Goal: Task Accomplishment & Management: Manage account settings

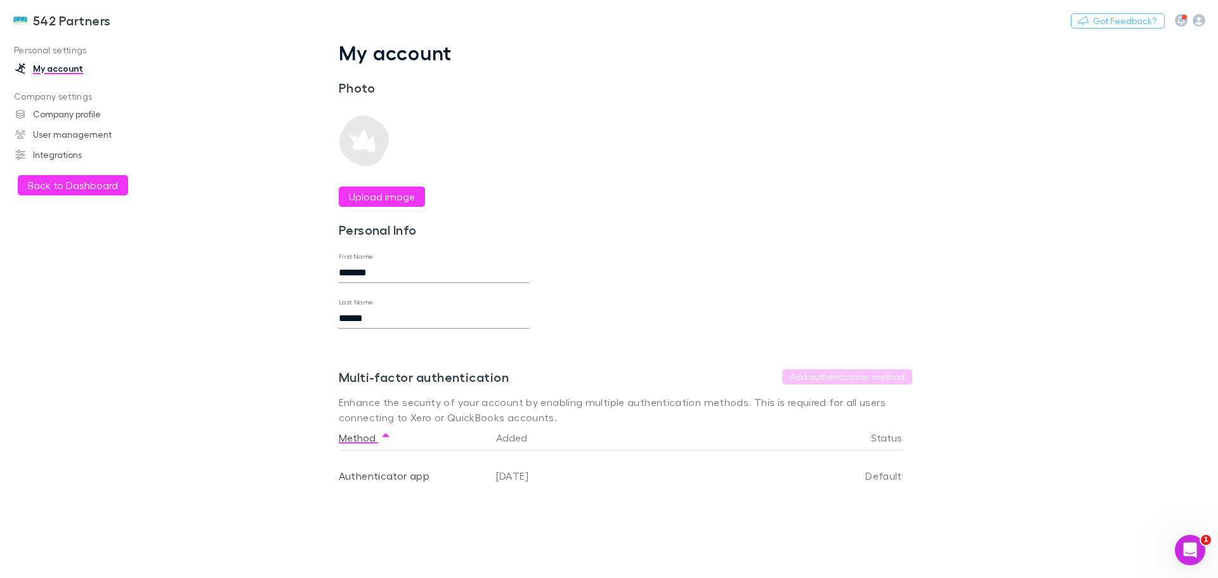
click at [74, 192] on button "Back to Dashboard" at bounding box center [73, 185] width 110 height 20
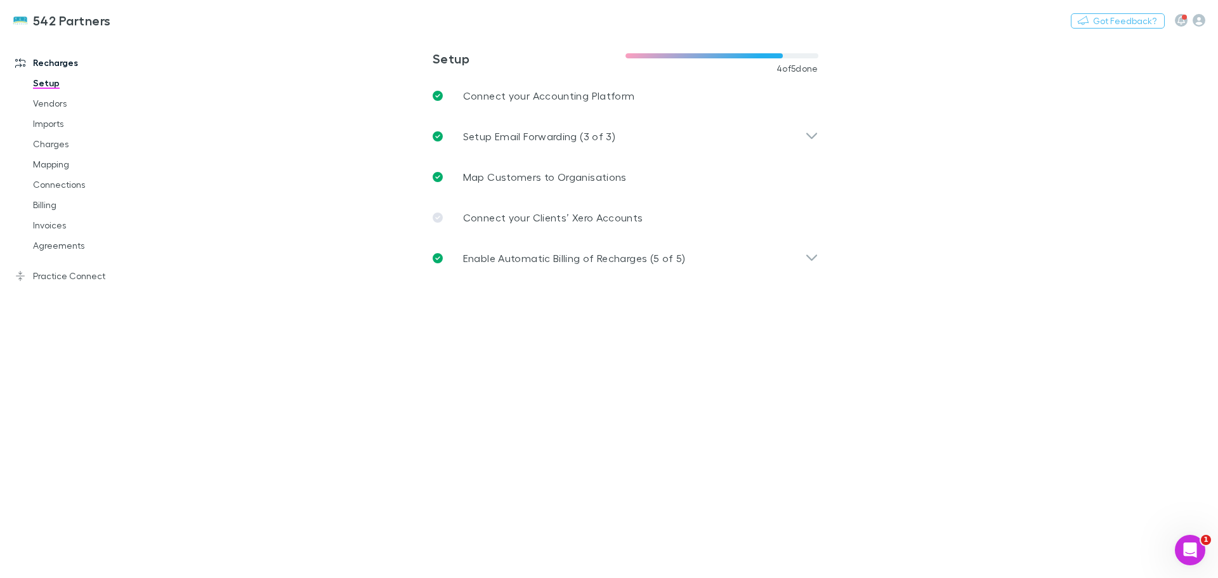
click at [48, 145] on link "Charges" at bounding box center [95, 144] width 151 height 20
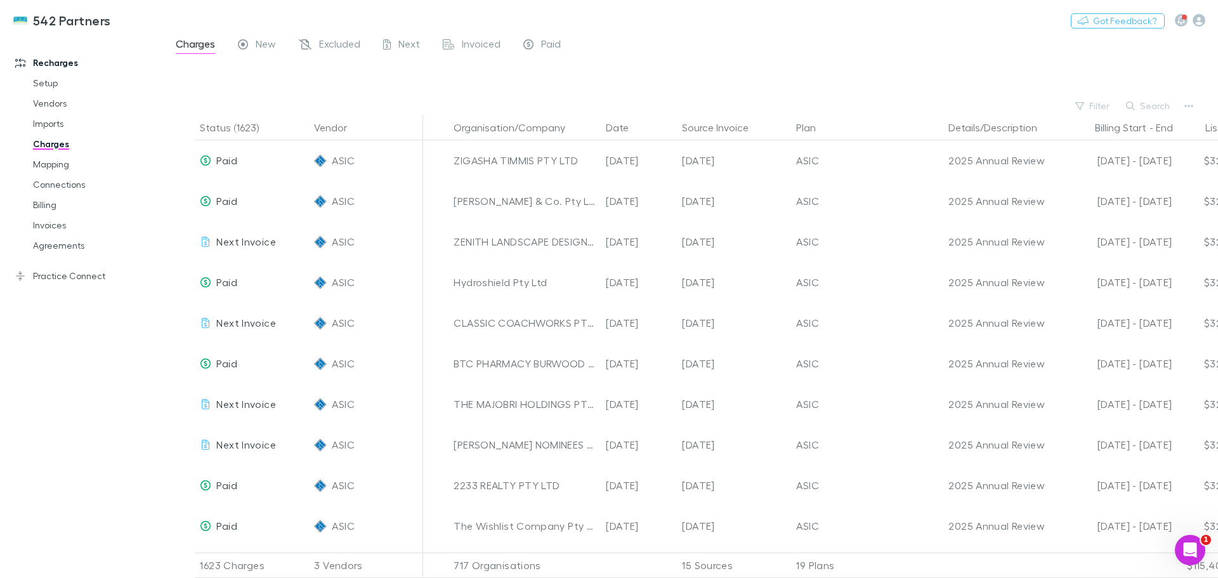
click at [1143, 107] on button "Search" at bounding box center [1149, 105] width 58 height 15
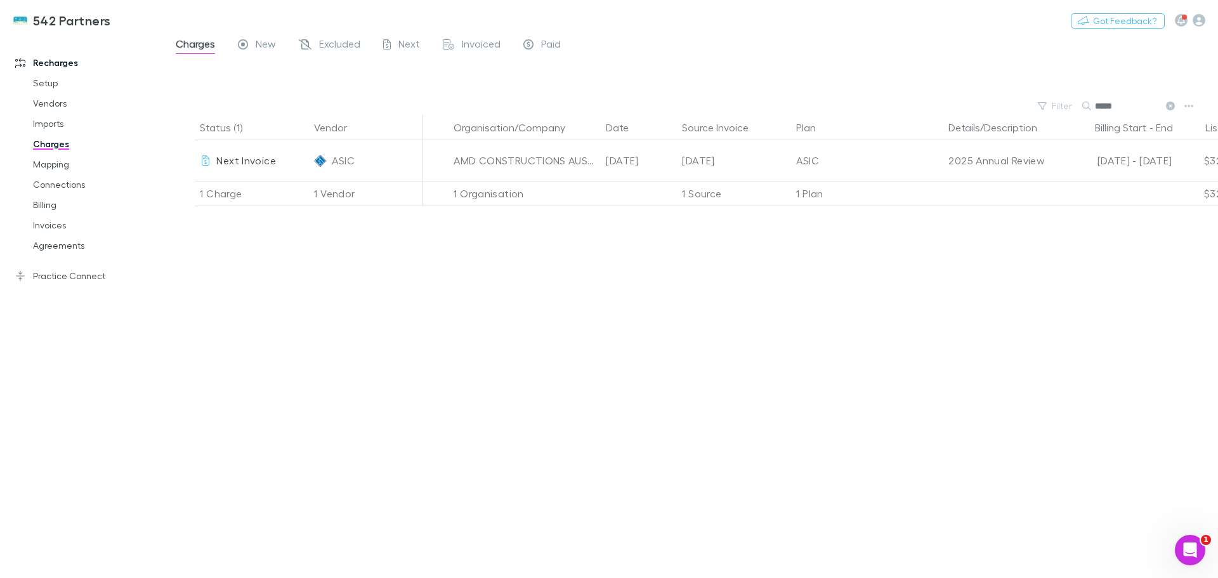
type input "*****"
click at [40, 227] on link "Invoices" at bounding box center [95, 225] width 151 height 20
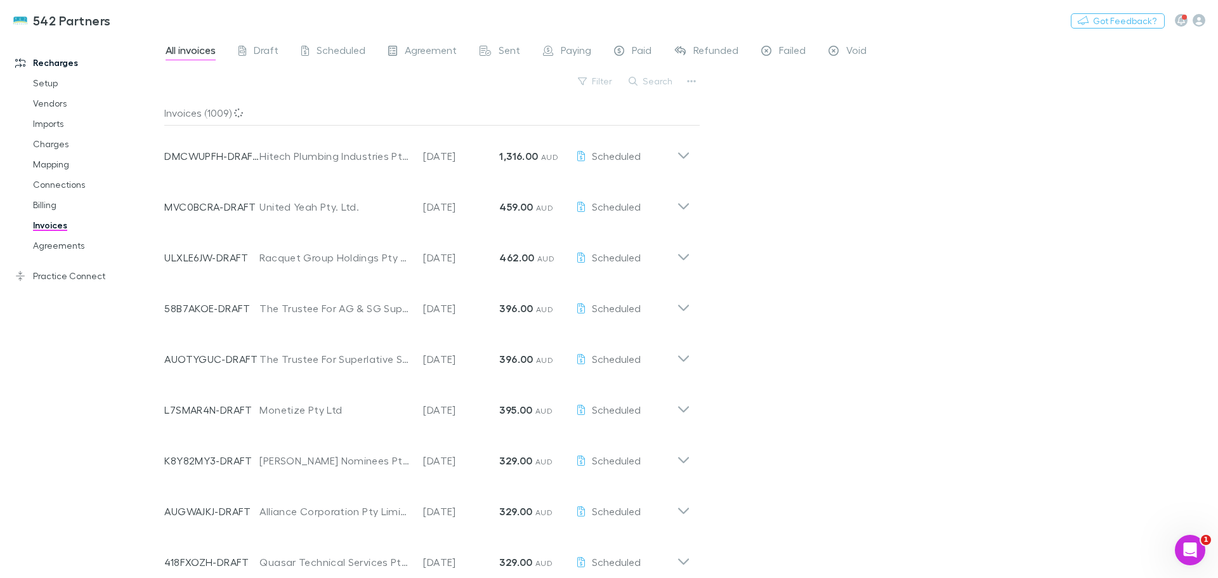
click at [656, 84] on button "Search" at bounding box center [651, 81] width 58 height 15
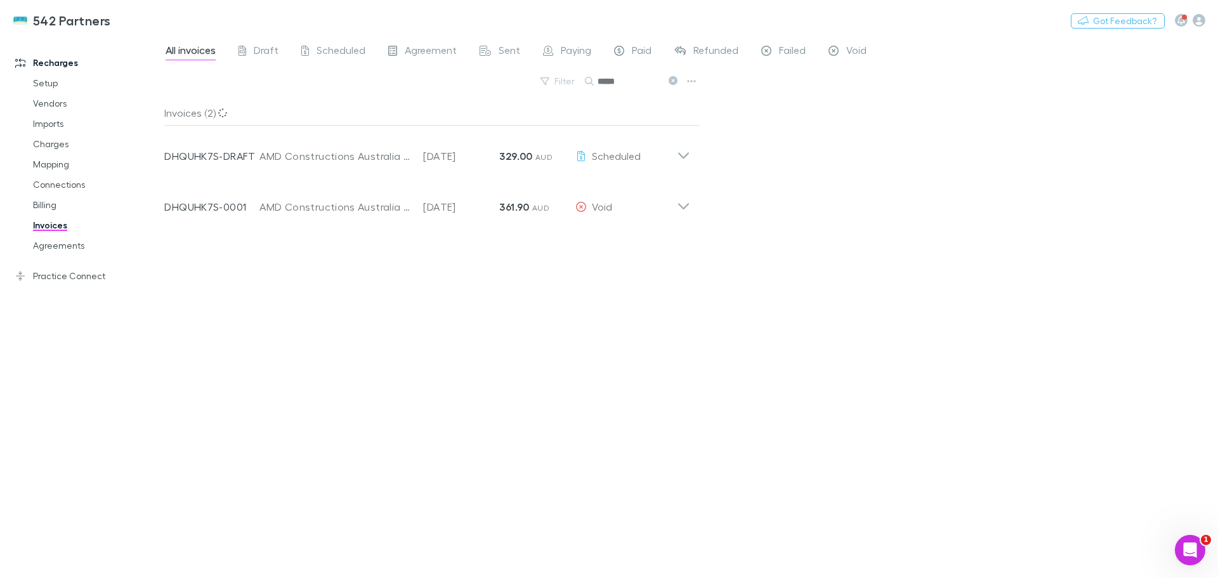
type input "*****"
click at [685, 211] on icon at bounding box center [683, 201] width 13 height 25
click at [678, 152] on icon at bounding box center [683, 150] width 13 height 25
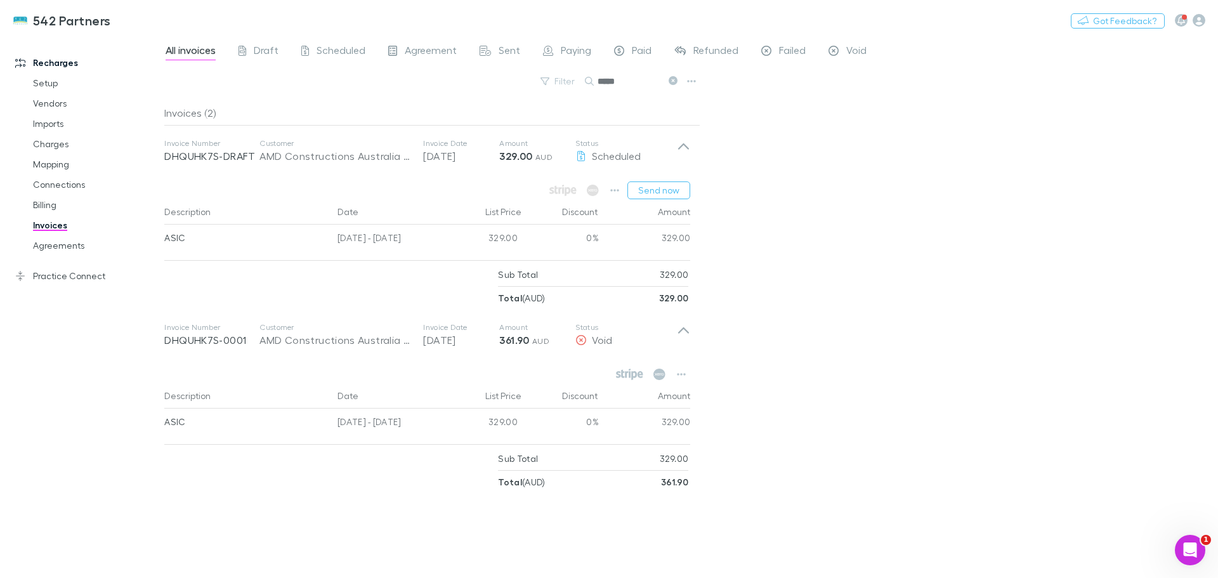
click at [50, 246] on link "Agreements" at bounding box center [95, 245] width 151 height 20
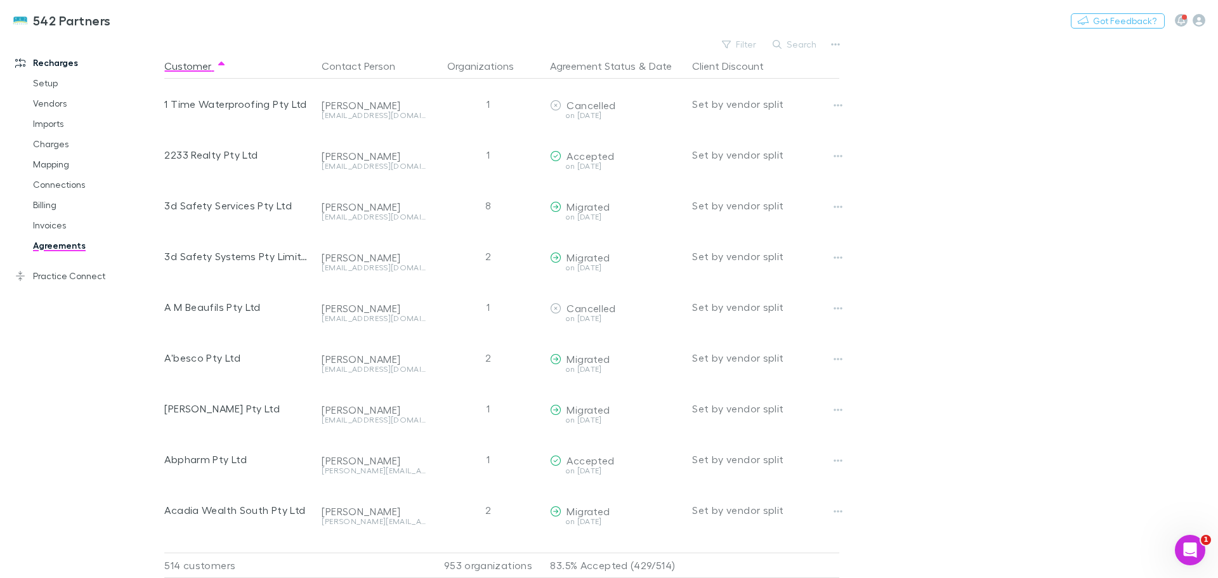
click at [795, 43] on button "Search" at bounding box center [795, 44] width 58 height 15
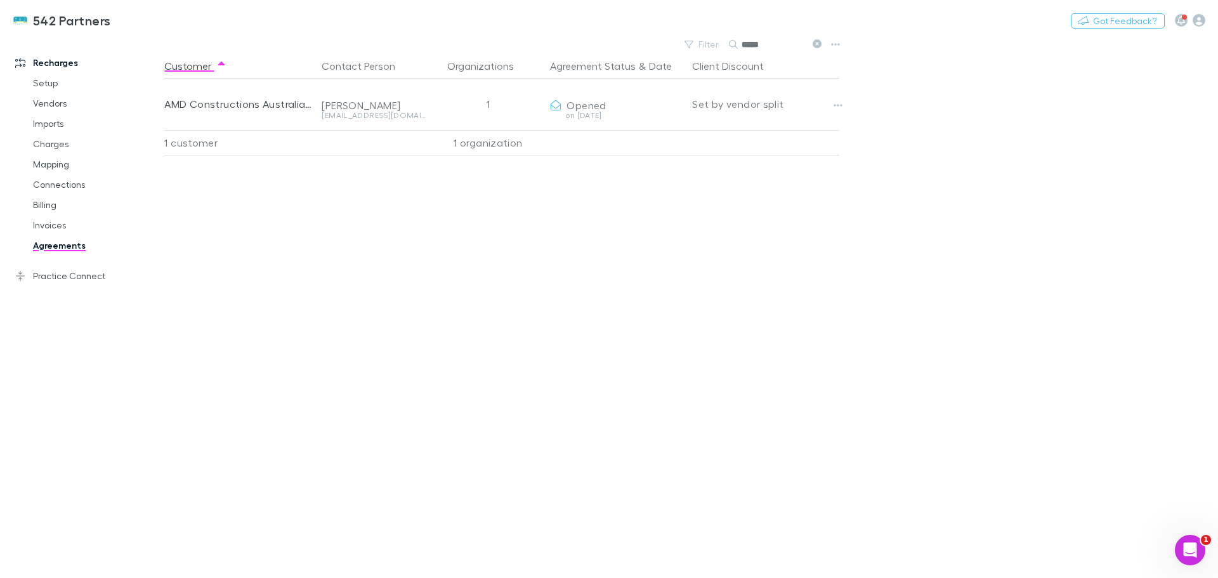
type input "*****"
click at [0, 0] on button "Copy link" at bounding box center [0, 0] width 0 height 0
click at [56, 141] on link "Charges" at bounding box center [95, 144] width 151 height 20
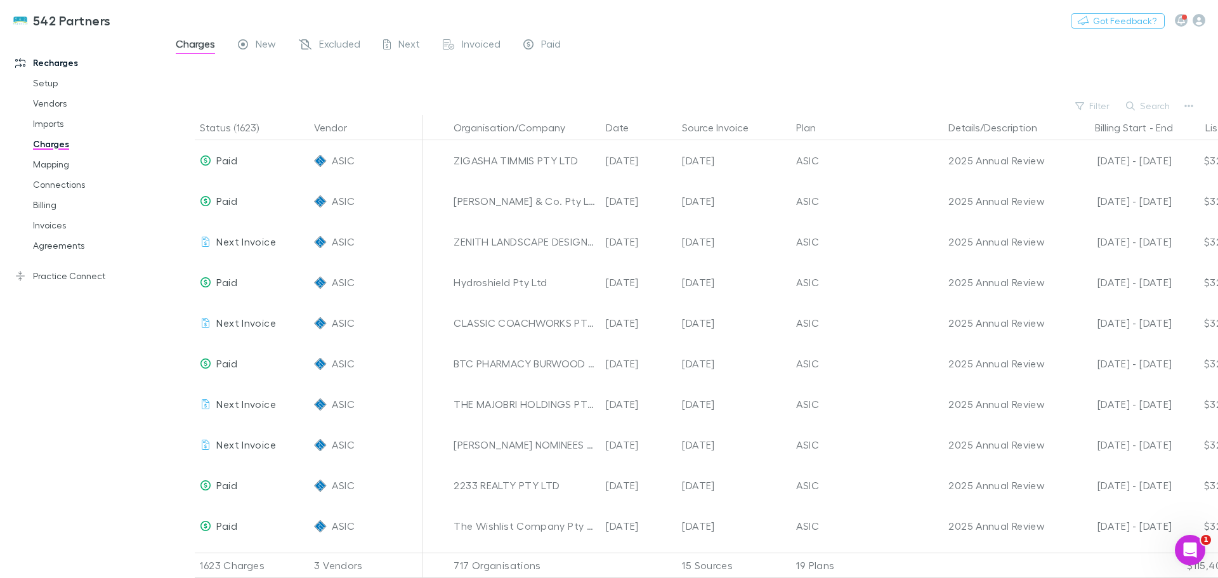
click at [1162, 105] on button "Search" at bounding box center [1149, 105] width 58 height 15
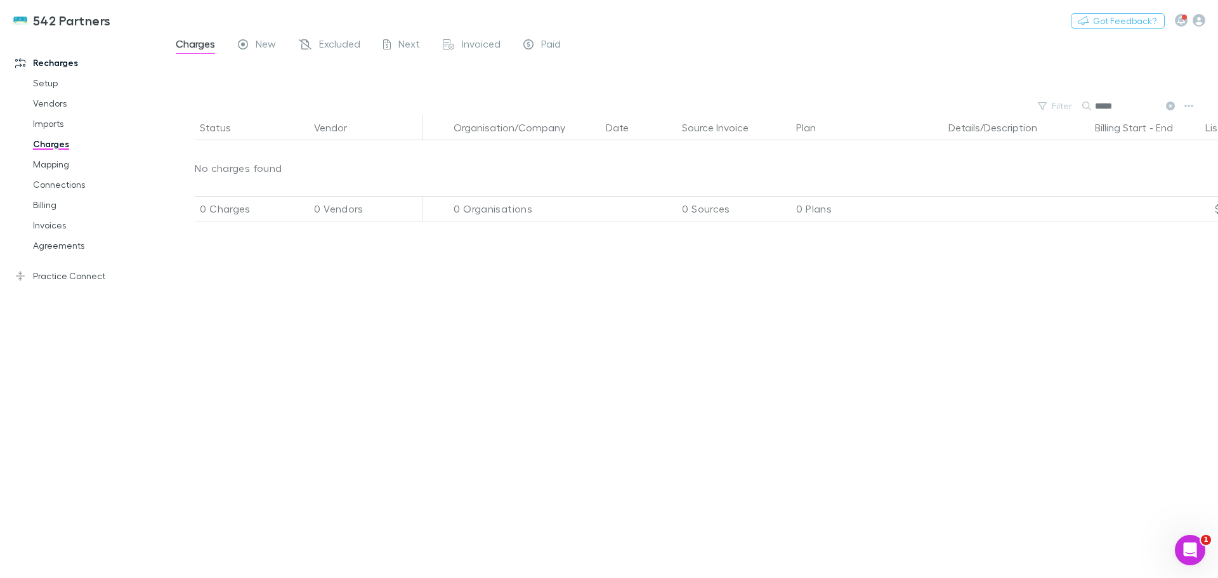
type input "*****"
click at [42, 119] on link "Imports" at bounding box center [95, 124] width 151 height 20
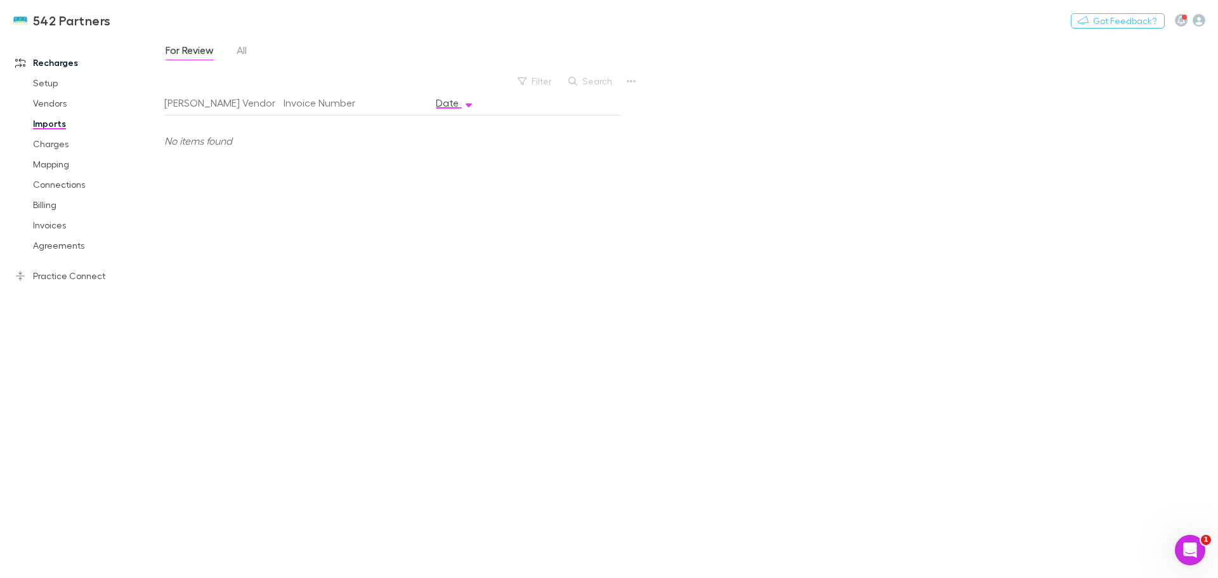
click at [247, 50] on span "All" at bounding box center [242, 52] width 10 height 16
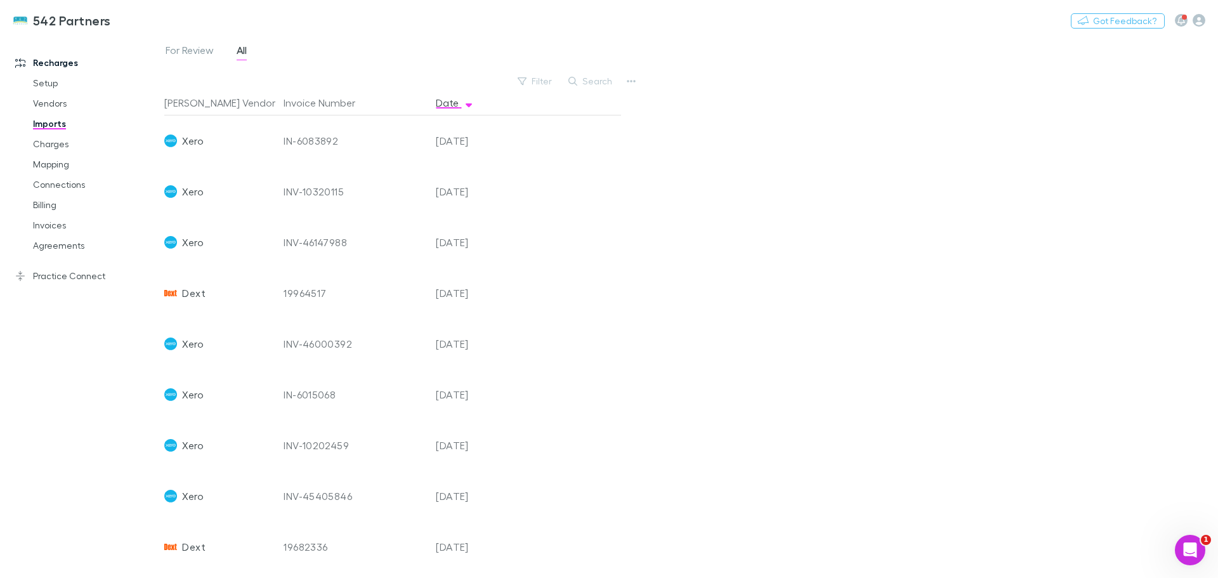
click at [55, 143] on link "Charges" at bounding box center [95, 144] width 151 height 20
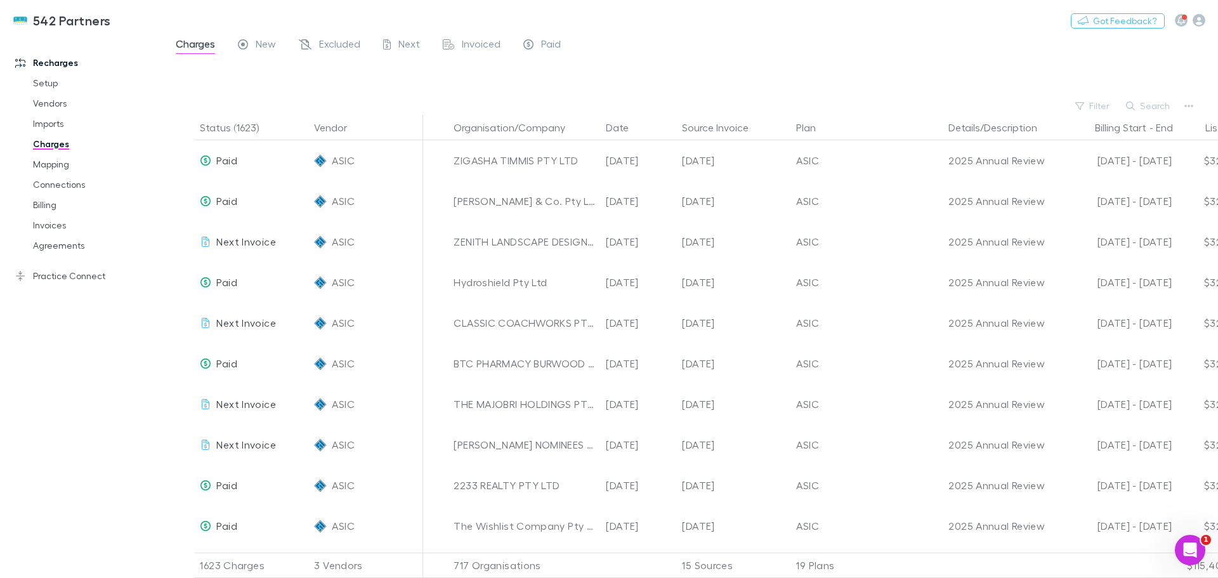
click at [1152, 103] on button "Search" at bounding box center [1149, 105] width 58 height 15
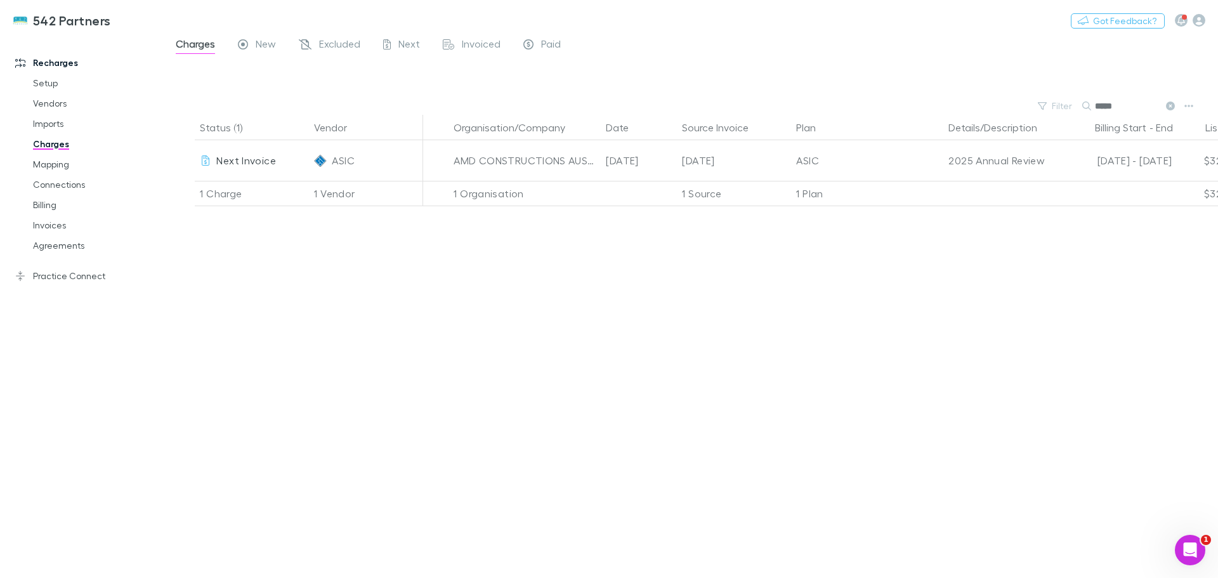
type input "*****"
click at [1029, 157] on div "2025 Annual Review" at bounding box center [1001, 160] width 104 height 41
click at [42, 202] on link "Billing" at bounding box center [95, 205] width 151 height 20
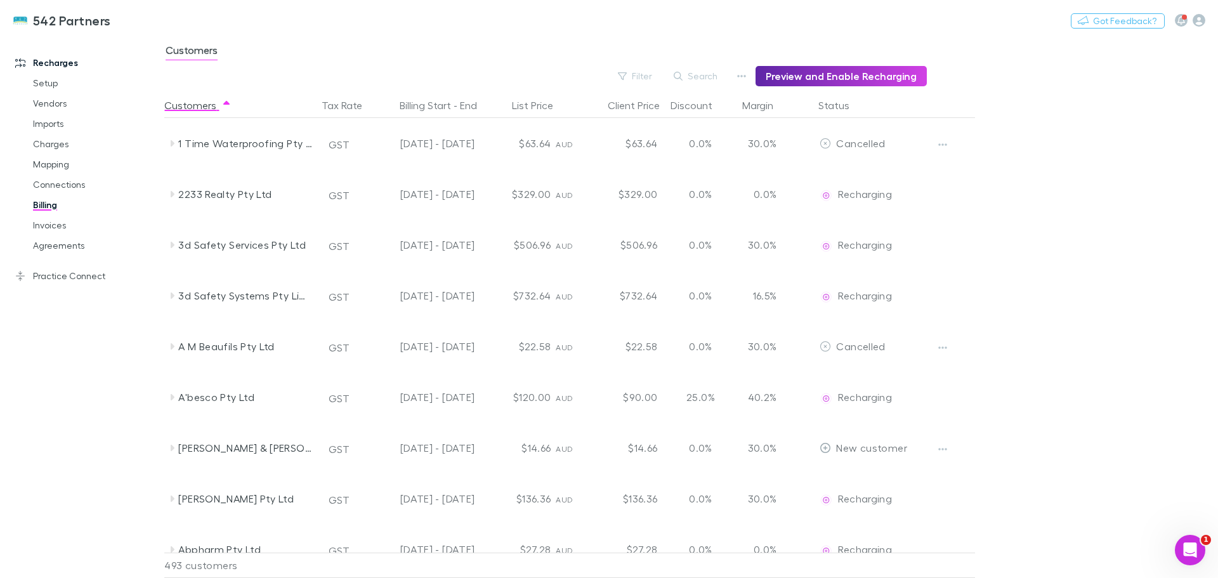
click at [702, 75] on button "Search" at bounding box center [696, 76] width 58 height 15
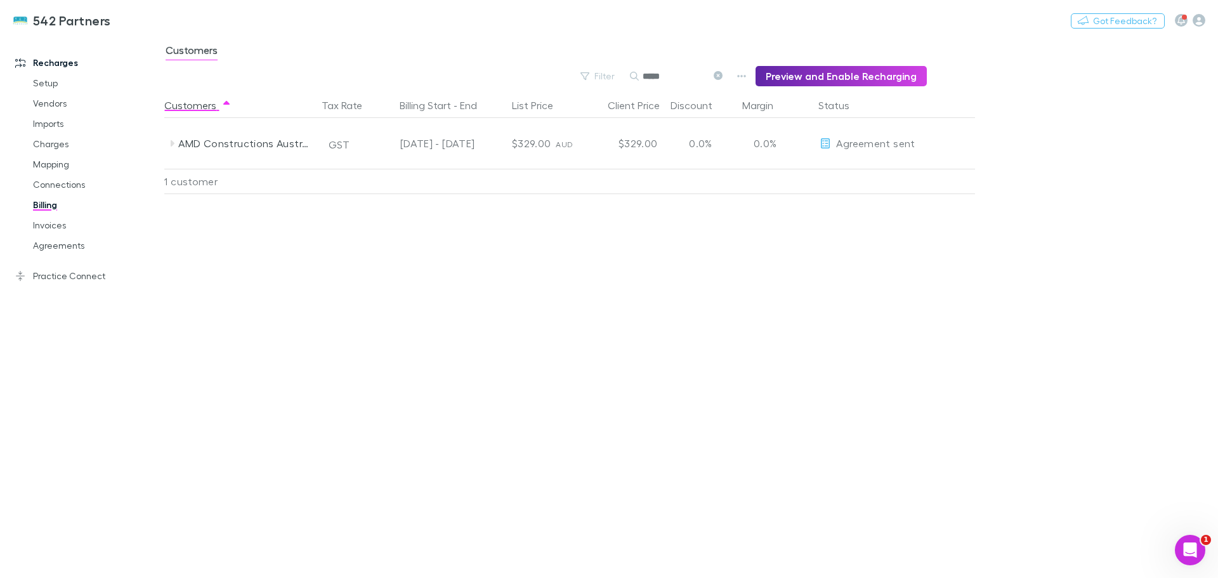
type input "*****"
click at [614, 76] on button "Filter" at bounding box center [598, 76] width 48 height 15
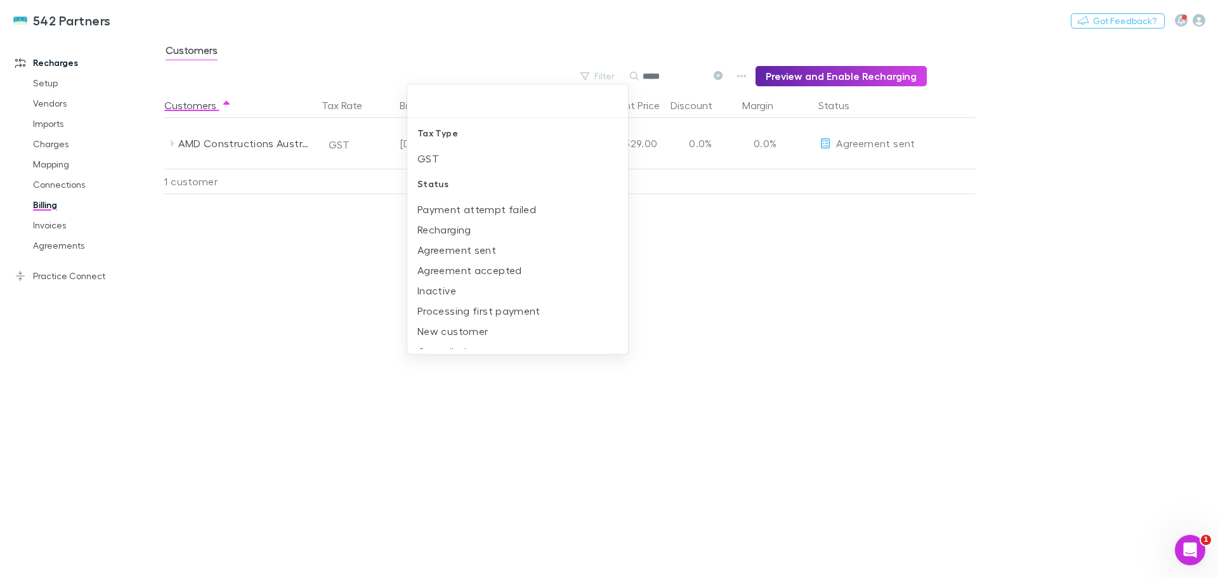
click at [727, 76] on div at bounding box center [609, 289] width 1218 height 578
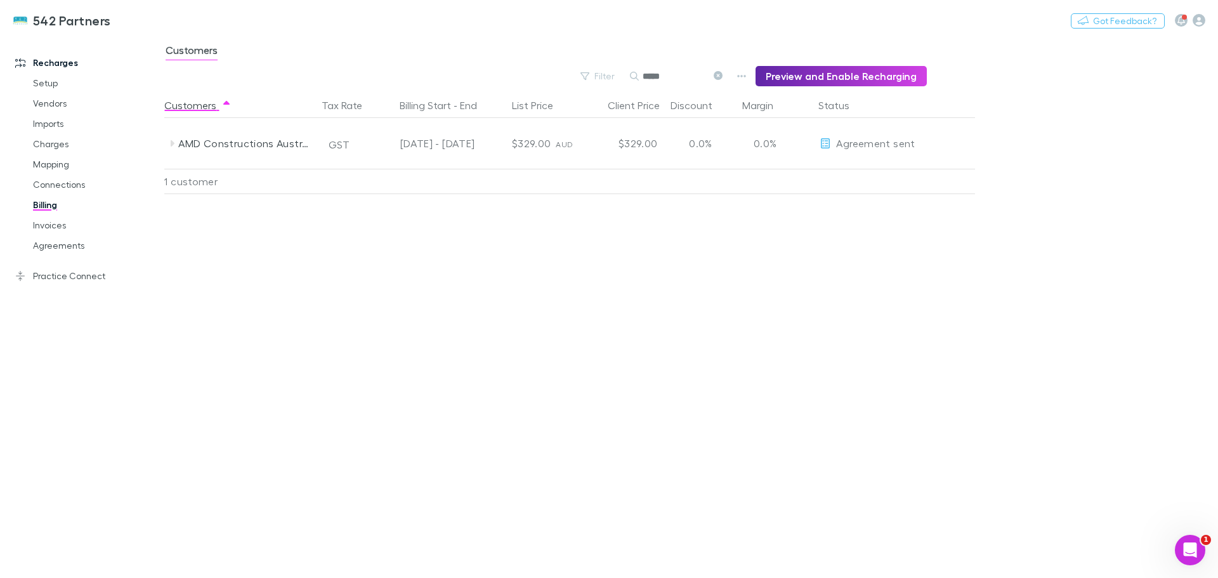
click at [723, 74] on icon at bounding box center [718, 75] width 9 height 9
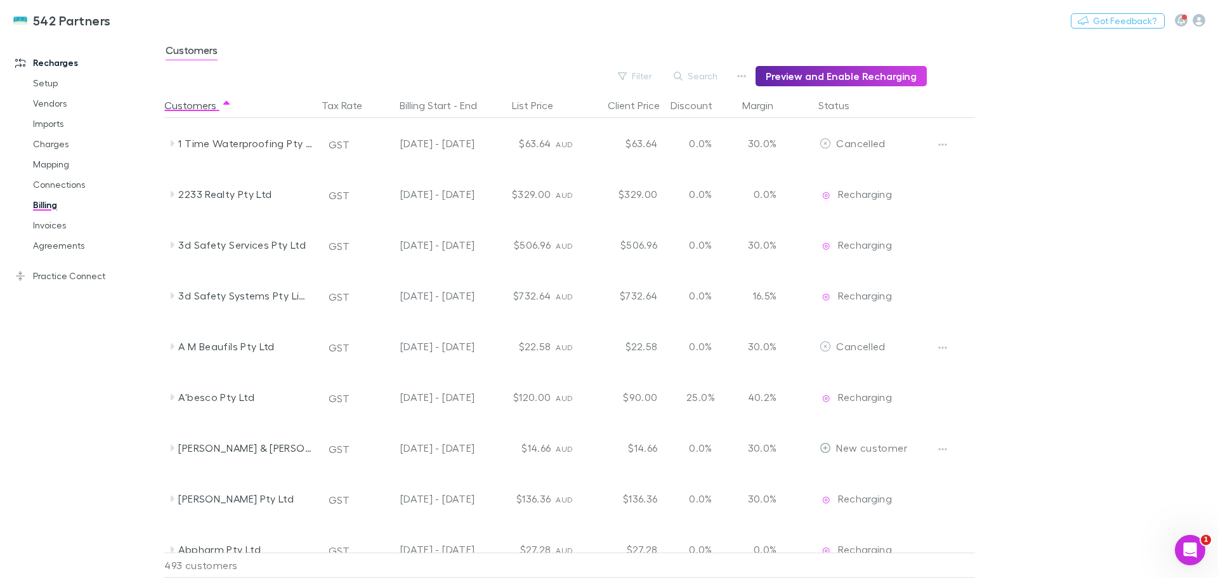
click at [640, 73] on button "Filter" at bounding box center [636, 76] width 48 height 15
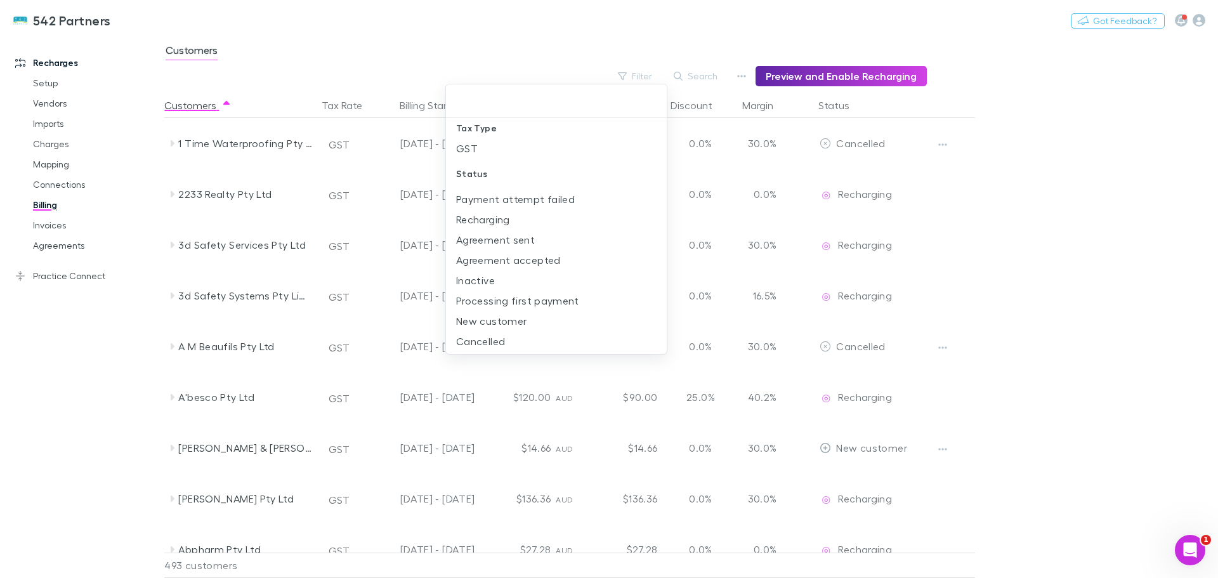
scroll to position [13, 0]
click at [494, 318] on li "New customer" at bounding box center [556, 318] width 221 height 20
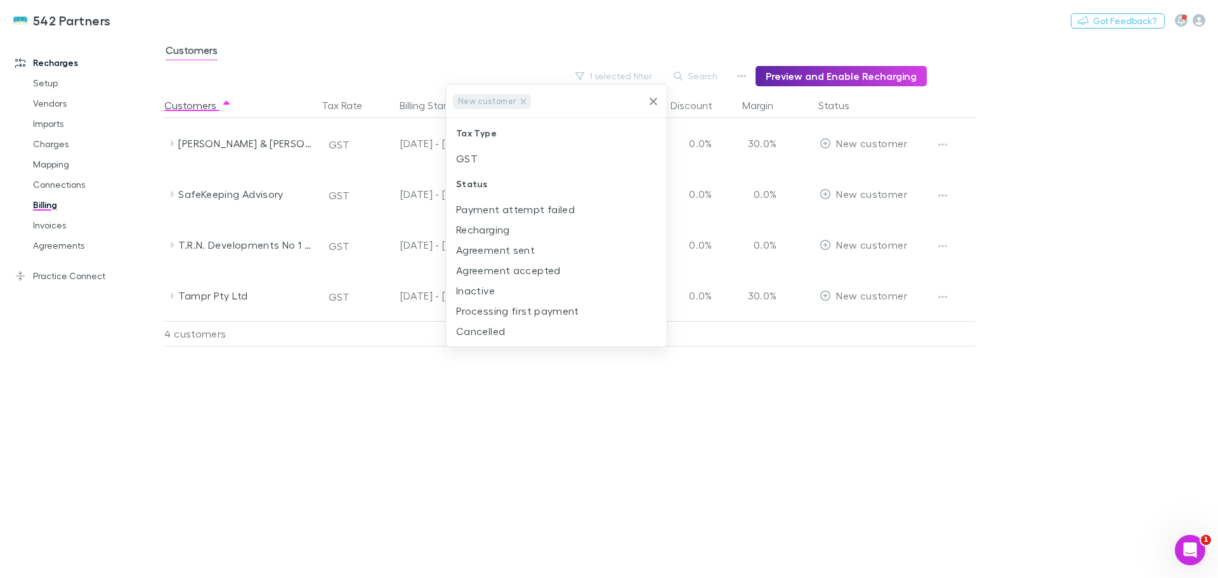
scroll to position [0, 0]
click at [262, 432] on div at bounding box center [609, 289] width 1218 height 578
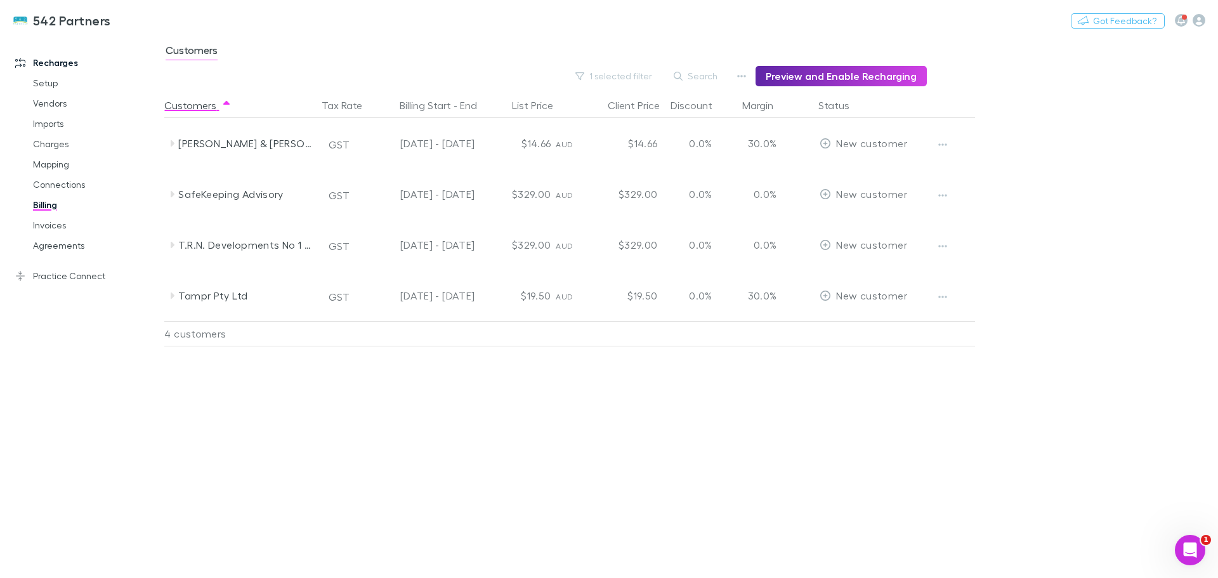
click at [48, 159] on link "Mapping" at bounding box center [95, 164] width 151 height 20
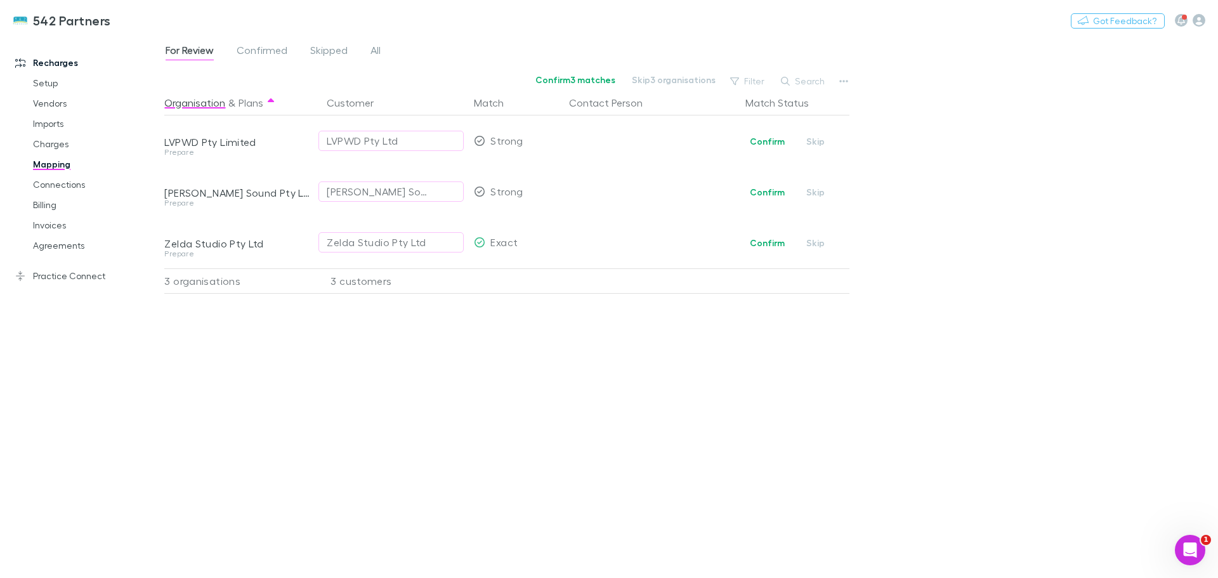
click at [768, 140] on button "Confirm" at bounding box center [767, 141] width 51 height 15
click at [782, 188] on button "Confirm" at bounding box center [767, 192] width 51 height 15
click at [386, 242] on div "Zelda Studio Pty Ltd" at bounding box center [376, 242] width 99 height 15
type input "**********"
click at [373, 291] on li "Robert Mackenzie Sound Pty Limited" at bounding box center [429, 290] width 221 height 20
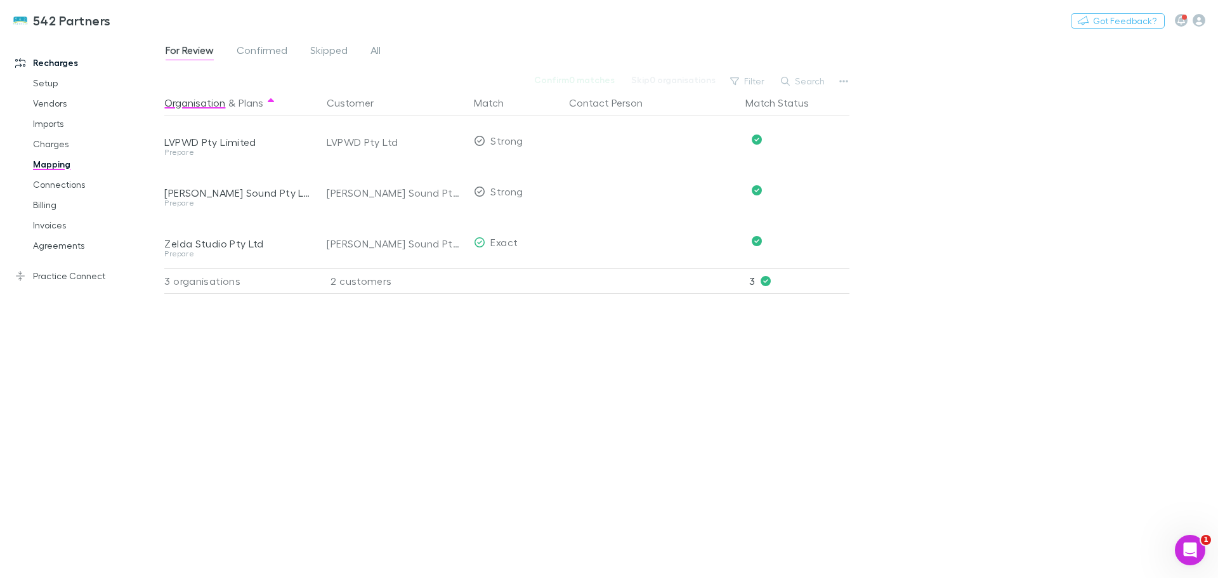
click at [63, 246] on link "Agreements" at bounding box center [95, 245] width 151 height 20
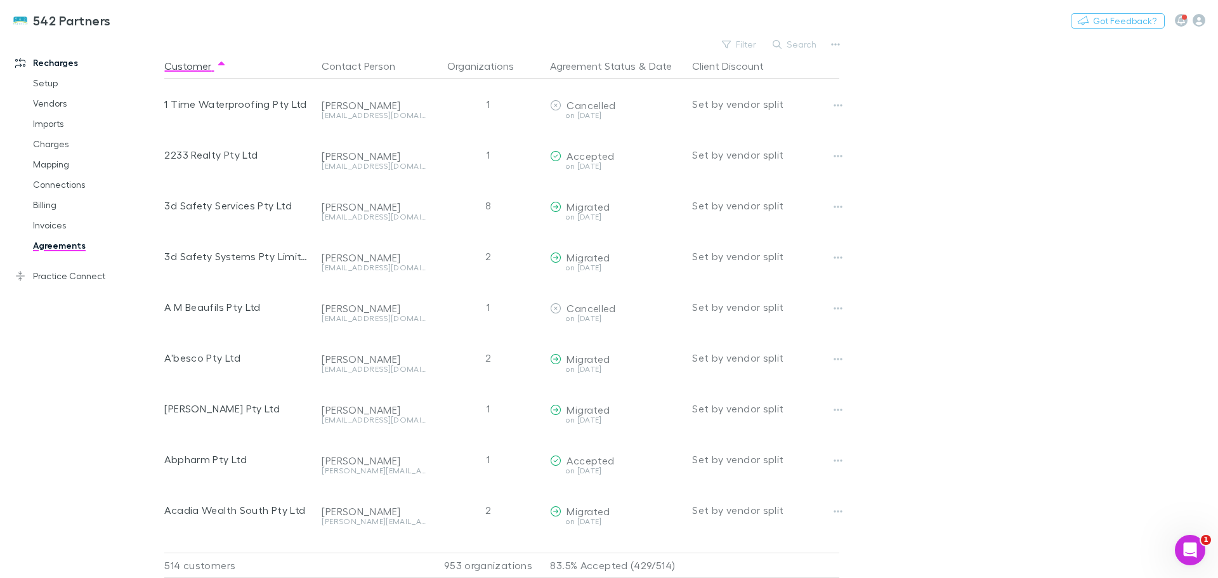
click at [740, 40] on button "Filter" at bounding box center [740, 44] width 48 height 15
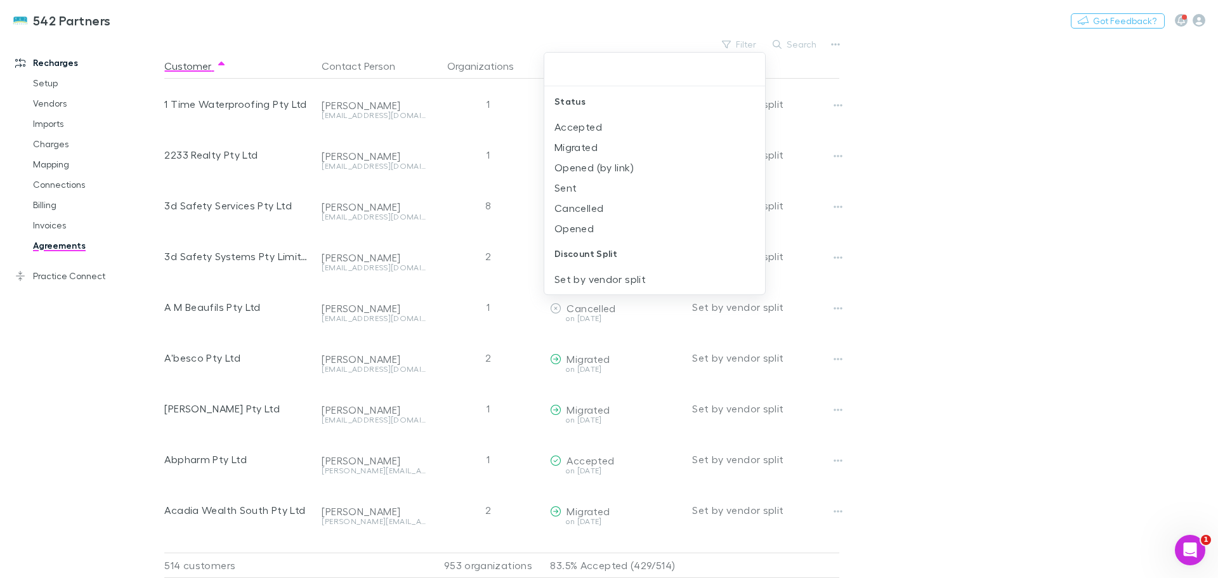
click at [740, 40] on div at bounding box center [609, 289] width 1218 height 578
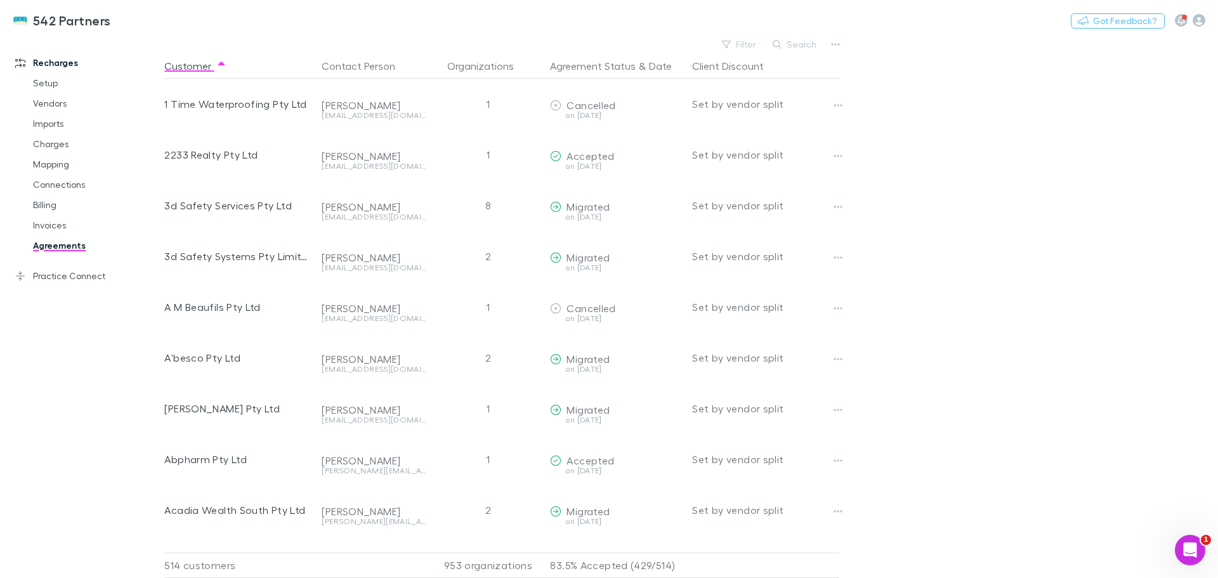
click at [48, 207] on link "Billing" at bounding box center [95, 205] width 151 height 20
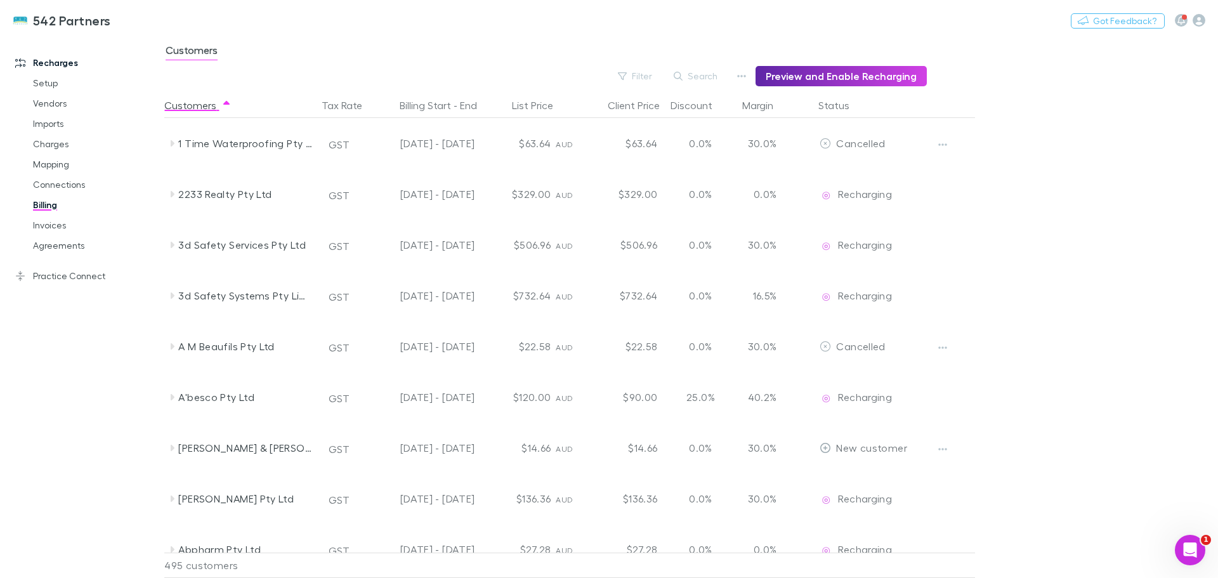
click at [647, 76] on button "Filter" at bounding box center [636, 76] width 48 height 15
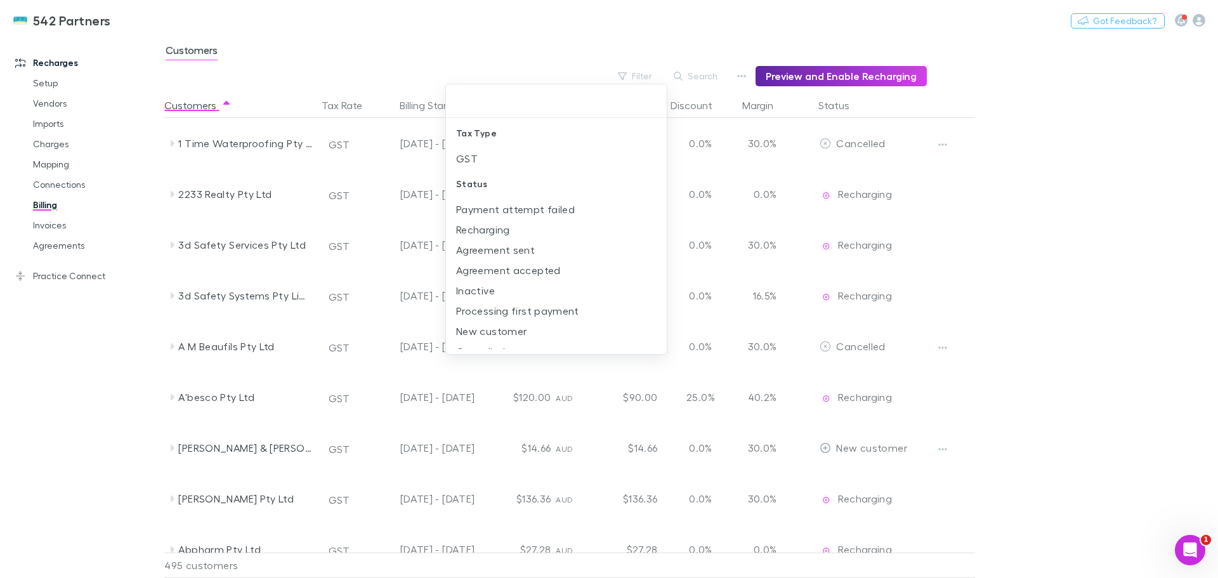
click at [492, 328] on li "New customer" at bounding box center [556, 331] width 221 height 20
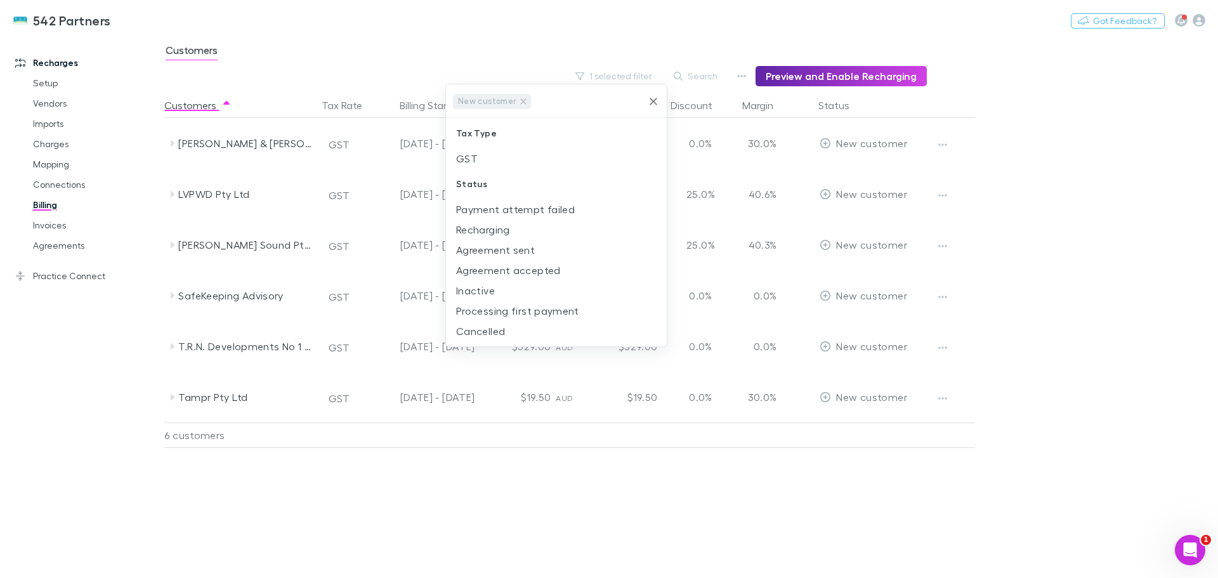
click at [1075, 93] on div at bounding box center [609, 289] width 1218 height 578
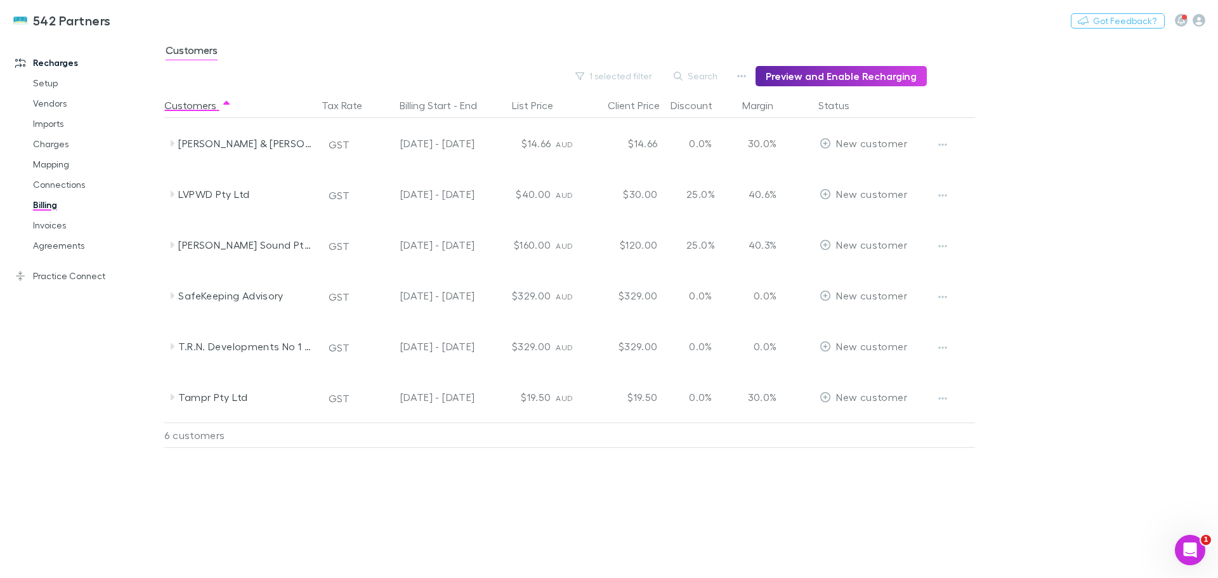
click at [169, 197] on icon at bounding box center [172, 194] width 10 height 10
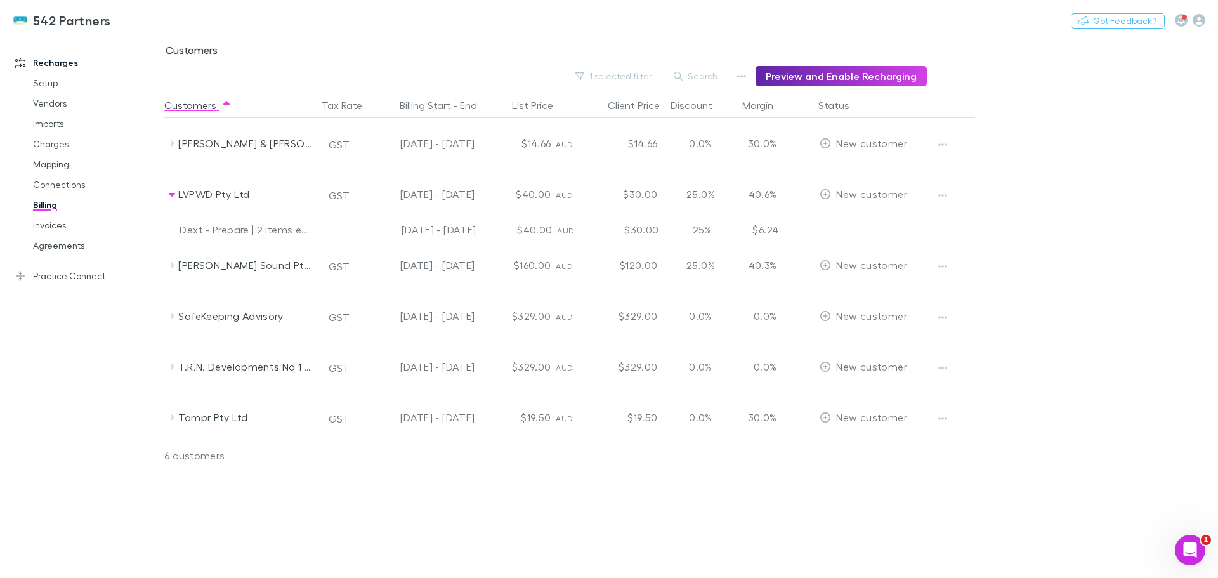
click at [171, 265] on icon at bounding box center [172, 265] width 10 height 10
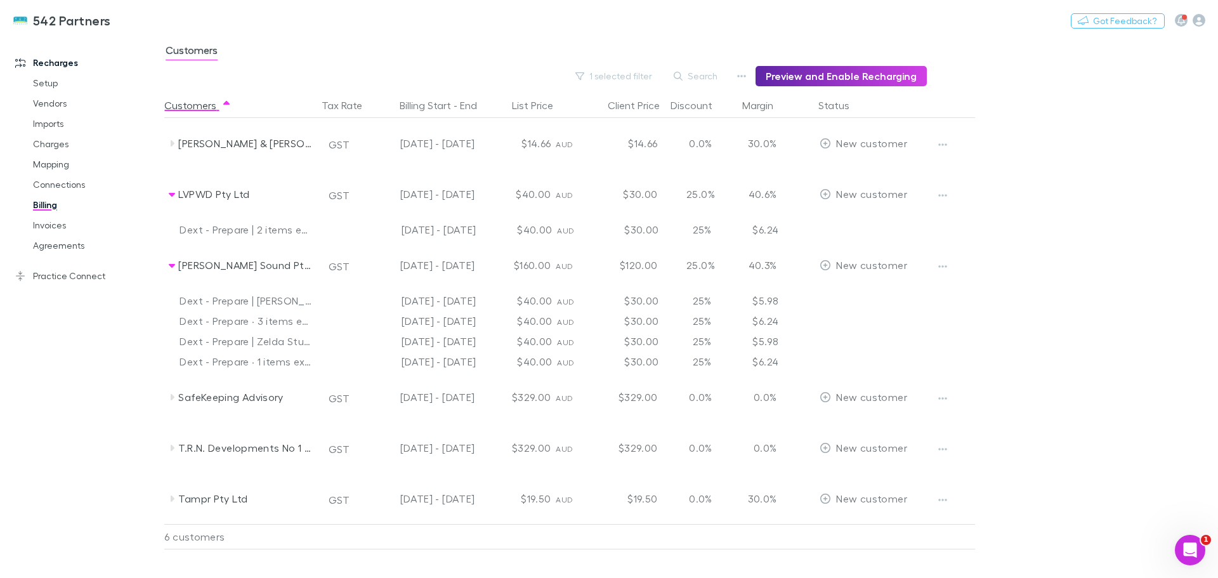
click at [172, 501] on icon at bounding box center [173, 499] width 4 height 6
click at [939, 501] on icon "button" at bounding box center [942, 500] width 9 height 10
click at [944, 498] on div at bounding box center [609, 289] width 1218 height 578
click at [169, 449] on icon at bounding box center [172, 448] width 10 height 10
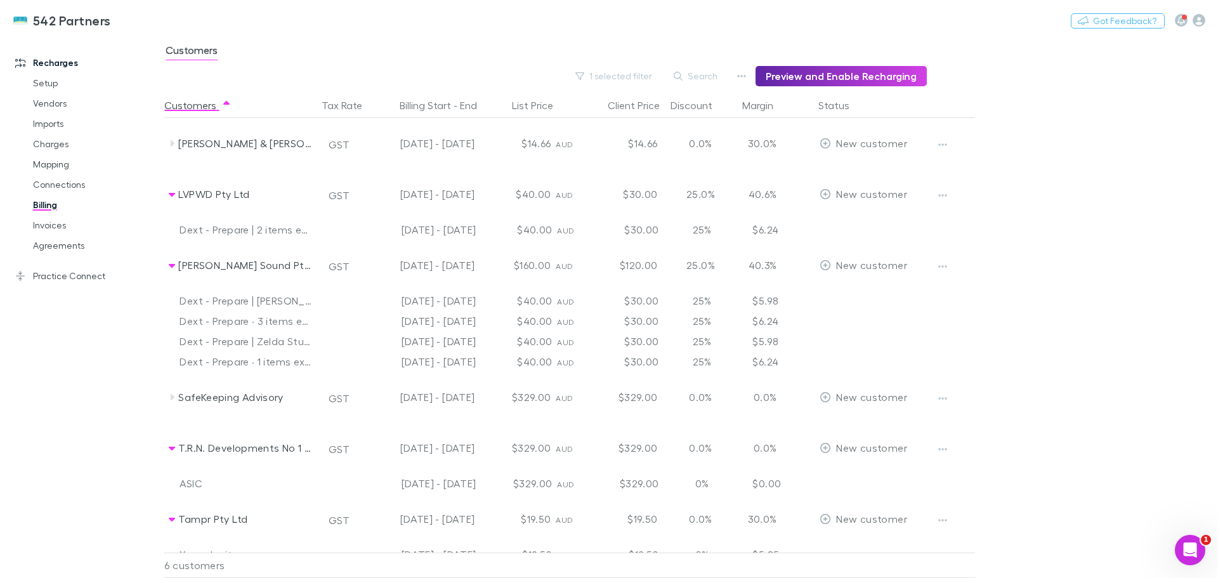
click at [870, 449] on span "New customer" at bounding box center [871, 448] width 70 height 12
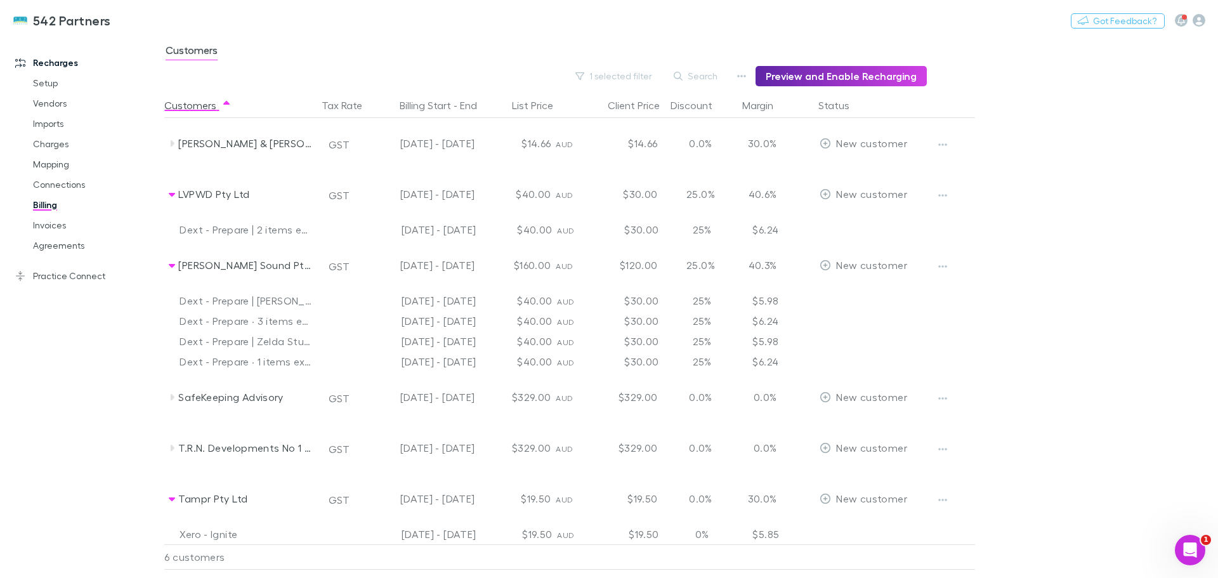
click at [870, 449] on span "New customer" at bounding box center [871, 448] width 70 height 12
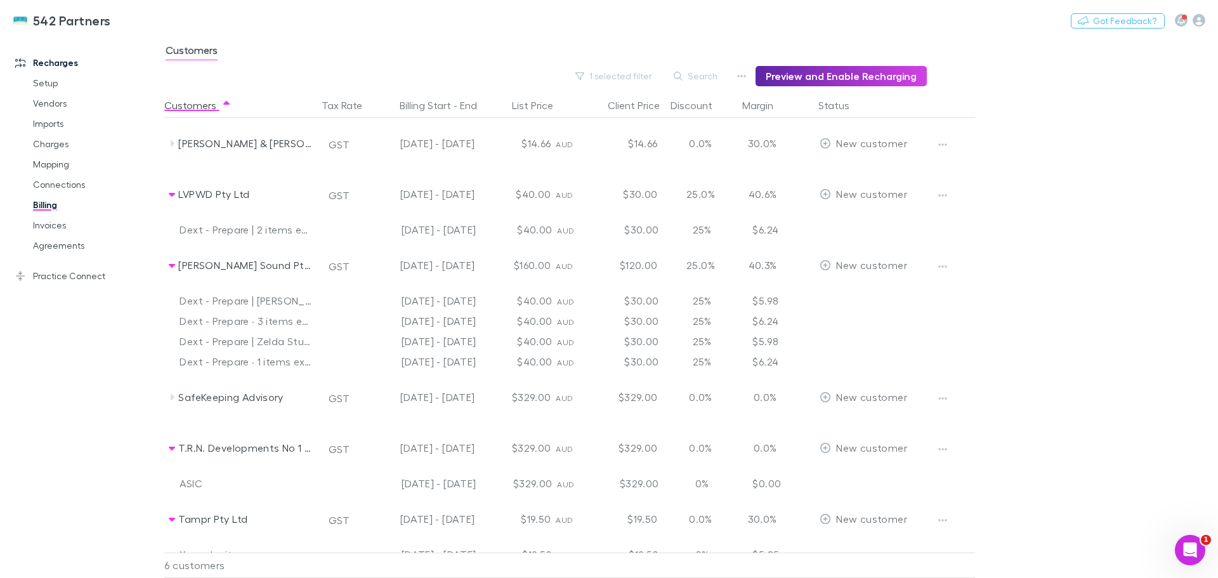
click at [943, 448] on icon "button" at bounding box center [942, 449] width 9 height 10
click at [944, 140] on div at bounding box center [609, 289] width 1218 height 578
click at [945, 147] on icon "button" at bounding box center [942, 145] width 9 height 10
click at [945, 147] on div at bounding box center [609, 289] width 1218 height 578
click at [171, 195] on icon at bounding box center [172, 195] width 6 height 4
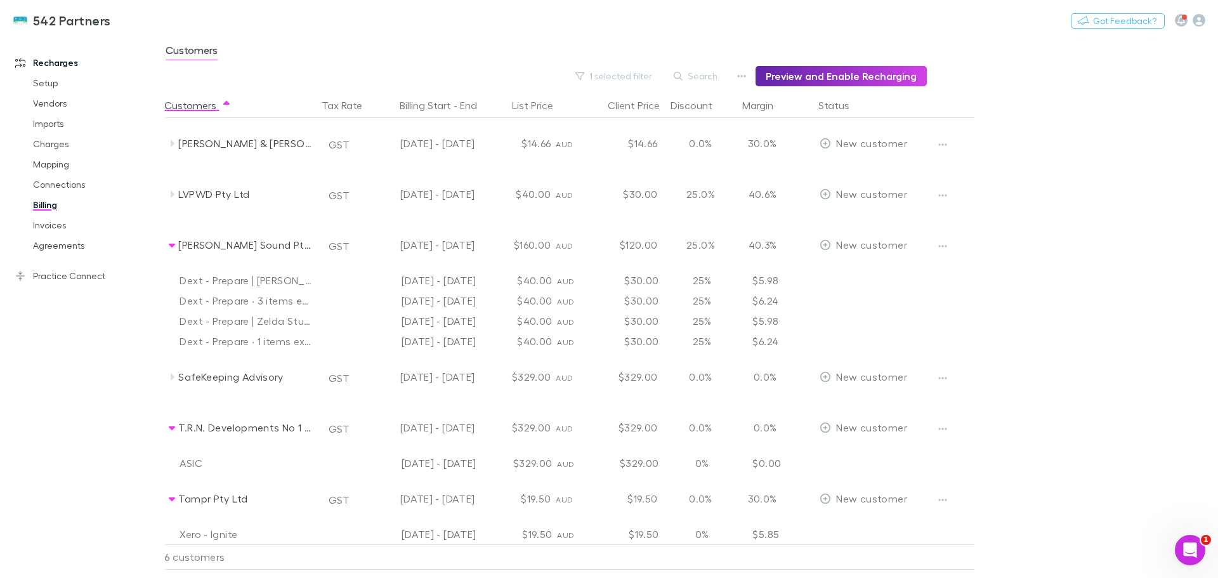
click at [168, 245] on icon at bounding box center [172, 245] width 10 height 10
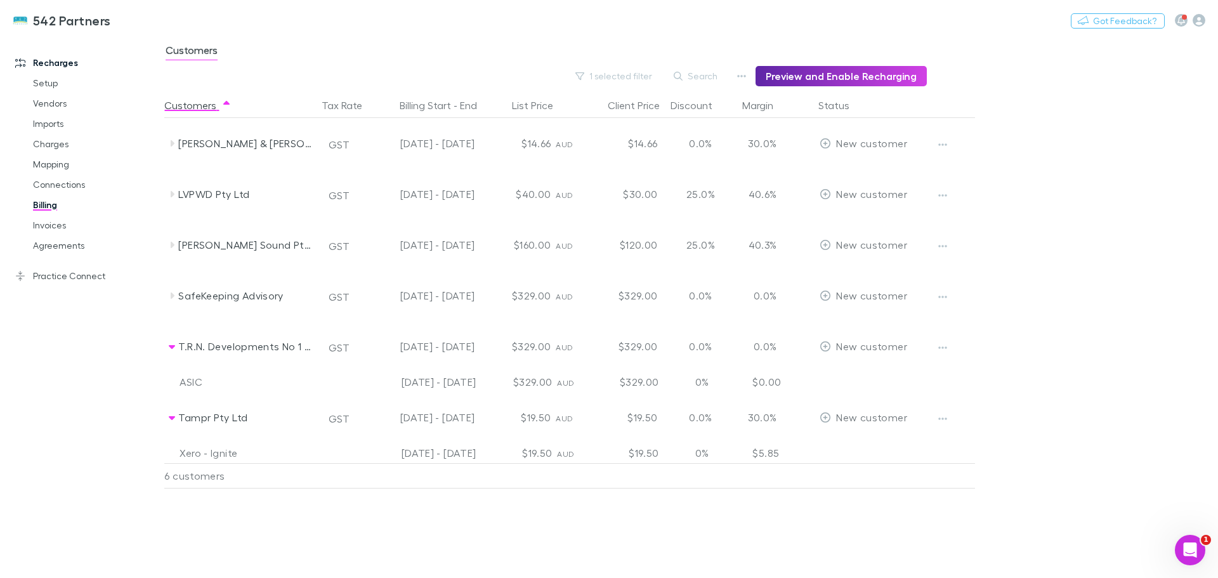
click at [944, 346] on icon "button" at bounding box center [942, 348] width 9 height 10
click at [944, 346] on div at bounding box center [609, 289] width 1218 height 578
click at [44, 164] on link "Mapping" at bounding box center [95, 164] width 151 height 20
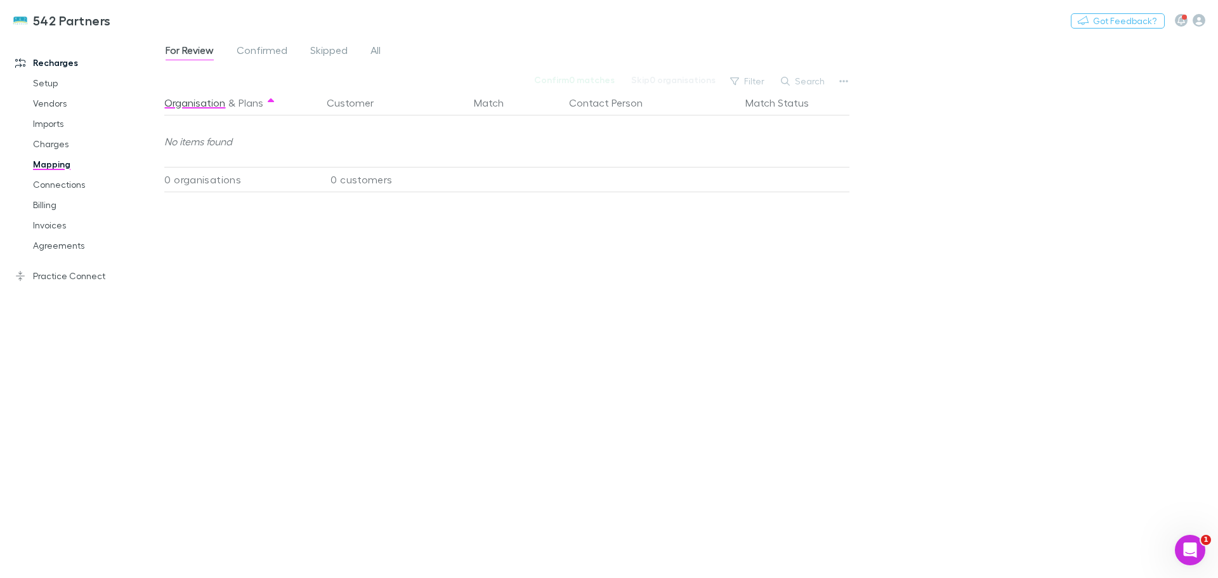
click at [376, 51] on span "All" at bounding box center [376, 52] width 10 height 16
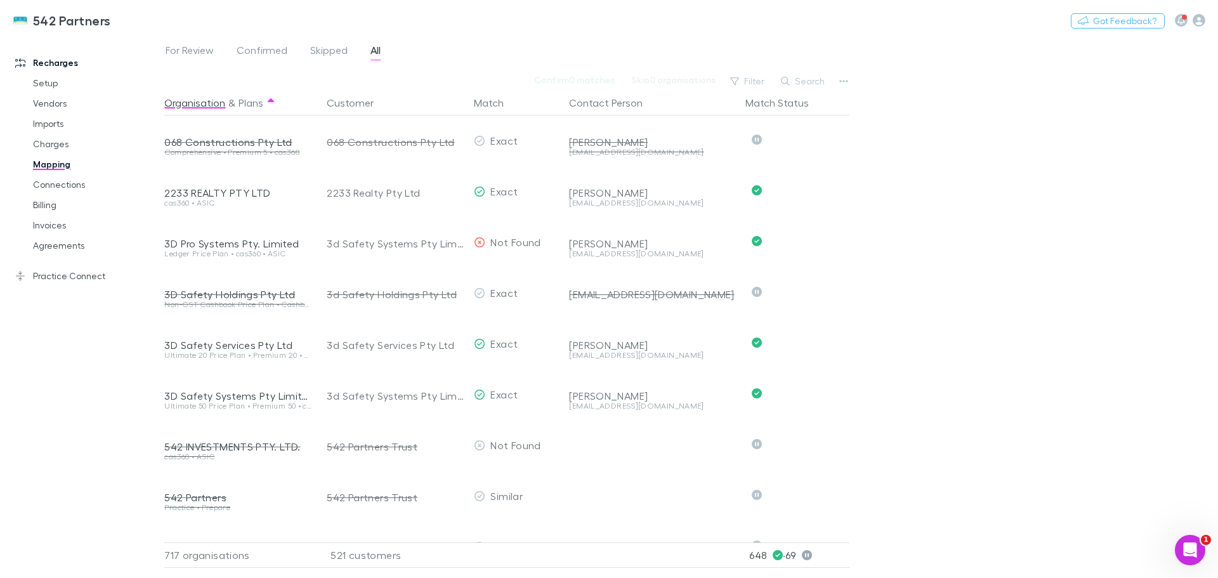
click at [803, 79] on button "Search" at bounding box center [804, 81] width 58 height 15
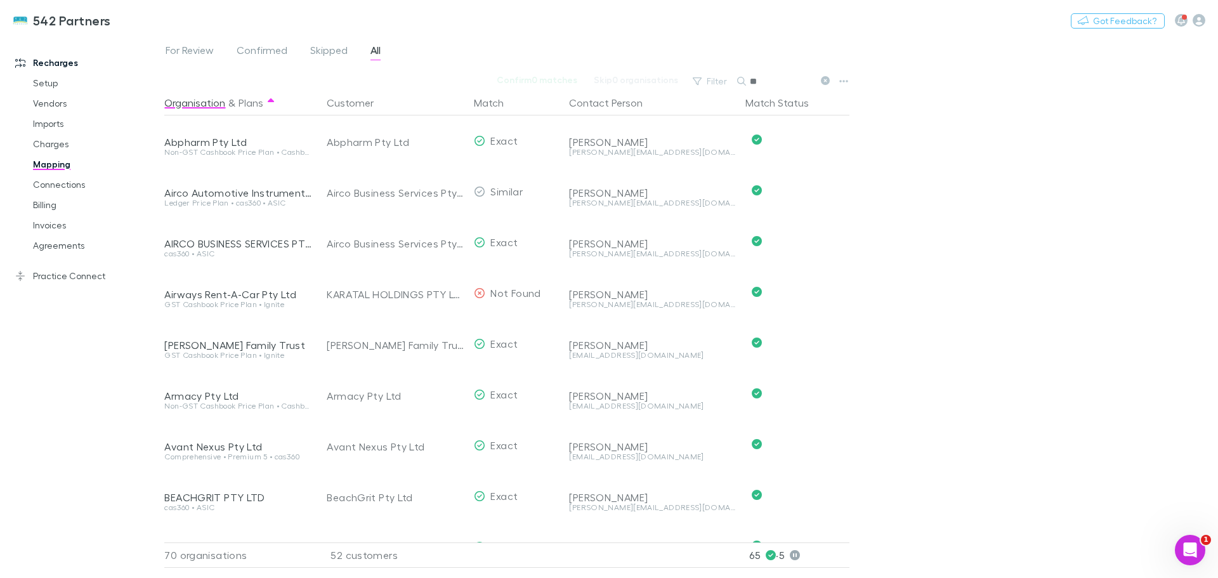
type input "*"
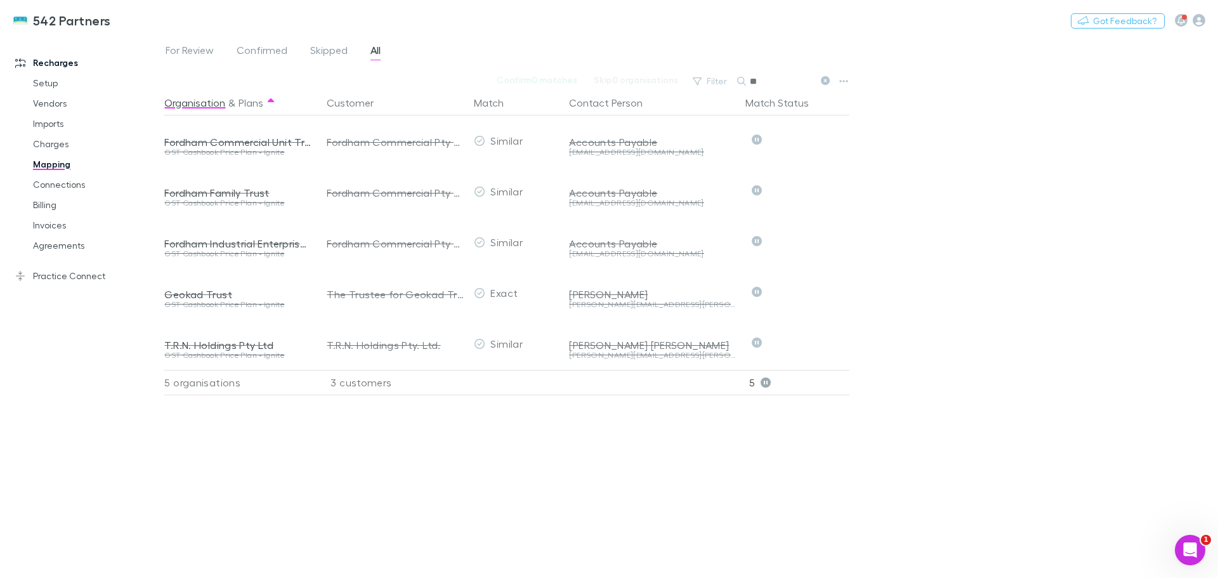
type input "*"
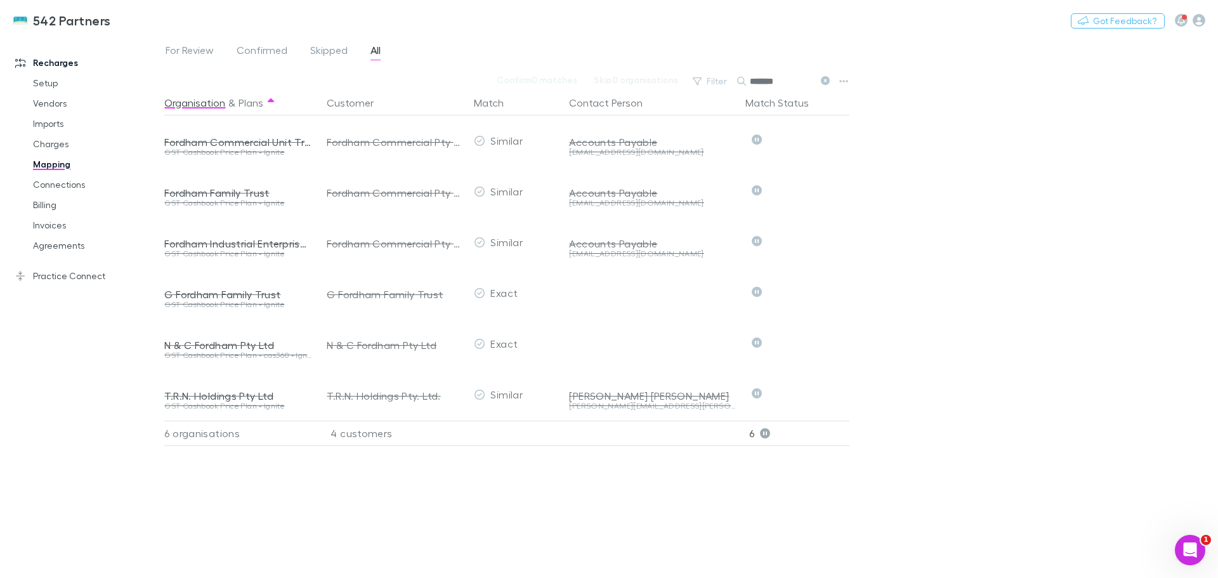
drag, startPoint x: 788, startPoint y: 81, endPoint x: 710, endPoint y: 89, distance: 78.5
click at [710, 89] on div "Filter Search *******" at bounding box center [761, 81] width 148 height 18
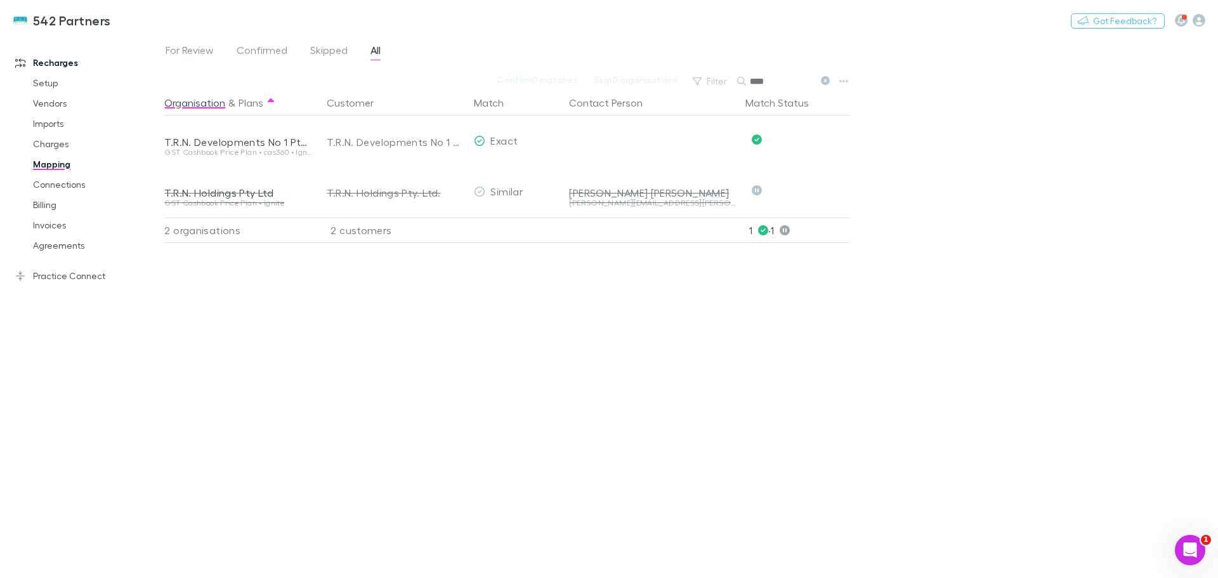
type input "****"
click at [808, 135] on button "Undo" at bounding box center [805, 139] width 41 height 15
click at [819, 140] on button "Skip" at bounding box center [816, 141] width 41 height 15
click at [67, 243] on link "Agreements" at bounding box center [95, 245] width 151 height 20
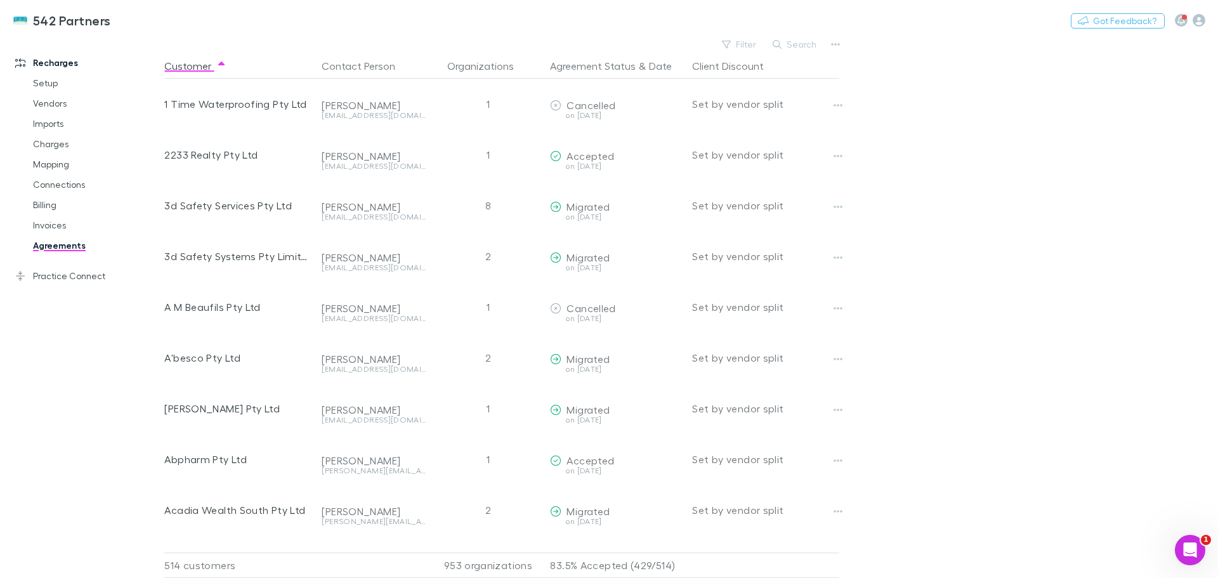
click at [1198, 20] on icon "button" at bounding box center [1199, 20] width 13 height 13
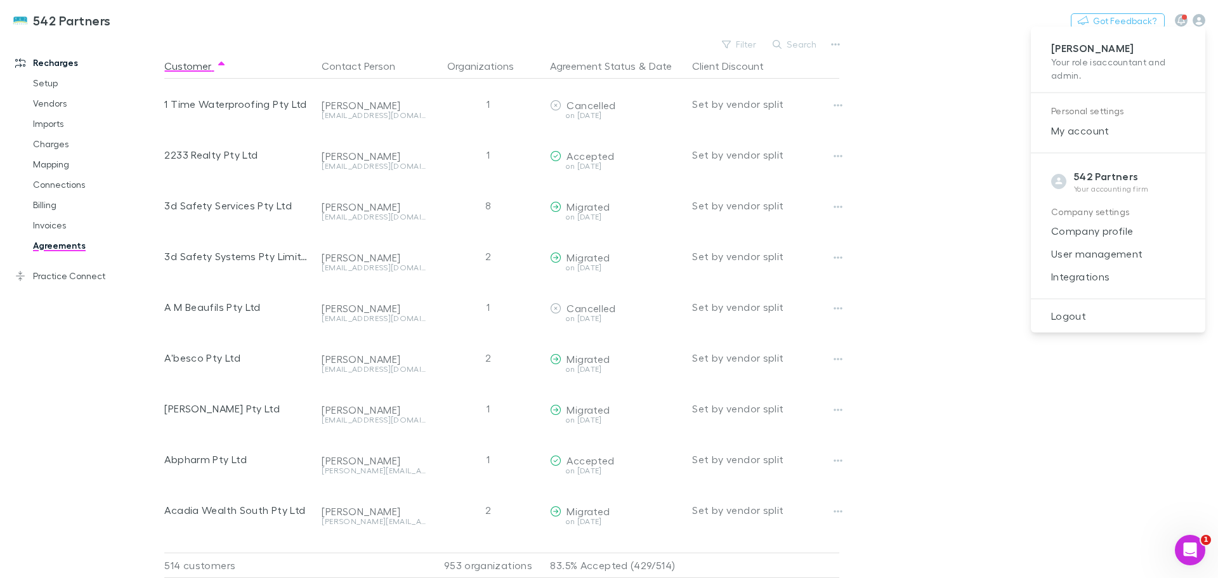
click at [1066, 277] on span "Integrations" at bounding box center [1118, 276] width 154 height 15
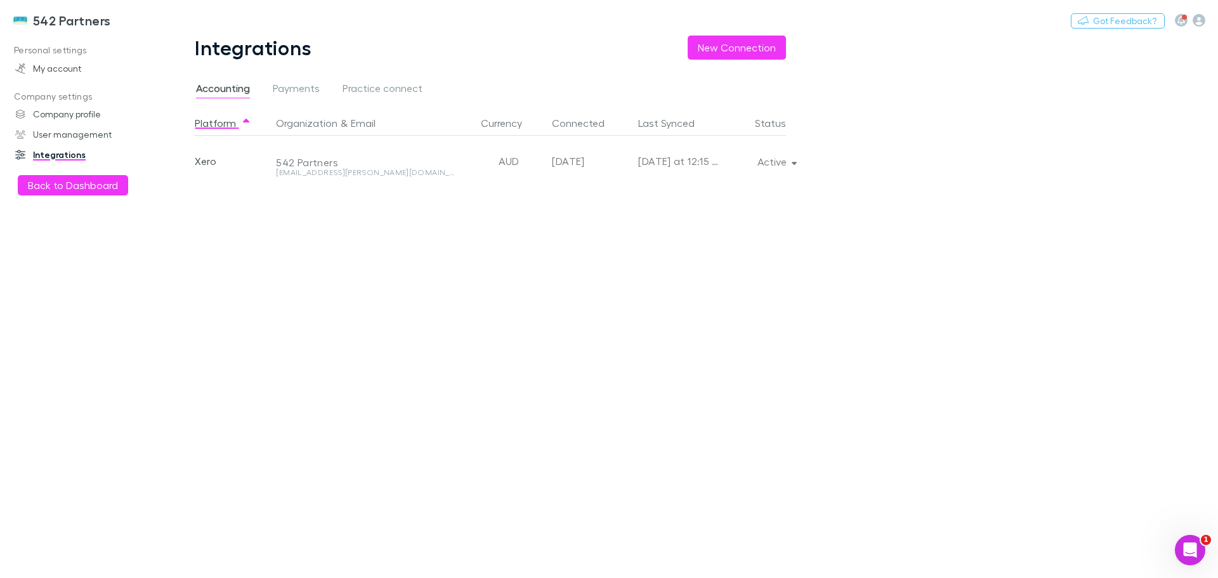
click at [796, 161] on icon "button" at bounding box center [795, 161] width 6 height 9
click at [683, 186] on p "Re-sync now" at bounding box center [717, 187] width 154 height 15
click at [57, 187] on div at bounding box center [609, 289] width 1218 height 578
click at [84, 187] on button "Back to Dashboard" at bounding box center [73, 185] width 110 height 20
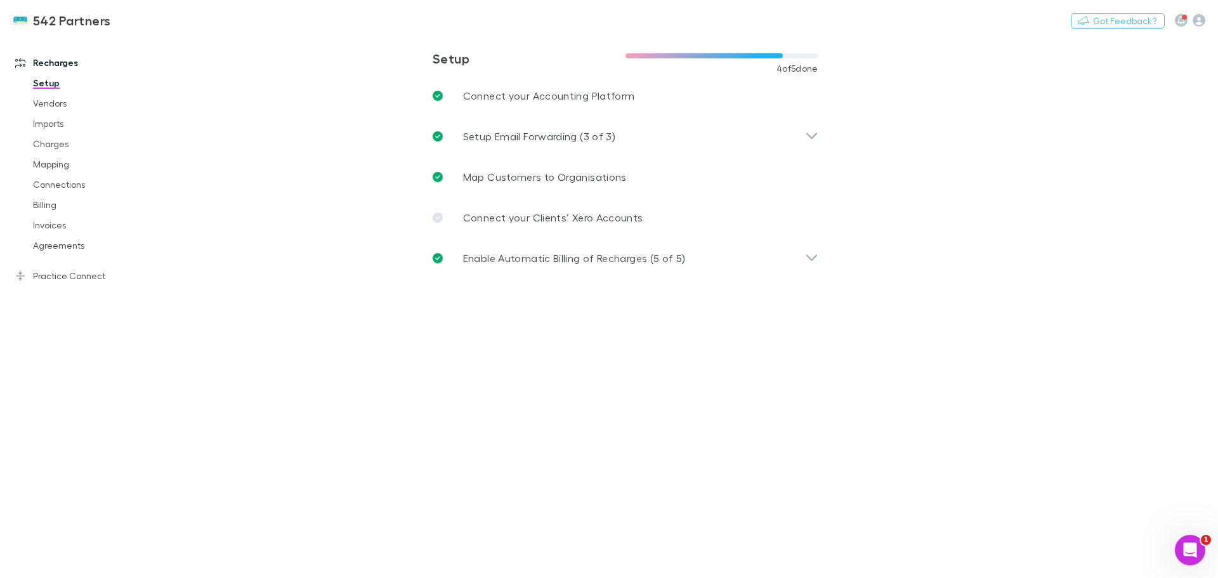
click at [65, 243] on link "Agreements" at bounding box center [95, 245] width 151 height 20
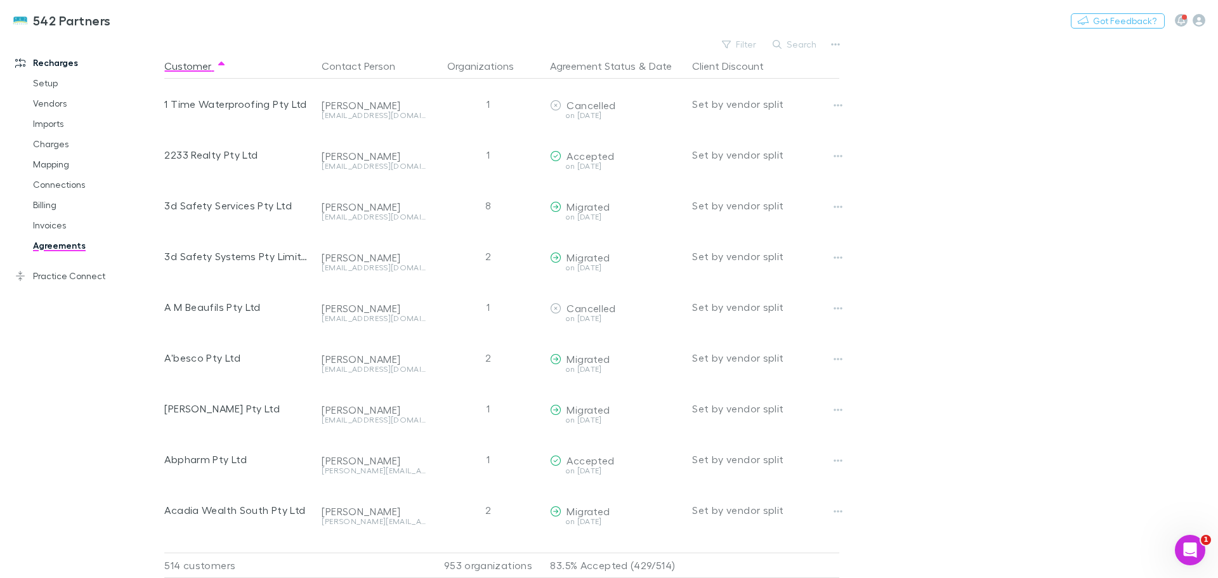
click at [742, 41] on button "Filter" at bounding box center [740, 44] width 48 height 15
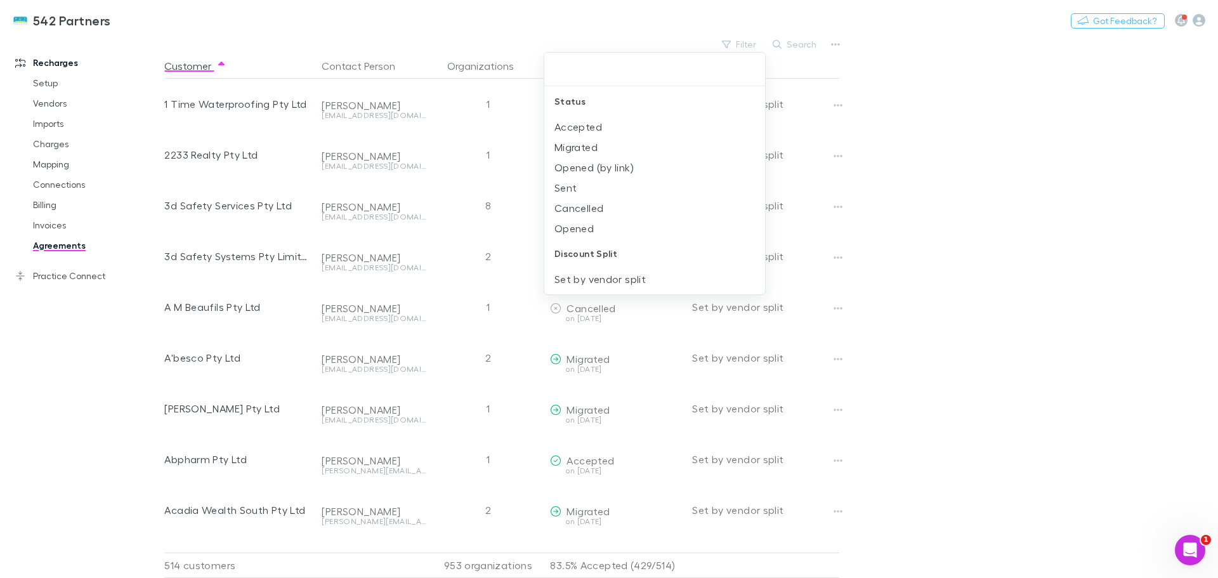
click at [53, 204] on div at bounding box center [609, 289] width 1218 height 578
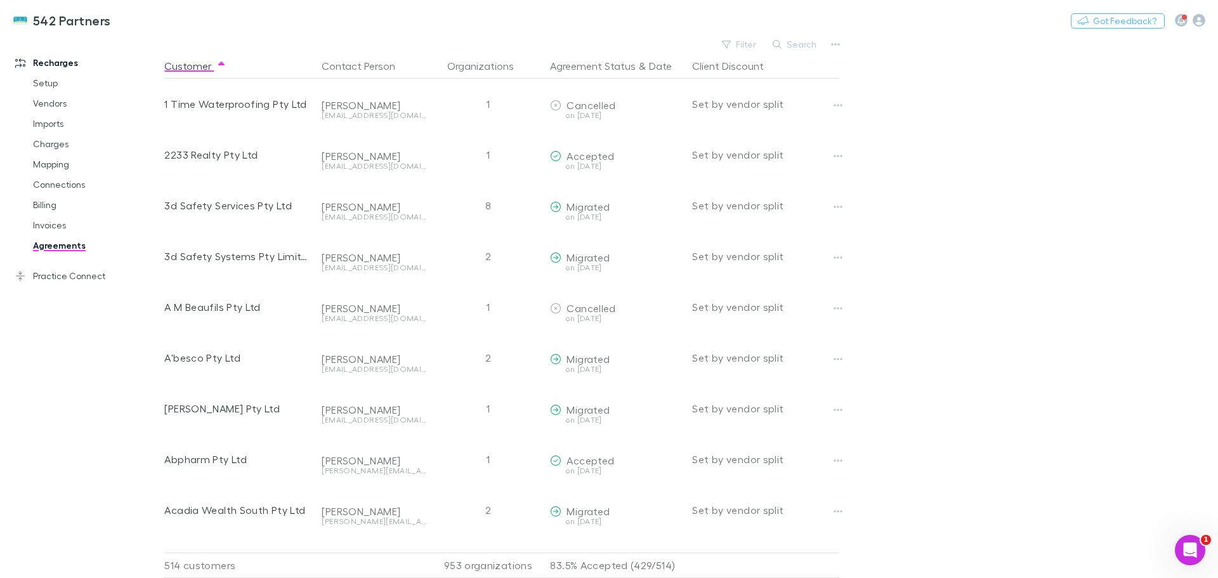
click at [48, 207] on link "Billing" at bounding box center [95, 205] width 151 height 20
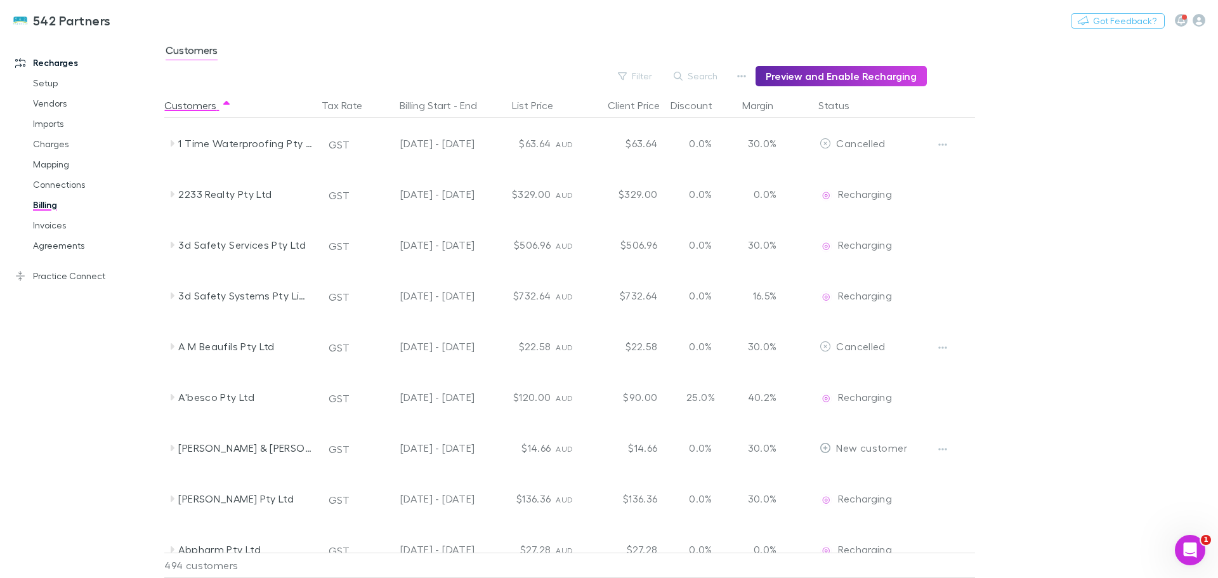
click at [644, 76] on button "Filter" at bounding box center [636, 76] width 48 height 15
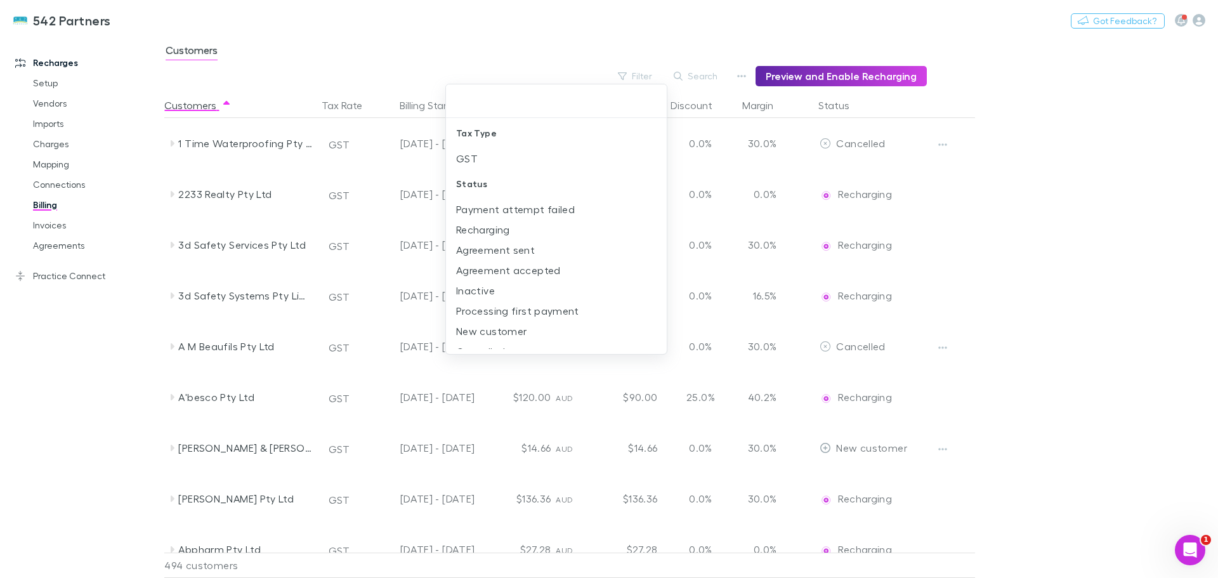
click at [490, 328] on li "New customer" at bounding box center [556, 331] width 221 height 20
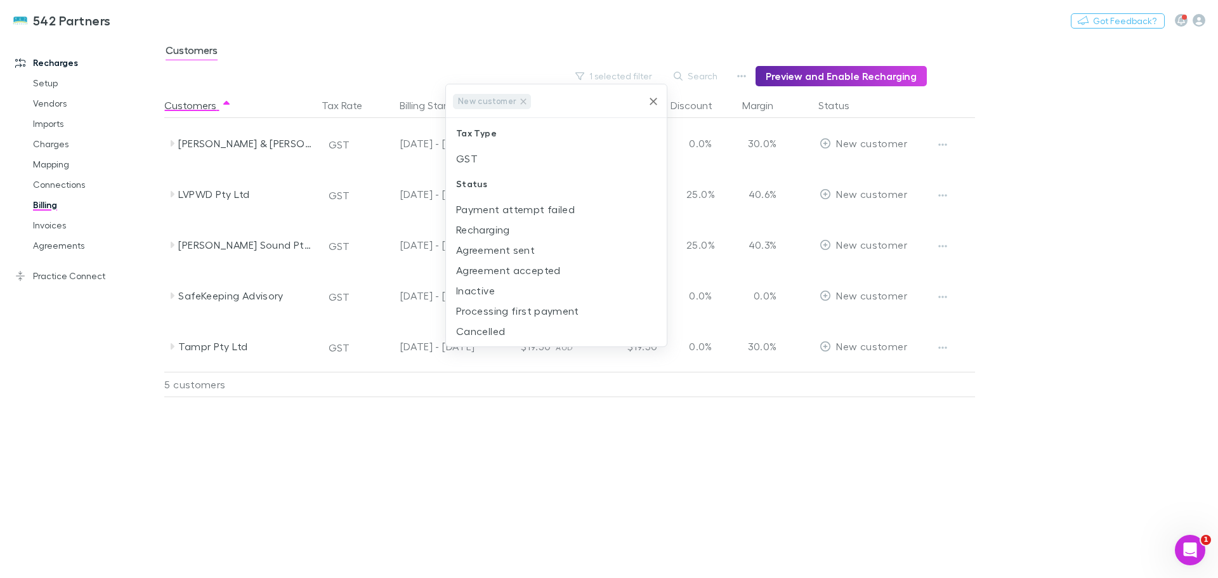
click at [943, 141] on div at bounding box center [609, 289] width 1218 height 578
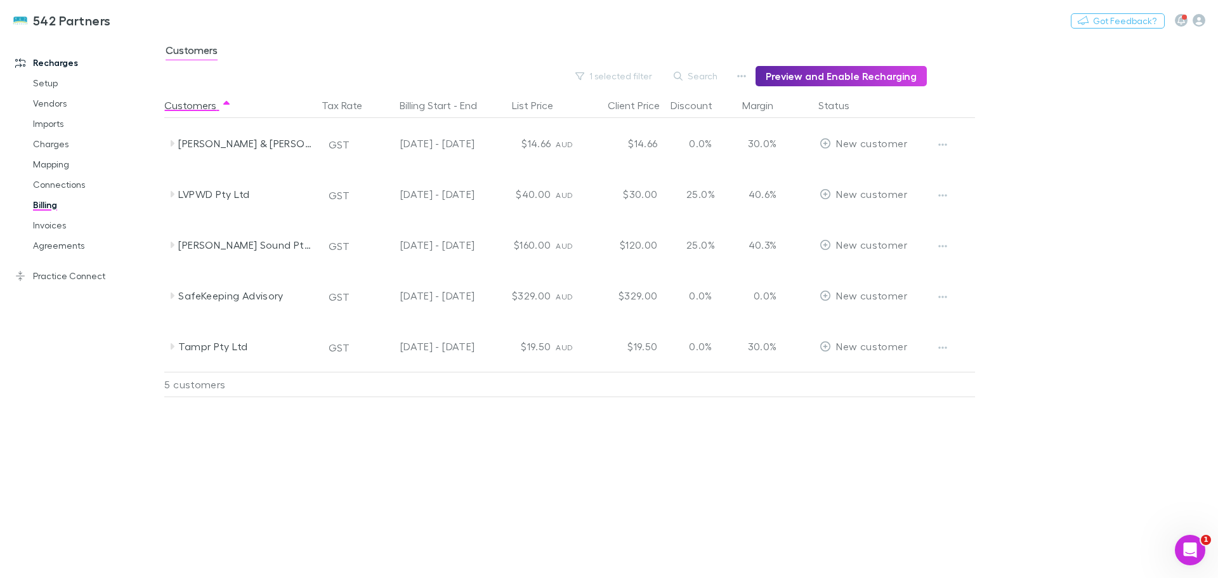
click at [942, 141] on icon "button" at bounding box center [942, 145] width 9 height 10
click at [1040, 247] on div at bounding box center [609, 289] width 1218 height 578
click at [942, 192] on icon "button" at bounding box center [942, 195] width 9 height 10
click at [834, 223] on p "Enable Customer" at bounding box center [864, 220] width 154 height 15
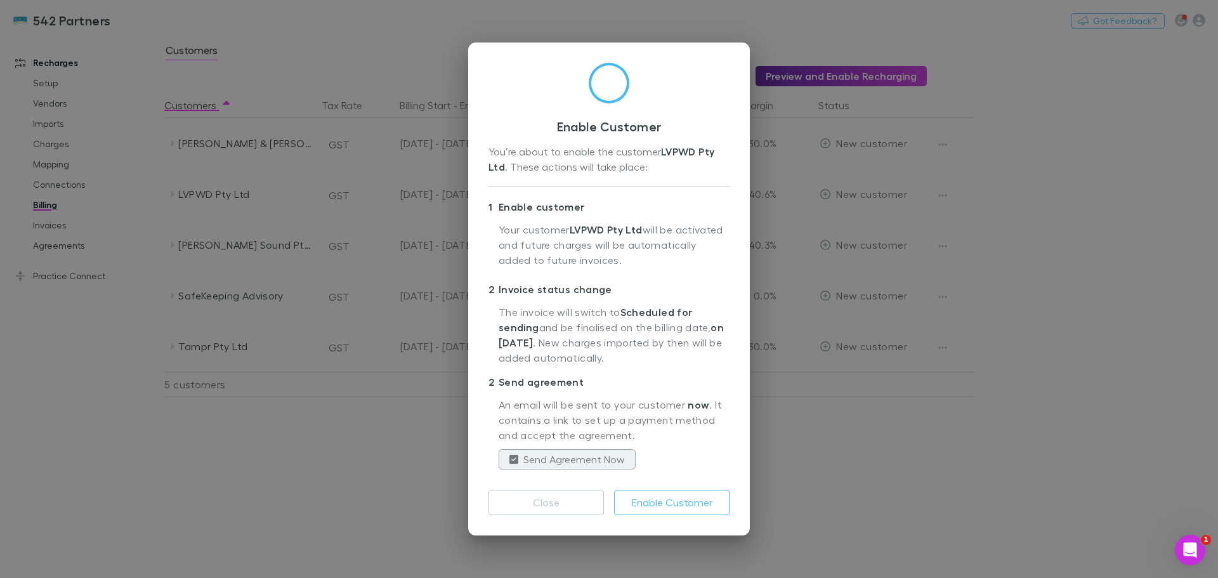
click at [646, 508] on button "Enable Customer" at bounding box center [671, 502] width 115 height 25
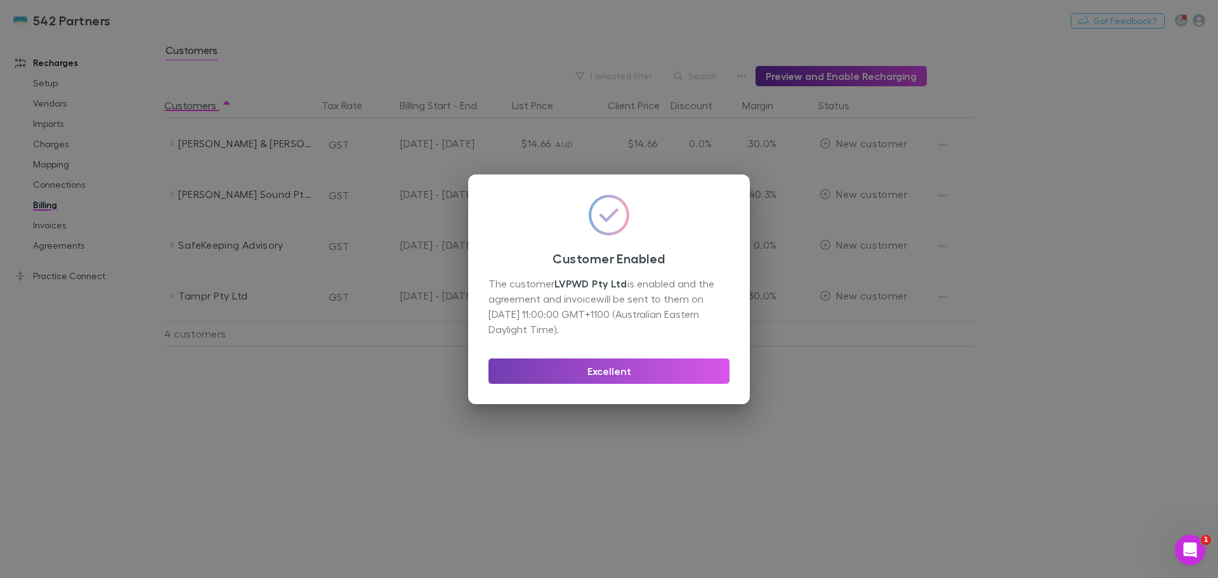
click at [586, 364] on button "Excellent" at bounding box center [609, 370] width 241 height 25
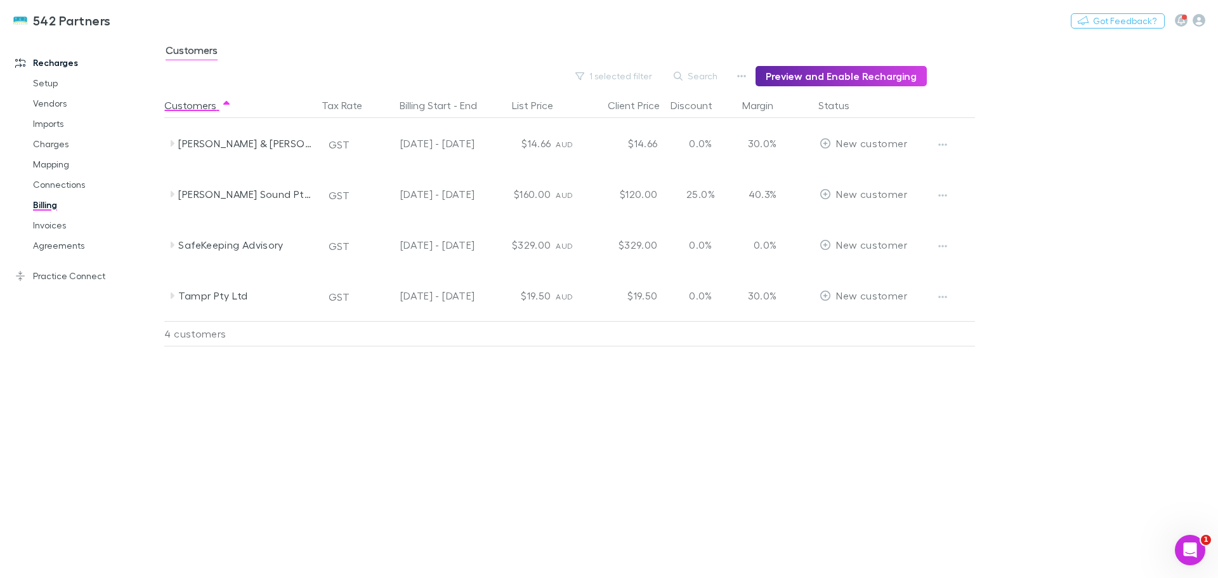
click at [942, 194] on icon "button" at bounding box center [942, 195] width 9 height 10
click at [845, 223] on p "Enable Customer" at bounding box center [864, 220] width 154 height 15
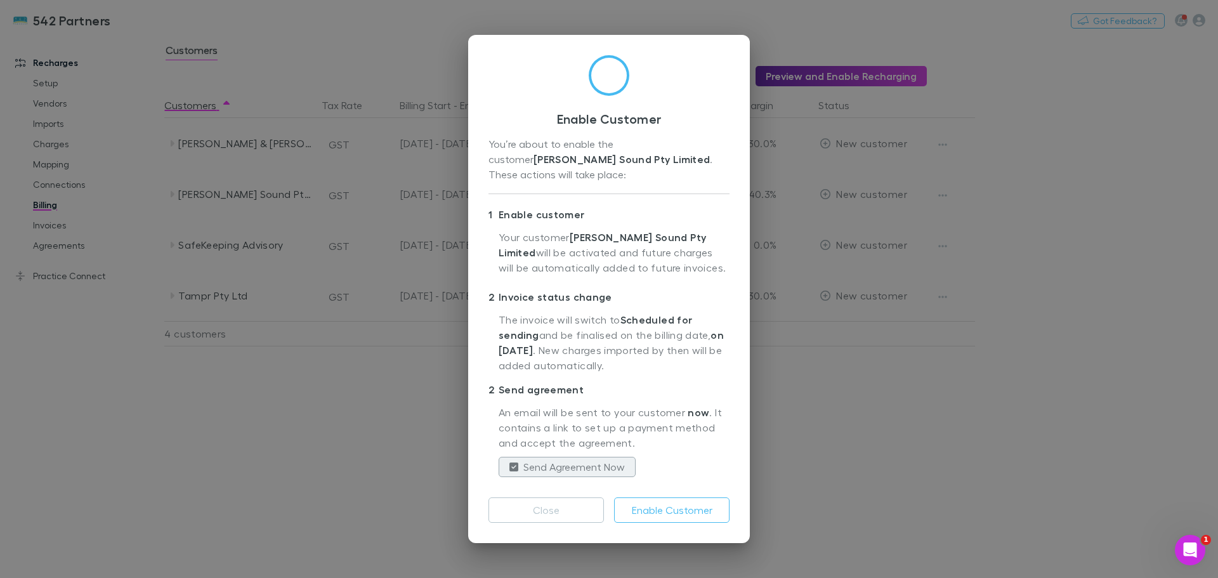
click at [650, 510] on button "Enable Customer" at bounding box center [671, 509] width 115 height 25
click at [944, 247] on div "Enable Customer You’re about to enable the customer Robert Mackenzie Sound Pty …" at bounding box center [609, 289] width 1218 height 578
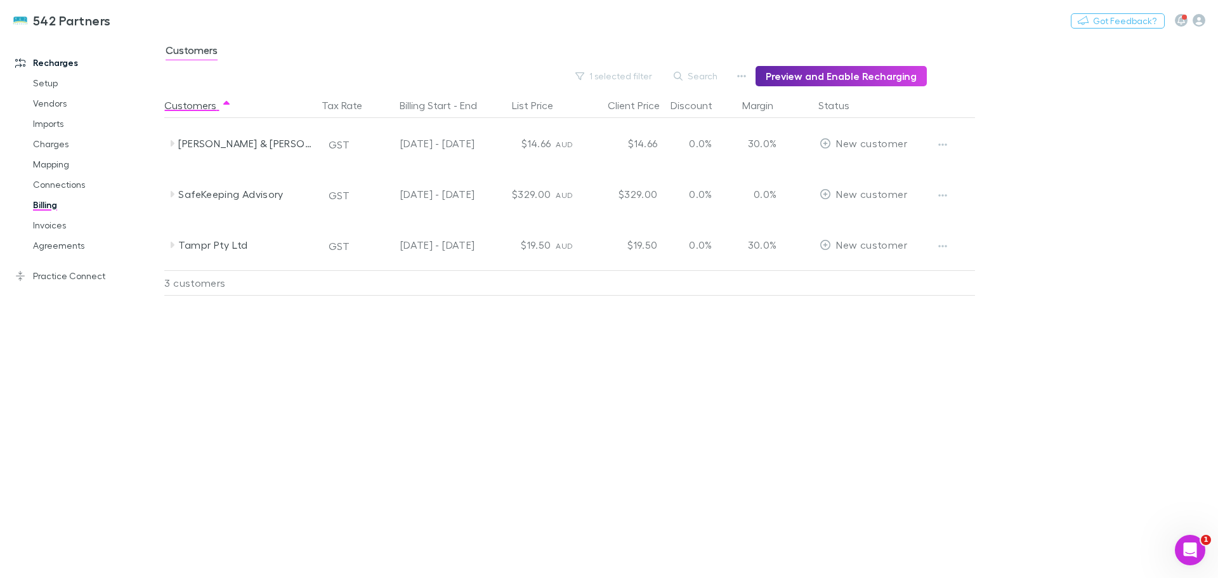
click at [941, 245] on icon "button" at bounding box center [942, 246] width 9 height 10
click at [845, 270] on p "Enable Customer" at bounding box center [864, 271] width 154 height 15
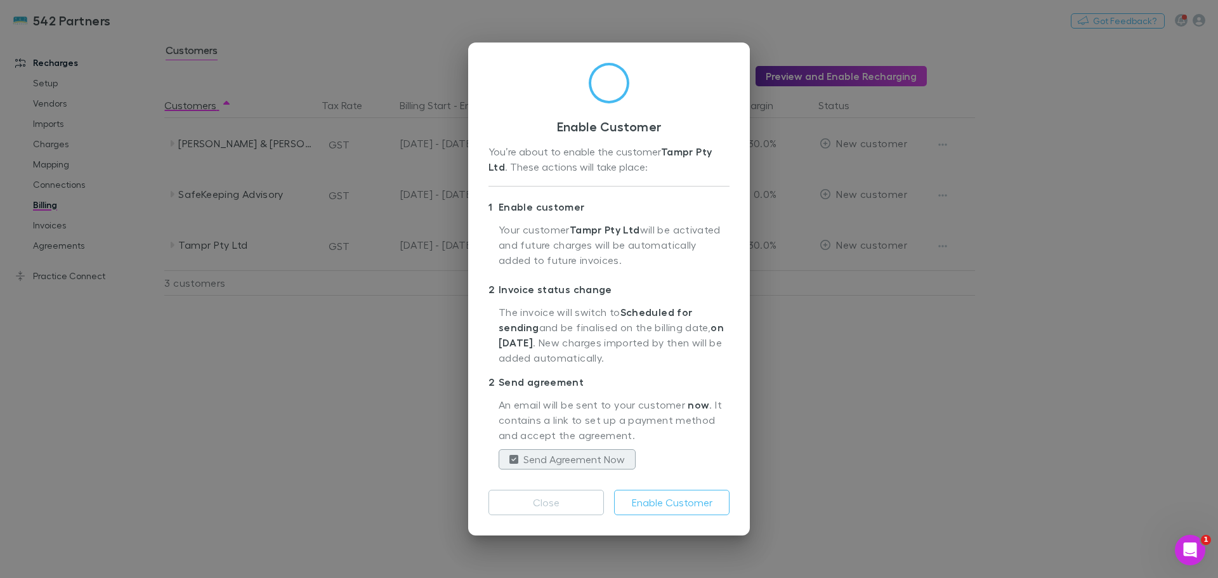
click at [645, 497] on button "Enable Customer" at bounding box center [671, 502] width 115 height 25
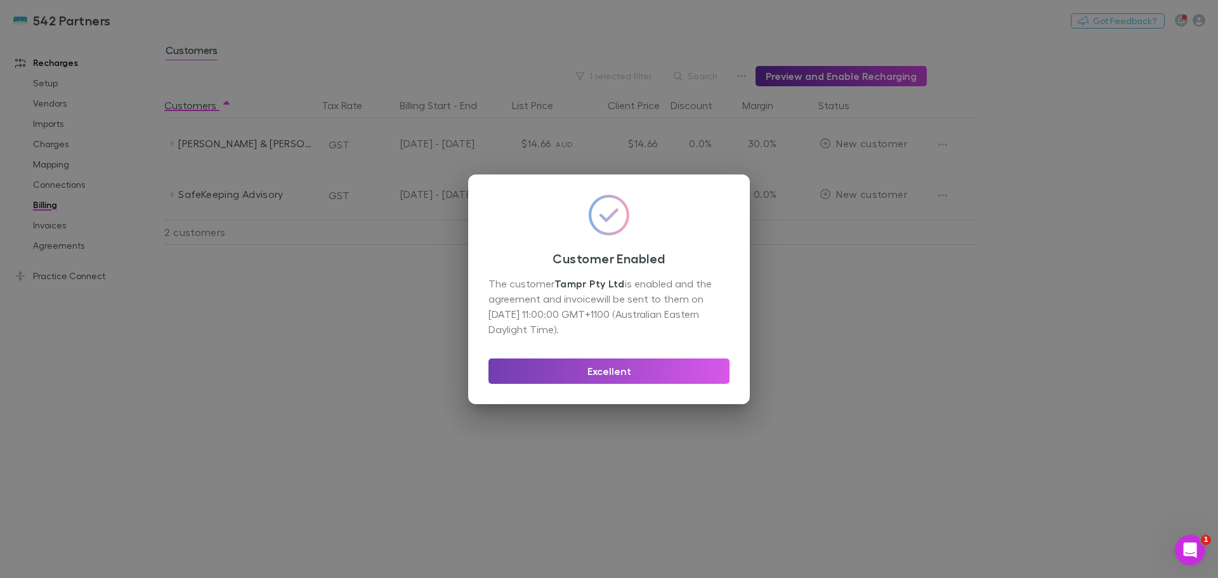
click at [616, 367] on button "Excellent" at bounding box center [609, 370] width 241 height 25
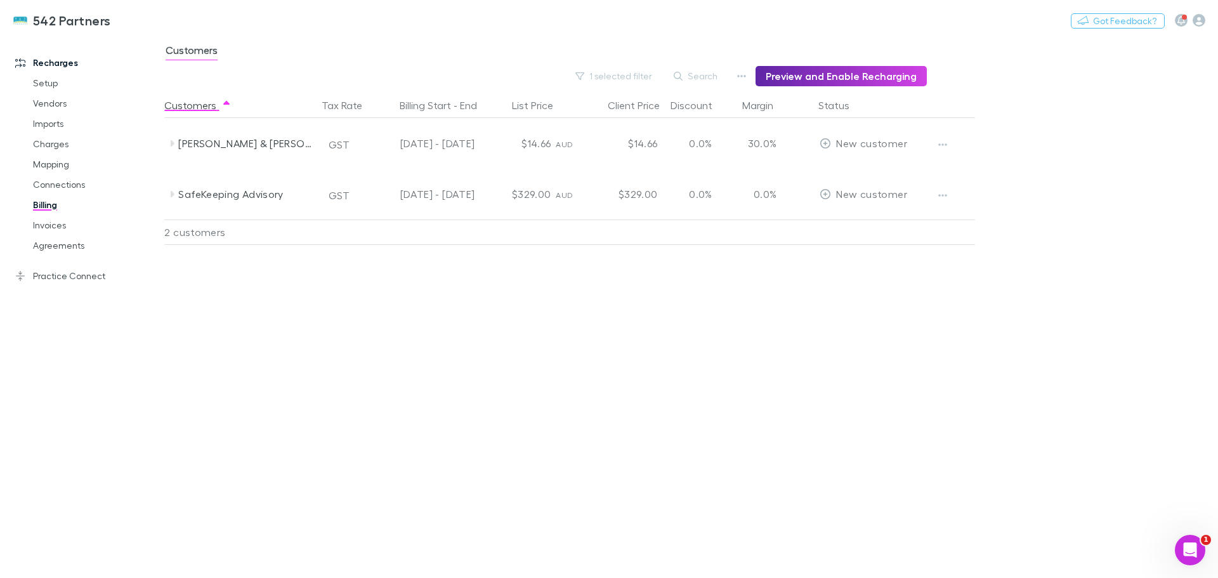
click at [1193, 553] on icon "Open Intercom Messenger" at bounding box center [1190, 550] width 21 height 21
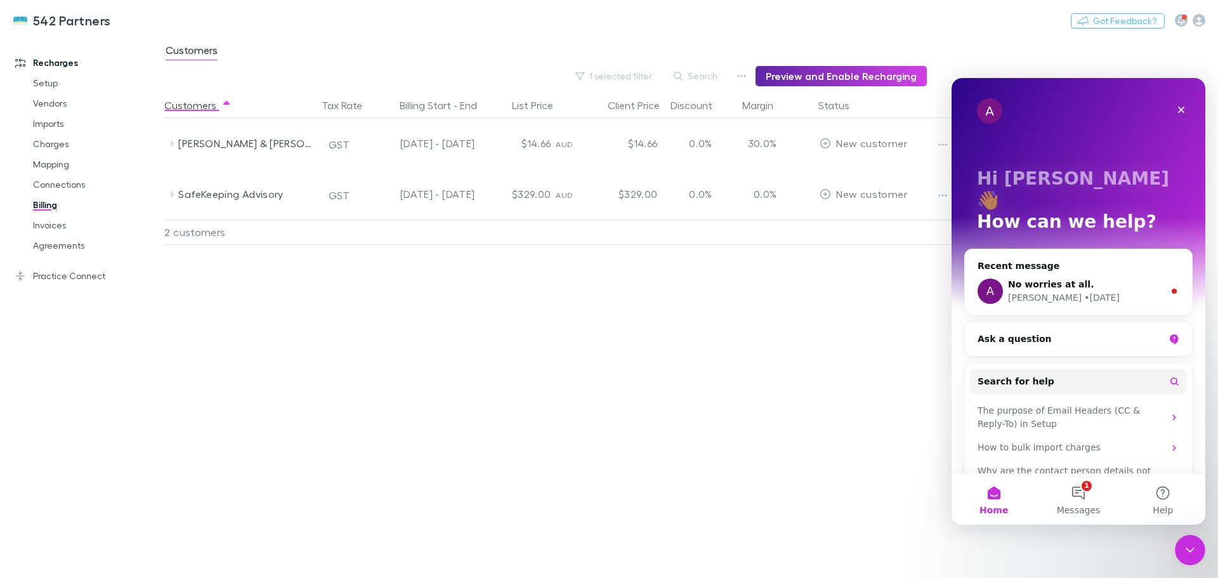
click at [1025, 441] on div "How to bulk import charges" at bounding box center [1071, 447] width 187 height 13
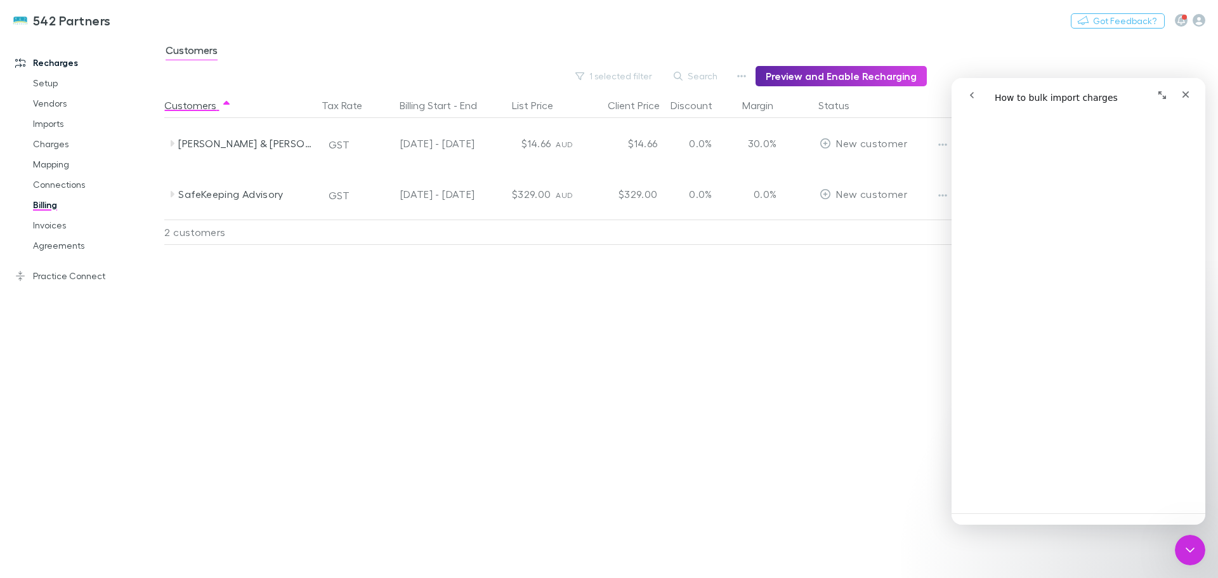
scroll to position [761, 0]
click at [876, 347] on div "Customers Tax Rate Billing Start - End List Price Client Price Discount Margin …" at bounding box center [600, 335] width 872 height 485
click at [1187, 93] on icon "Close" at bounding box center [1186, 94] width 7 height 7
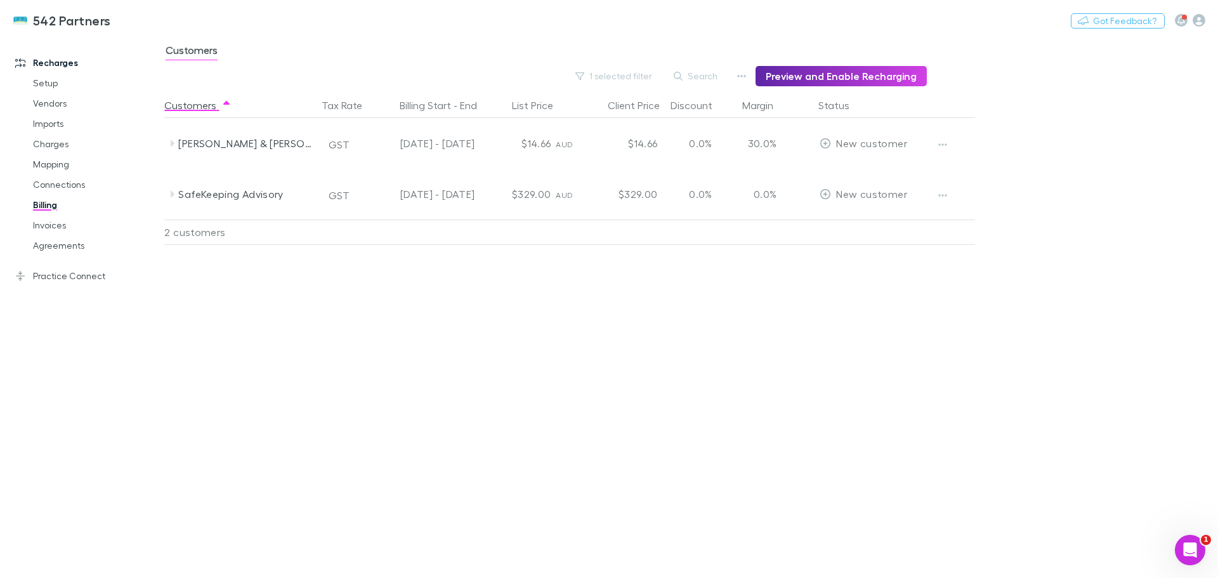
scroll to position [0, 0]
click at [51, 141] on link "Charges" at bounding box center [95, 144] width 151 height 20
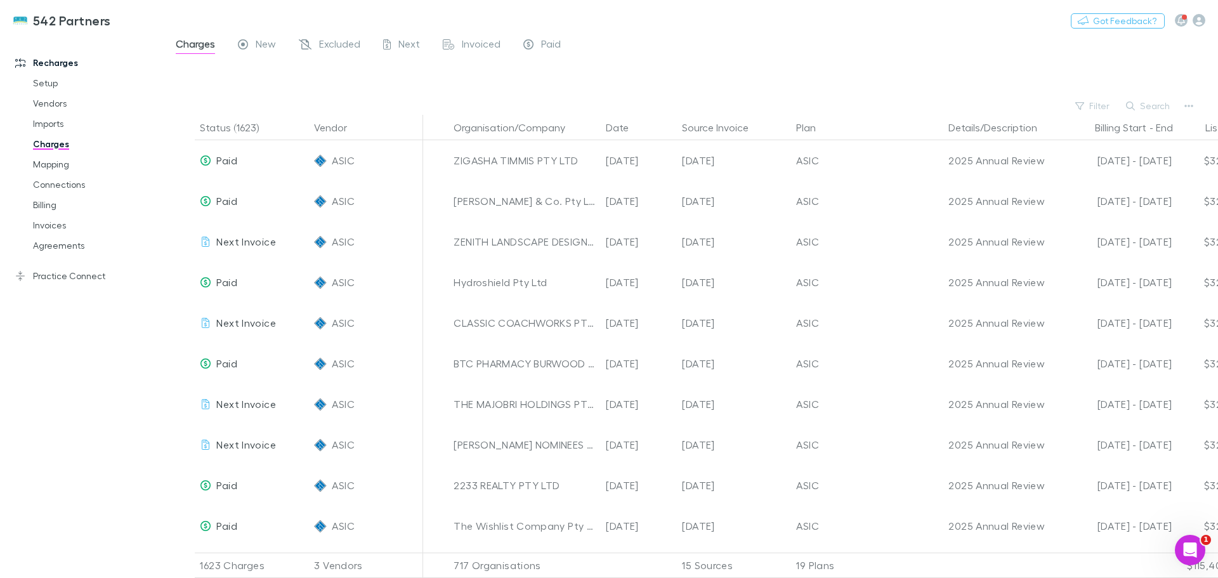
click at [1153, 100] on button "Search" at bounding box center [1149, 105] width 58 height 15
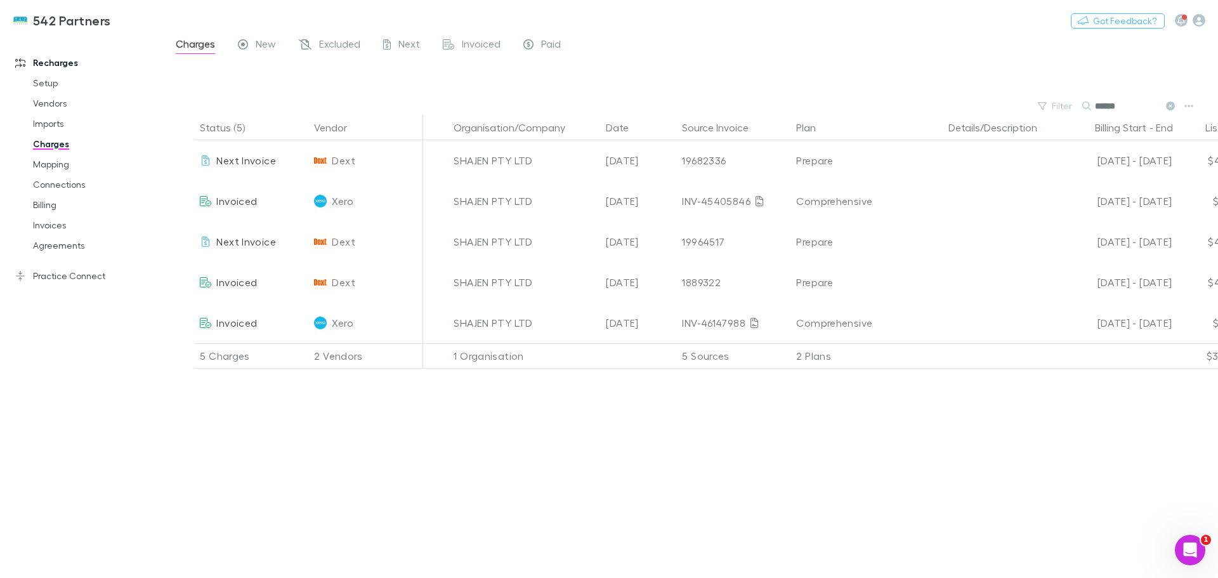
click at [1062, 107] on button "Filter" at bounding box center [1056, 105] width 48 height 15
click at [877, 230] on li "Dext" at bounding box center [968, 229] width 221 height 20
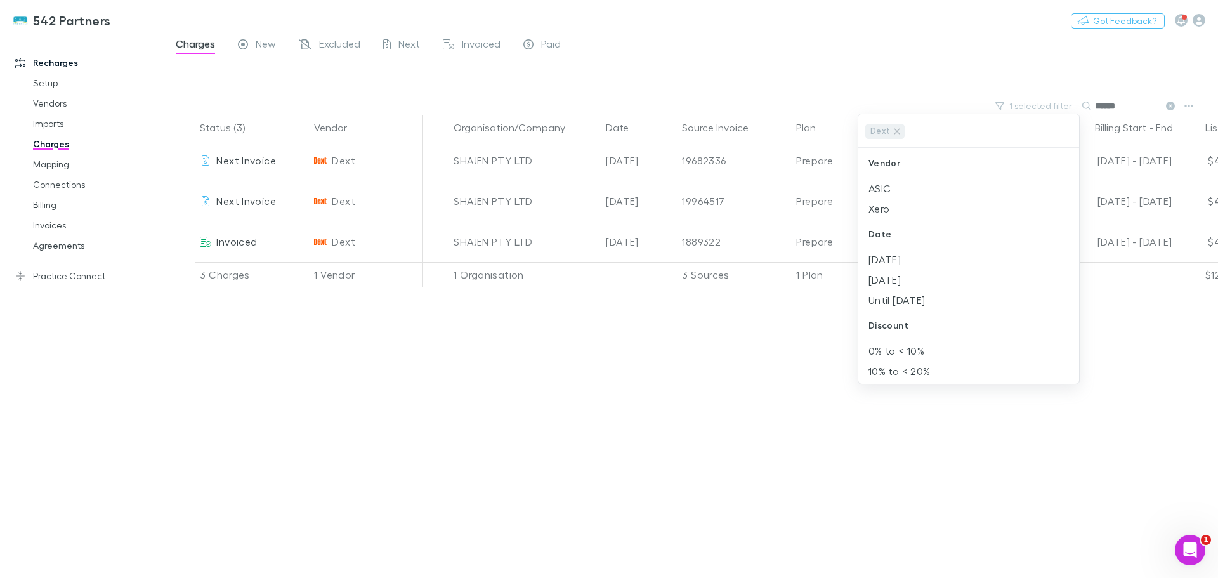
click at [758, 368] on div at bounding box center [609, 289] width 1218 height 578
drag, startPoint x: 1126, startPoint y: 108, endPoint x: 1069, endPoint y: 110, distance: 57.8
click at [1069, 109] on div "1 selected filter Search ******" at bounding box center [691, 106] width 1054 height 18
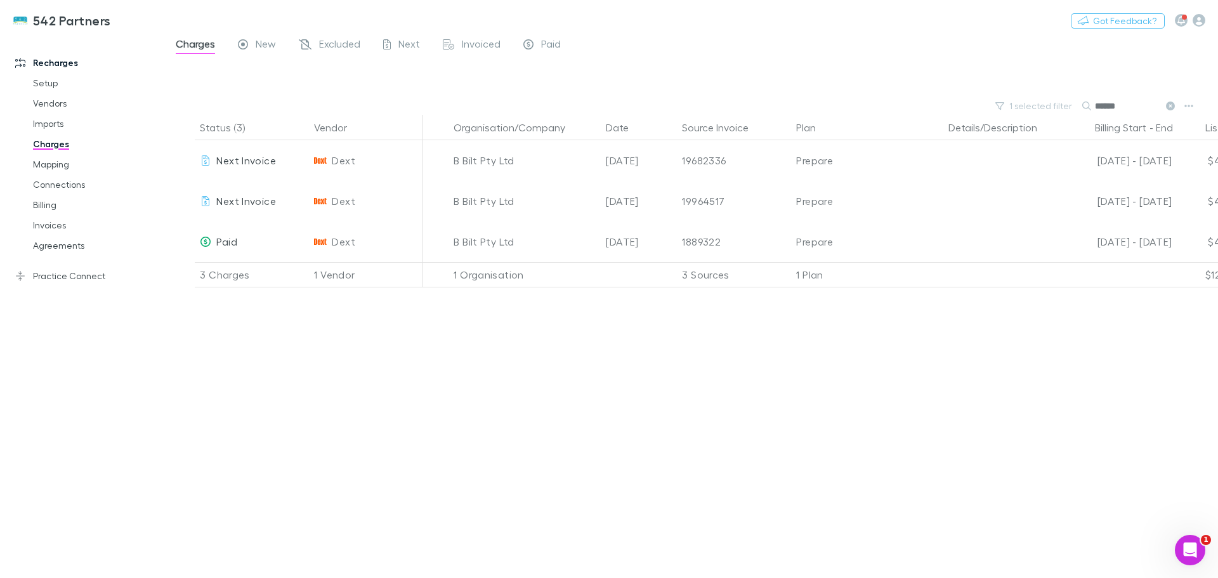
click at [1167, 103] on icon at bounding box center [1170, 106] width 9 height 9
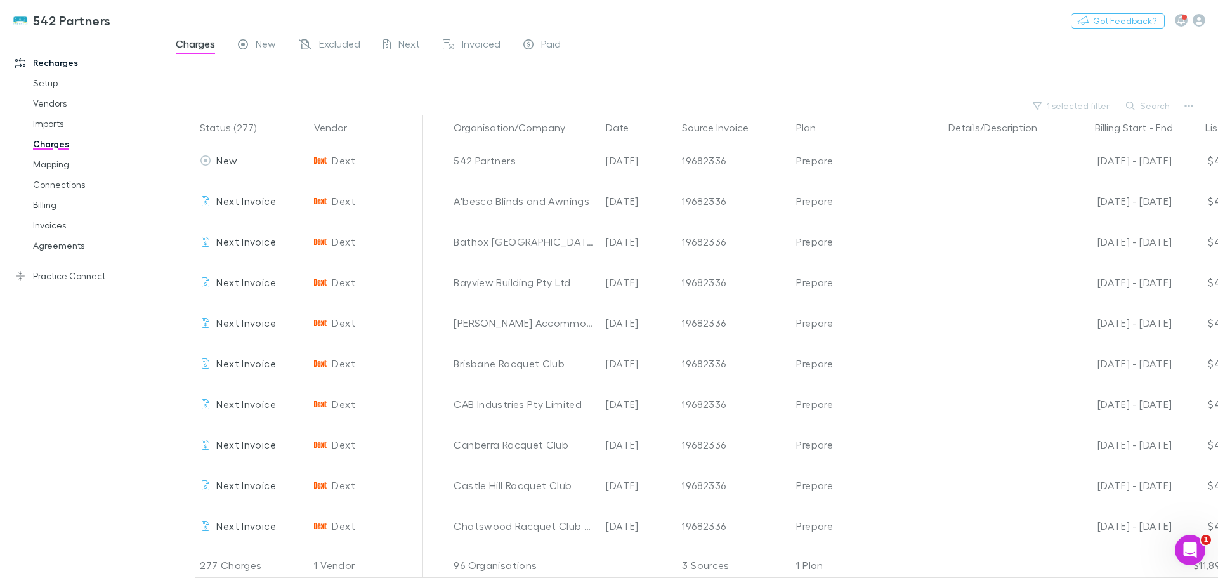
click at [1148, 104] on button "Search" at bounding box center [1149, 105] width 58 height 15
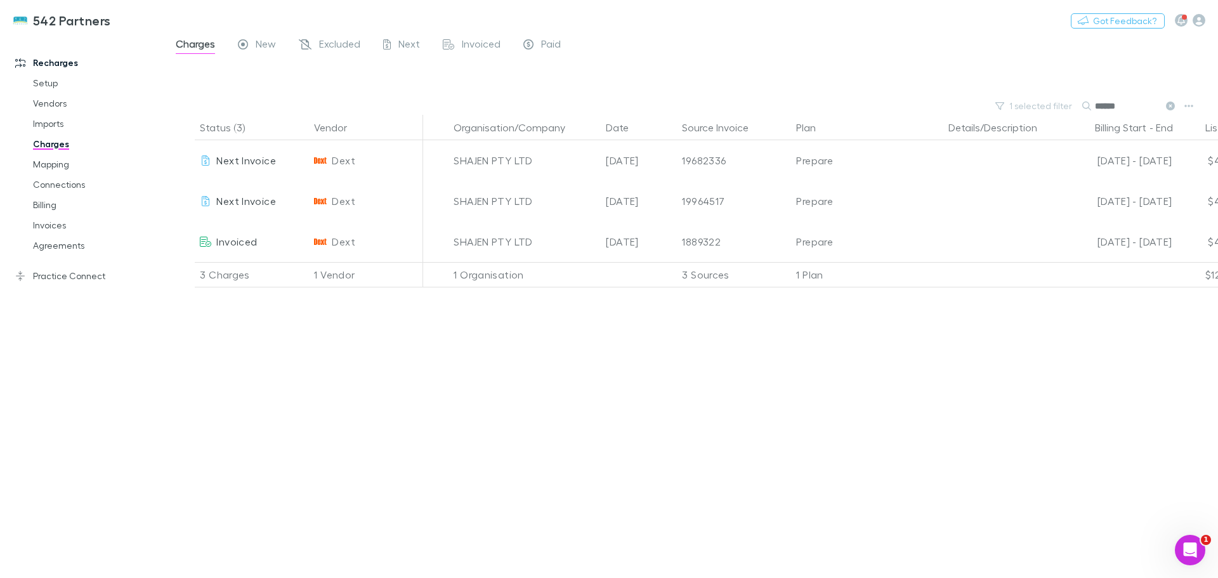
type input "******"
click at [48, 204] on link "Billing" at bounding box center [95, 205] width 151 height 20
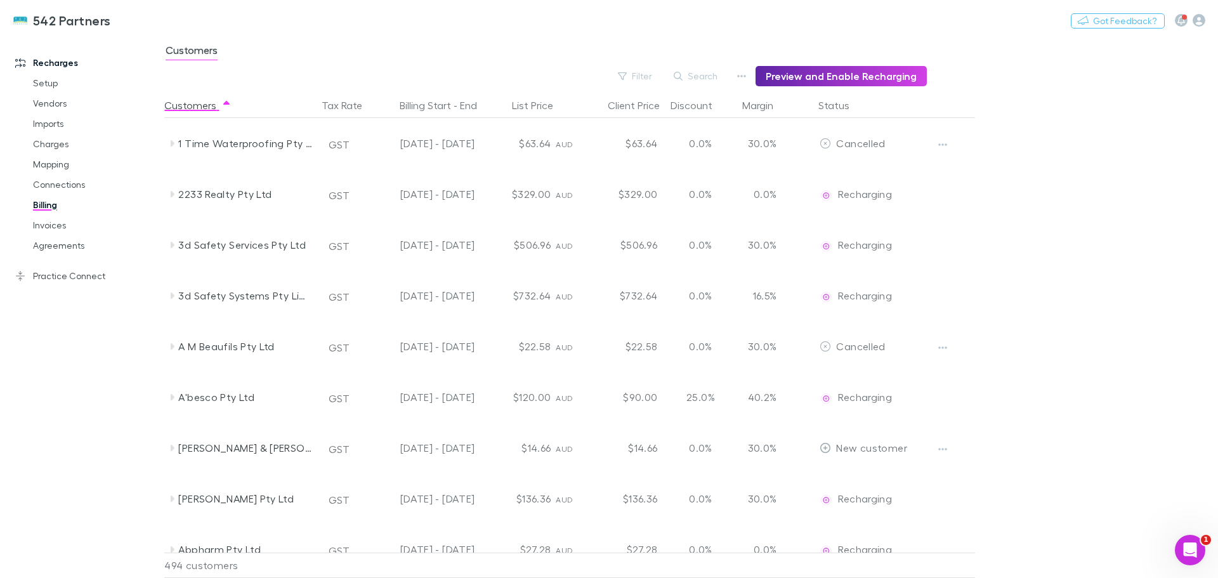
click at [695, 73] on button "Search" at bounding box center [696, 76] width 58 height 15
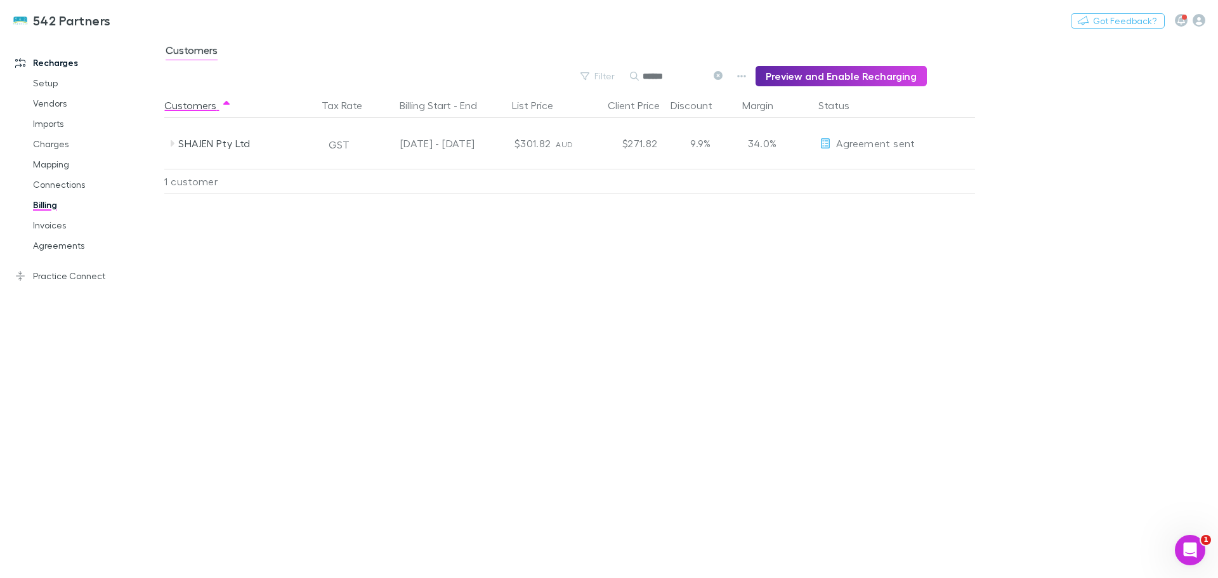
type input "******"
click at [175, 145] on icon at bounding box center [172, 143] width 10 height 10
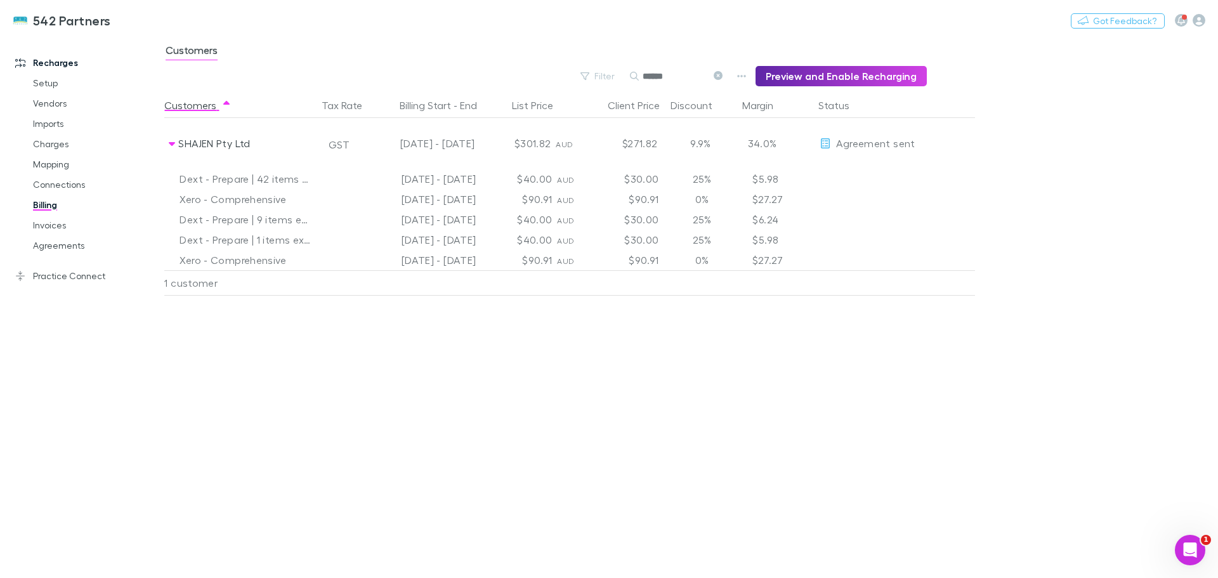
click at [58, 226] on link "Invoices" at bounding box center [95, 225] width 151 height 20
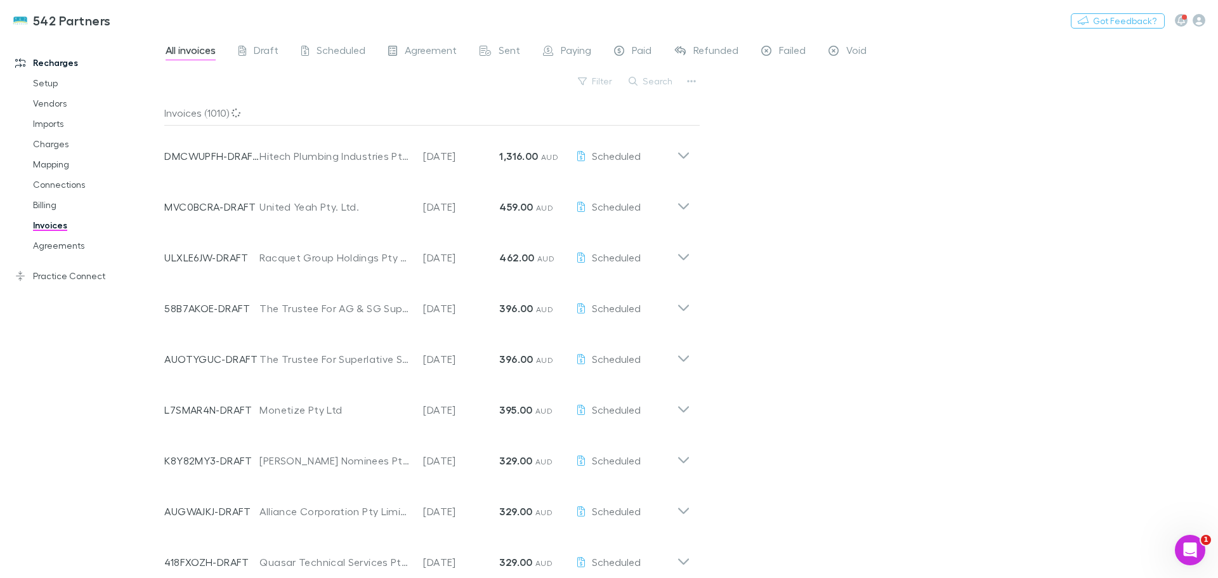
click at [645, 82] on button "Search" at bounding box center [651, 81] width 58 height 15
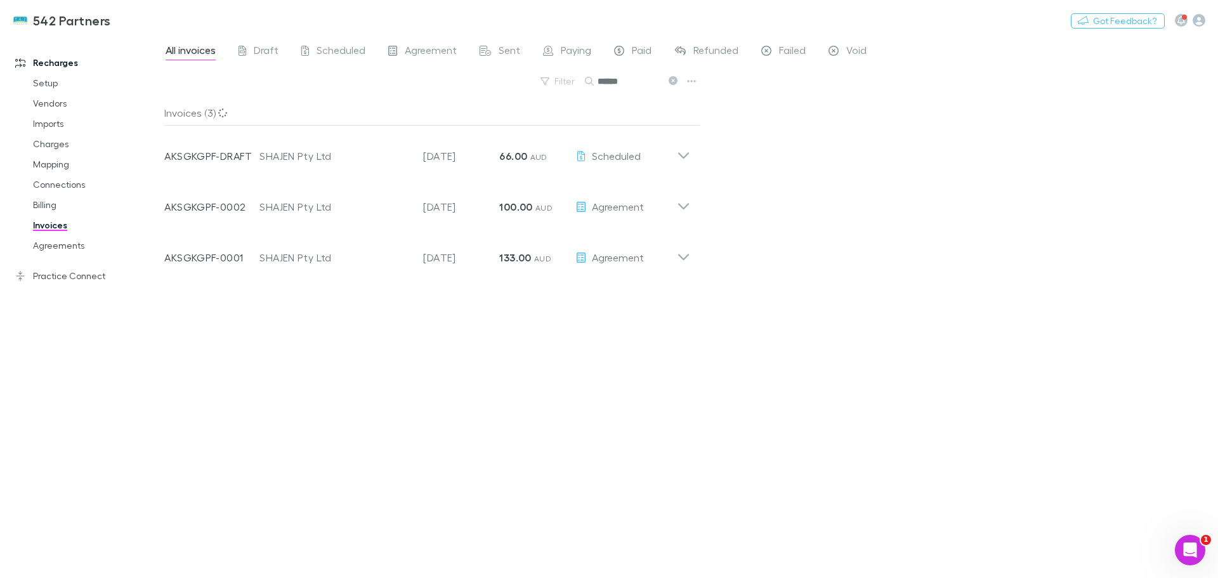
type input "******"
click at [681, 153] on icon at bounding box center [683, 150] width 13 height 25
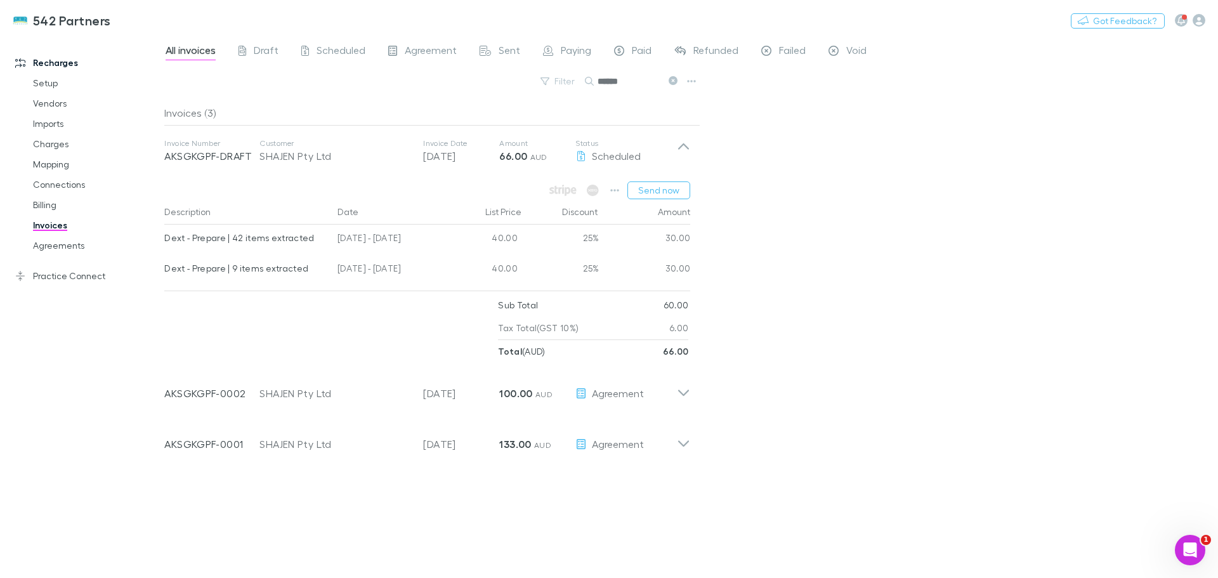
click at [683, 391] on icon at bounding box center [683, 388] width 13 height 25
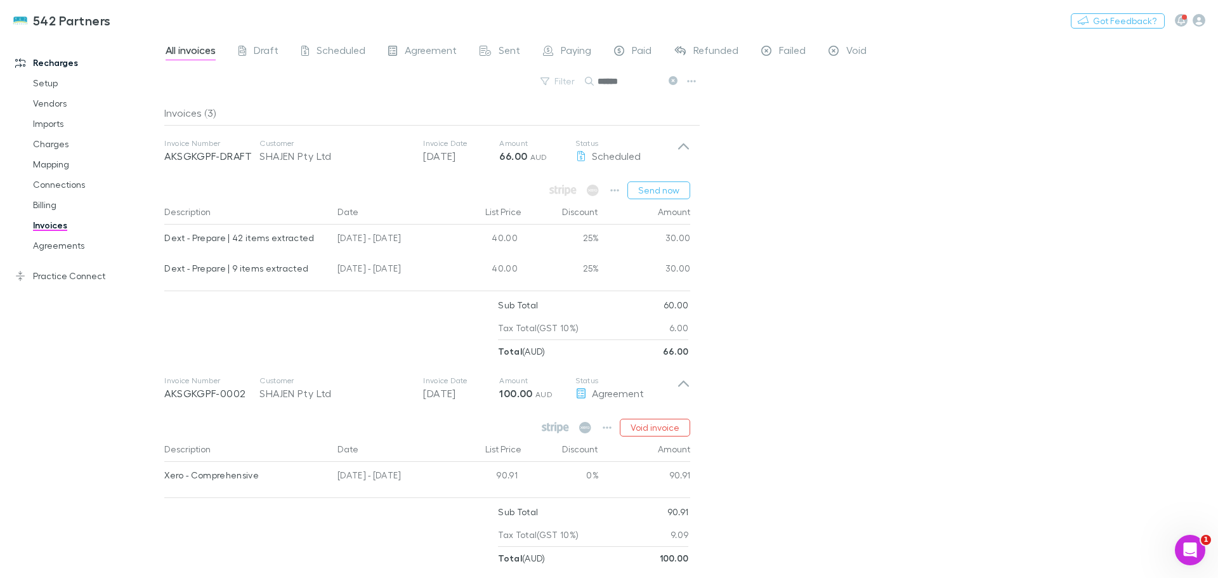
click at [49, 122] on link "Imports" at bounding box center [95, 124] width 151 height 20
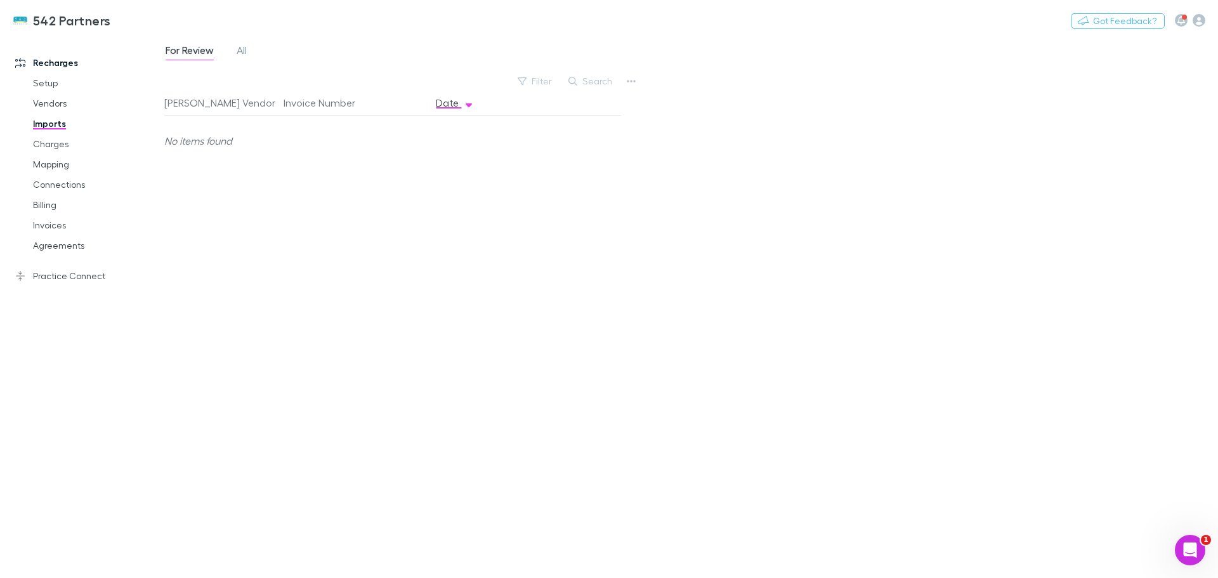
click at [246, 48] on span "All" at bounding box center [242, 52] width 10 height 16
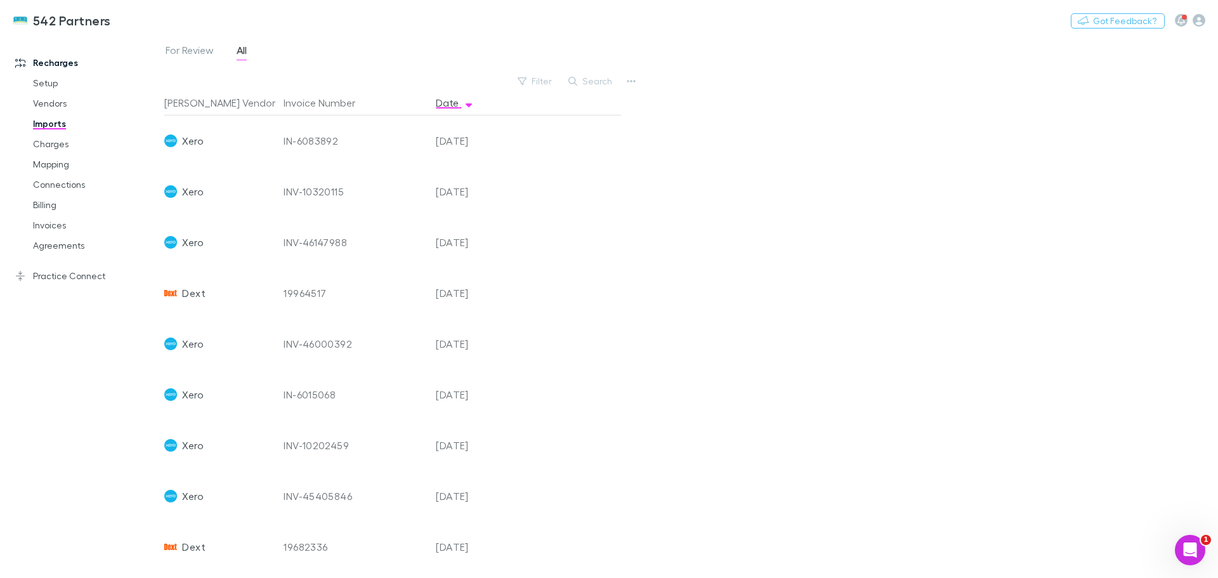
click at [541, 85] on button "Filter" at bounding box center [535, 81] width 48 height 15
click at [358, 207] on li "Dext" at bounding box center [450, 204] width 221 height 20
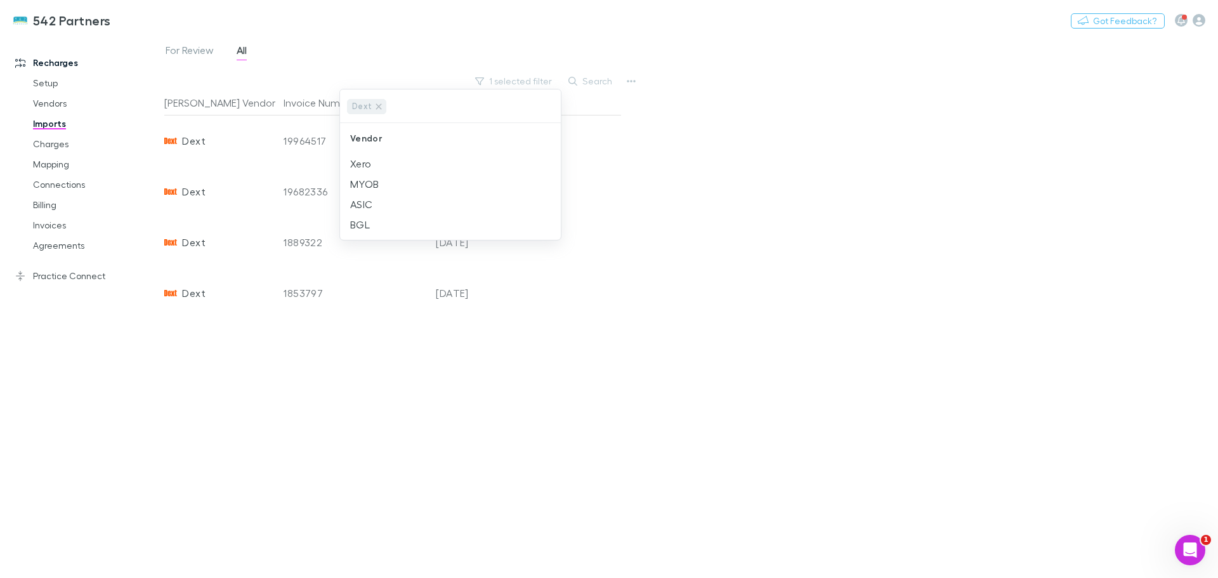
click at [626, 327] on div at bounding box center [609, 289] width 1218 height 578
click at [44, 247] on link "Agreements" at bounding box center [95, 245] width 151 height 20
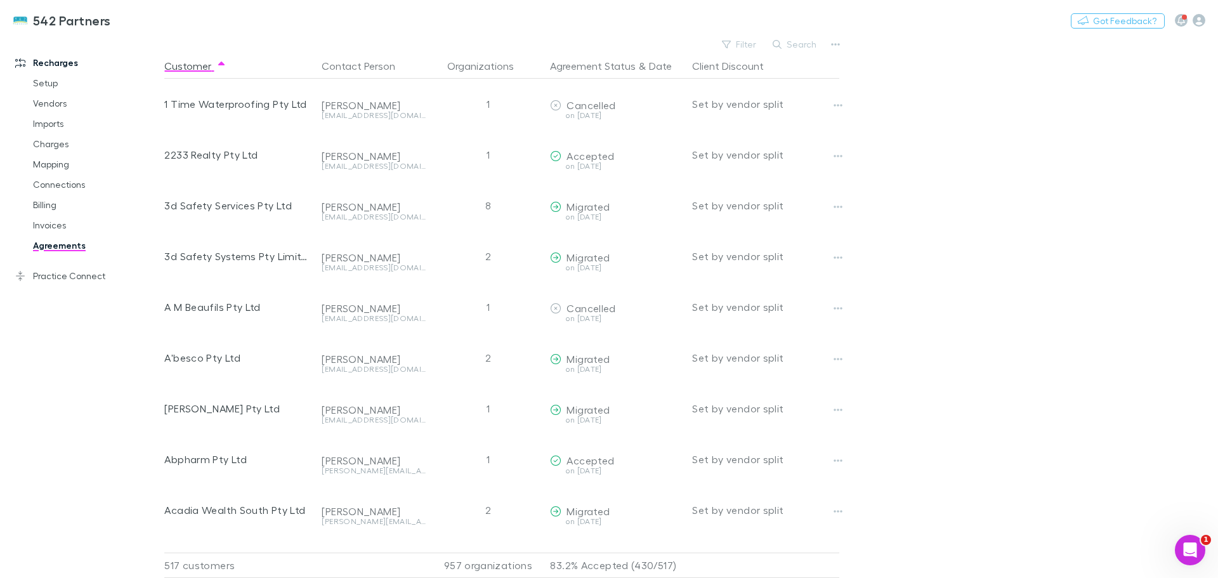
click at [46, 228] on link "Invoices" at bounding box center [95, 225] width 151 height 20
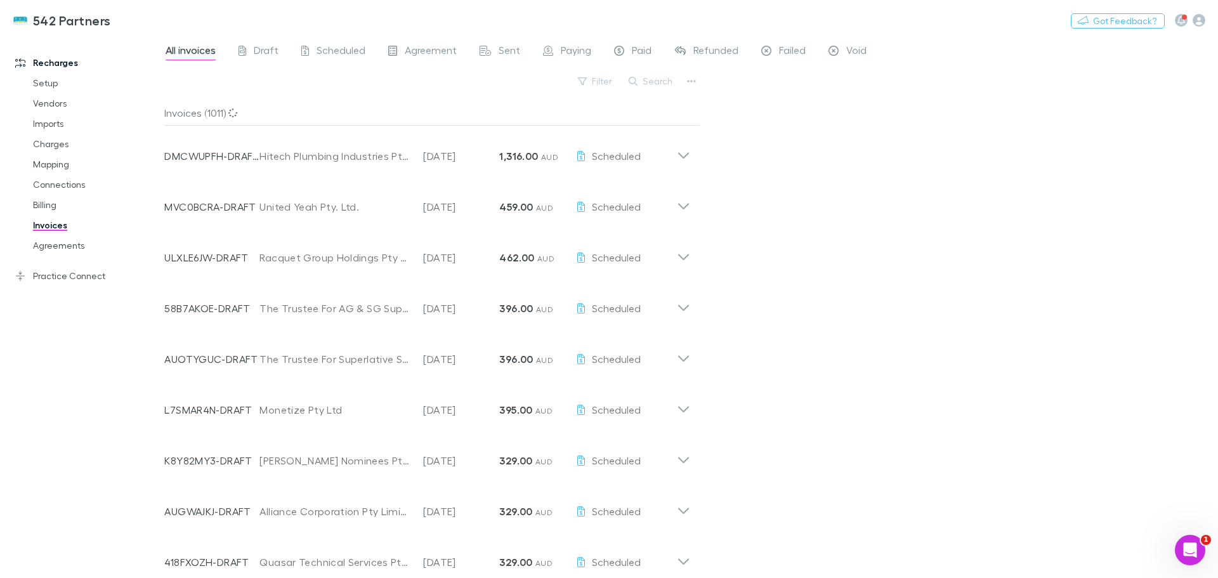
click at [652, 83] on button "Search" at bounding box center [651, 81] width 58 height 15
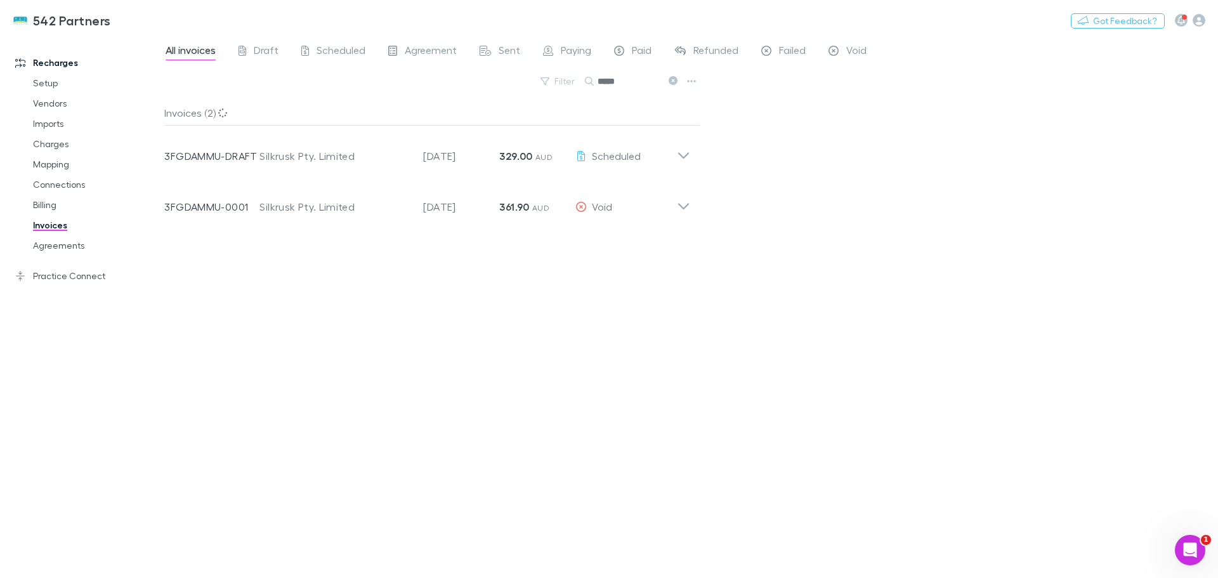
type input "*****"
click at [684, 208] on icon at bounding box center [683, 206] width 11 height 6
click at [672, 81] on icon at bounding box center [673, 80] width 9 height 9
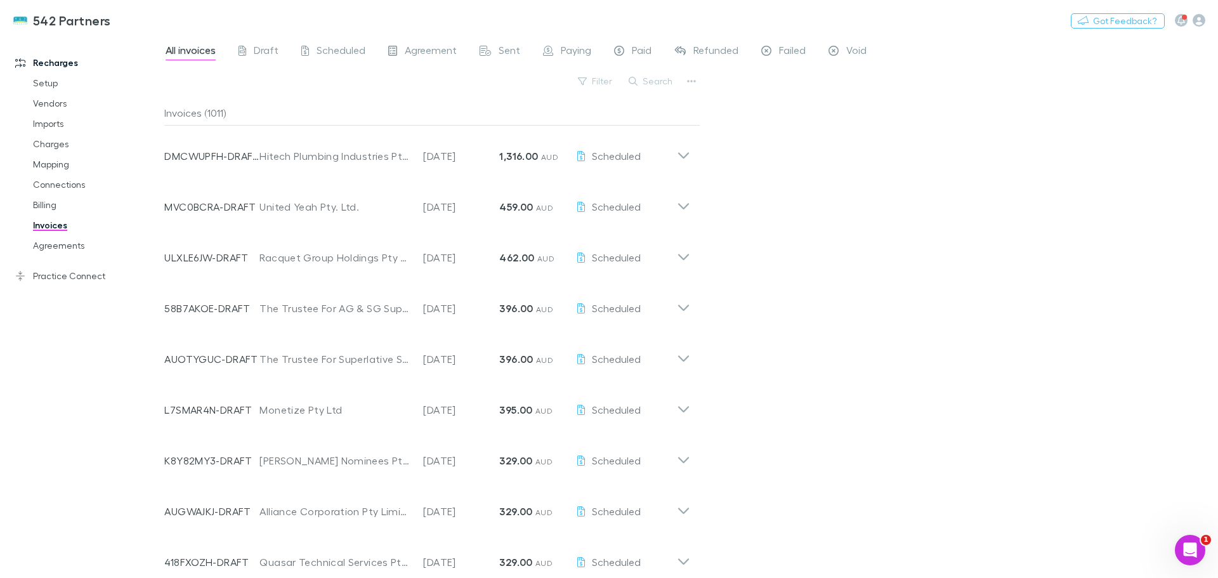
click at [858, 45] on span "Void" at bounding box center [856, 52] width 20 height 16
click at [685, 256] on icon at bounding box center [683, 252] width 13 height 25
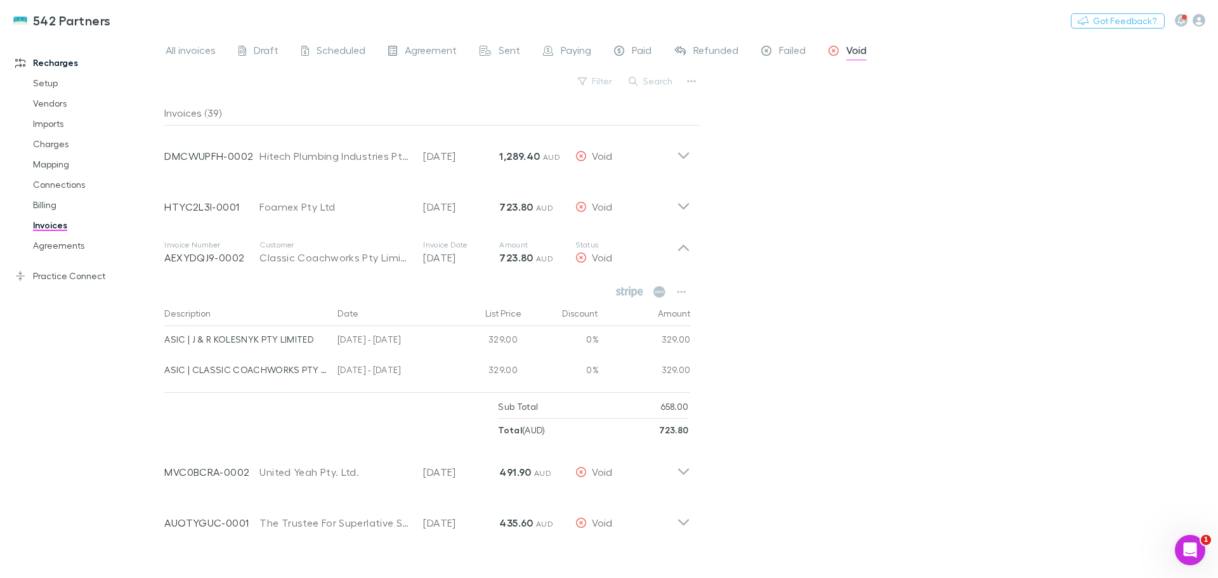
click at [687, 202] on icon at bounding box center [683, 201] width 13 height 25
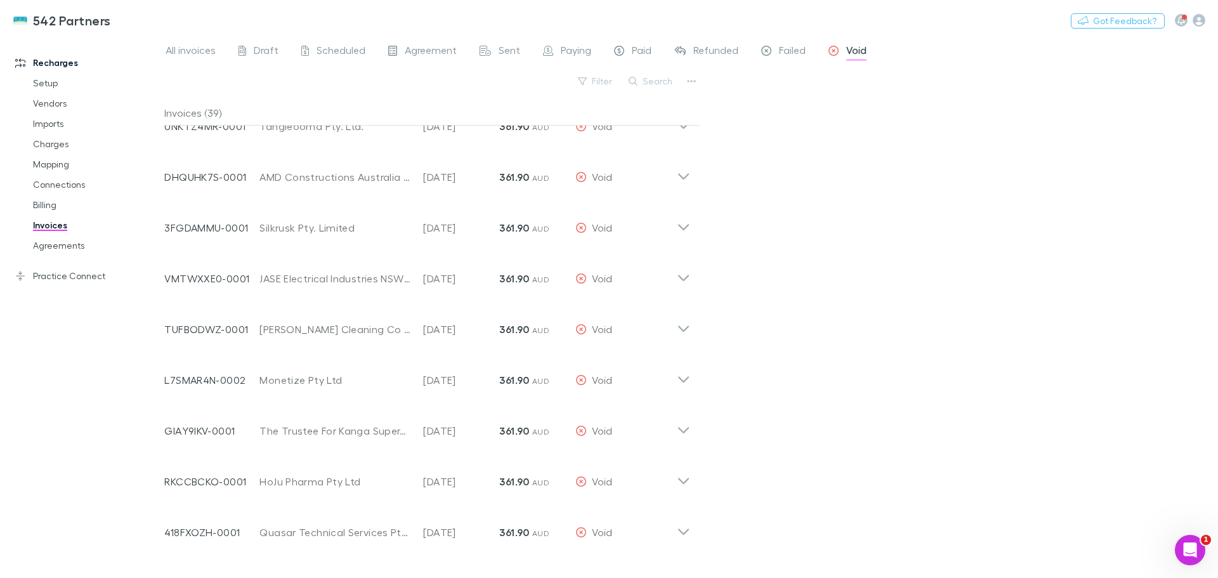
scroll to position [1079, 0]
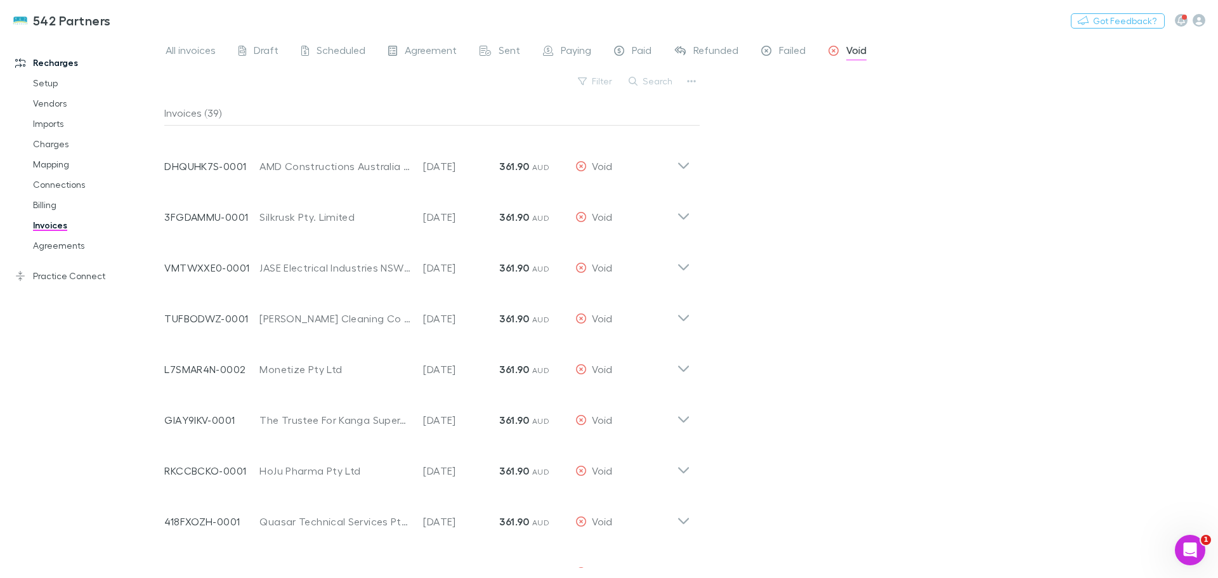
click at [683, 215] on icon at bounding box center [683, 211] width 13 height 25
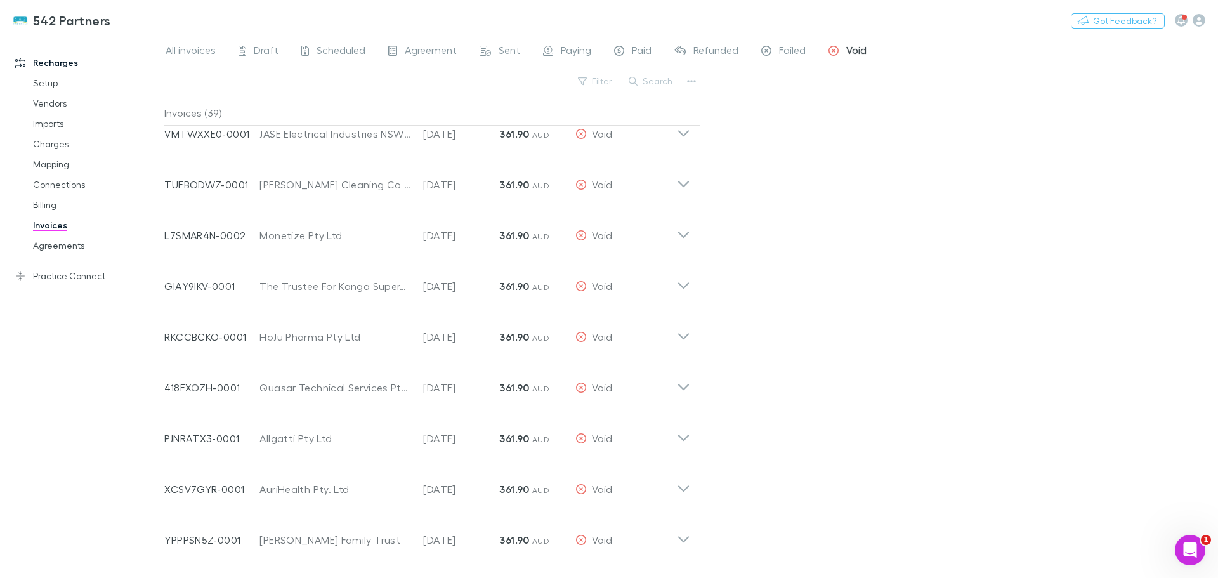
scroll to position [1396, 0]
click at [678, 336] on icon at bounding box center [683, 332] width 13 height 25
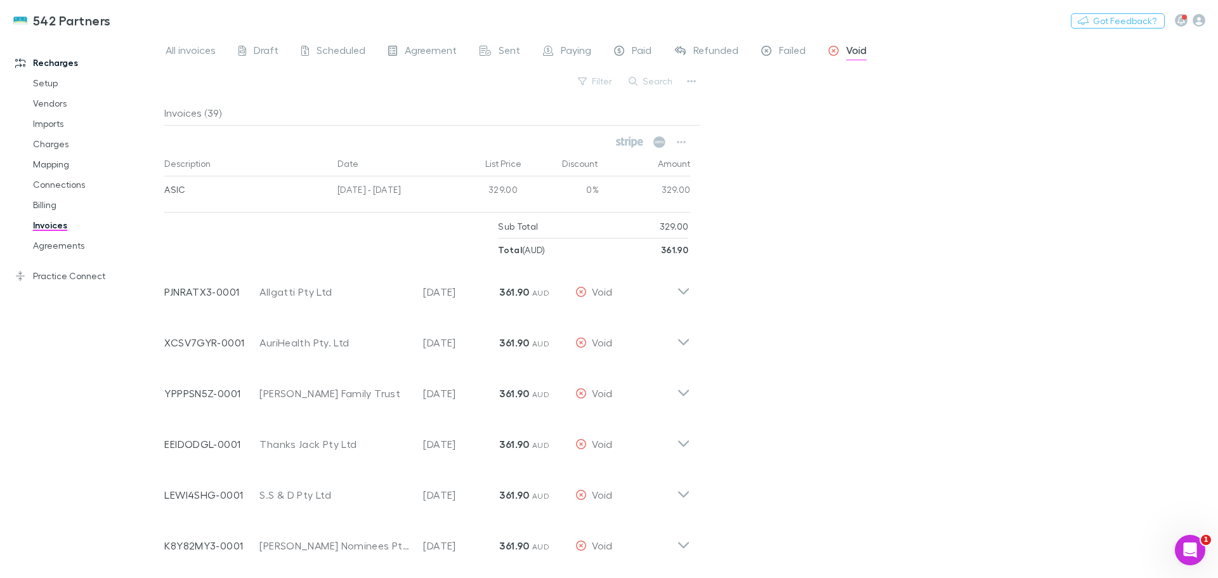
scroll to position [1693, 0]
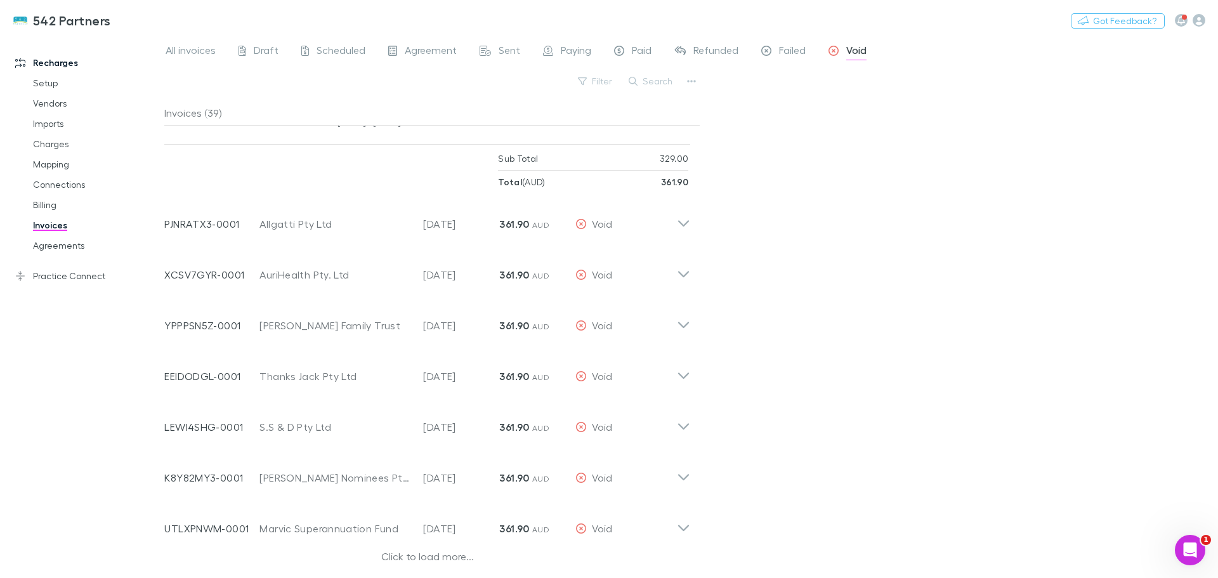
click at [681, 275] on icon at bounding box center [683, 275] width 11 height 6
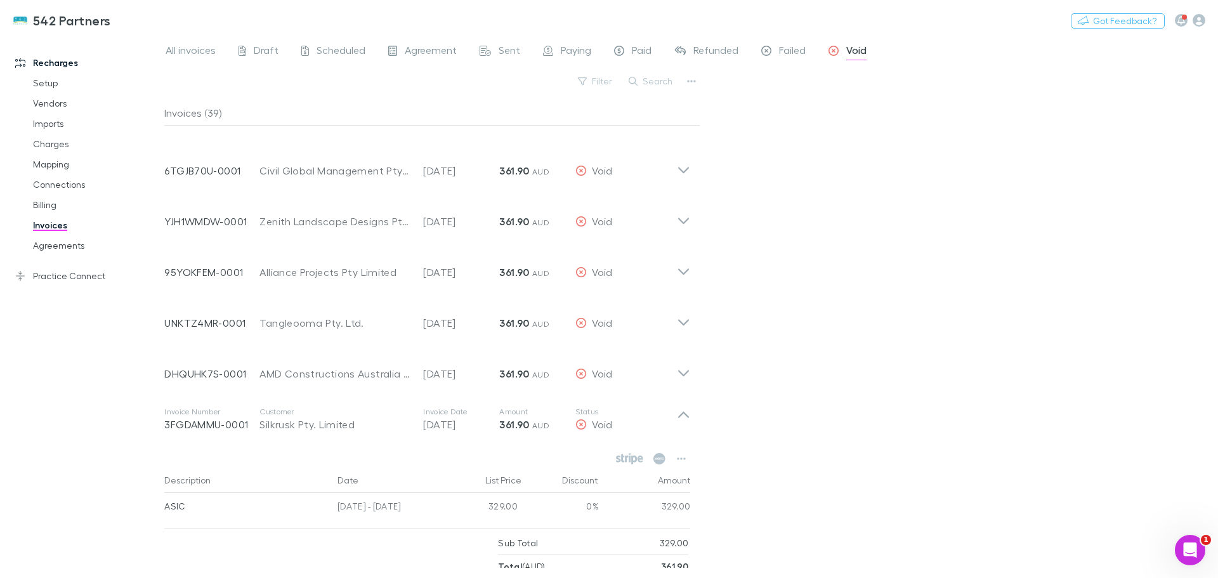
scroll to position [869, 0]
click at [686, 174] on icon at bounding box center [683, 167] width 13 height 25
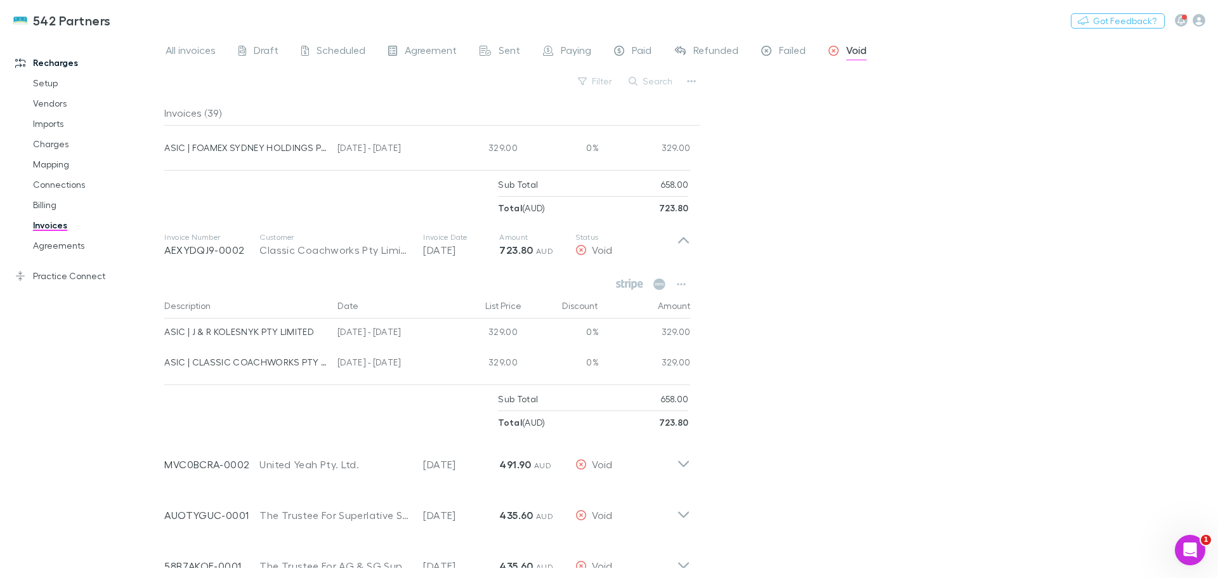
scroll to position [171, 0]
click at [191, 48] on span "All invoices" at bounding box center [191, 52] width 50 height 16
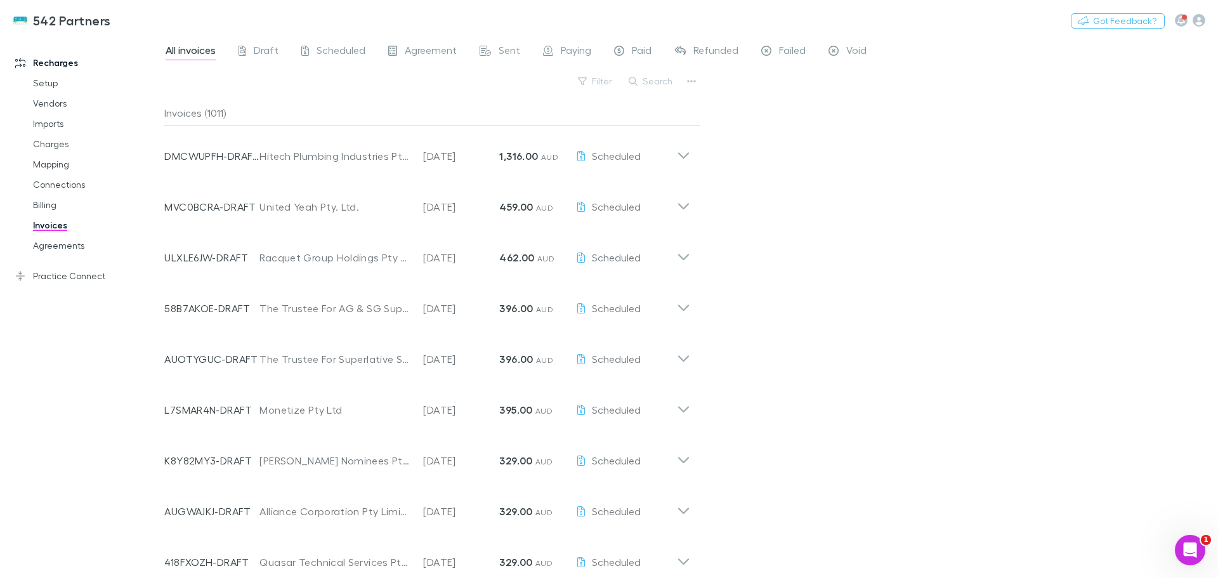
click at [650, 79] on button "Search" at bounding box center [651, 81] width 58 height 15
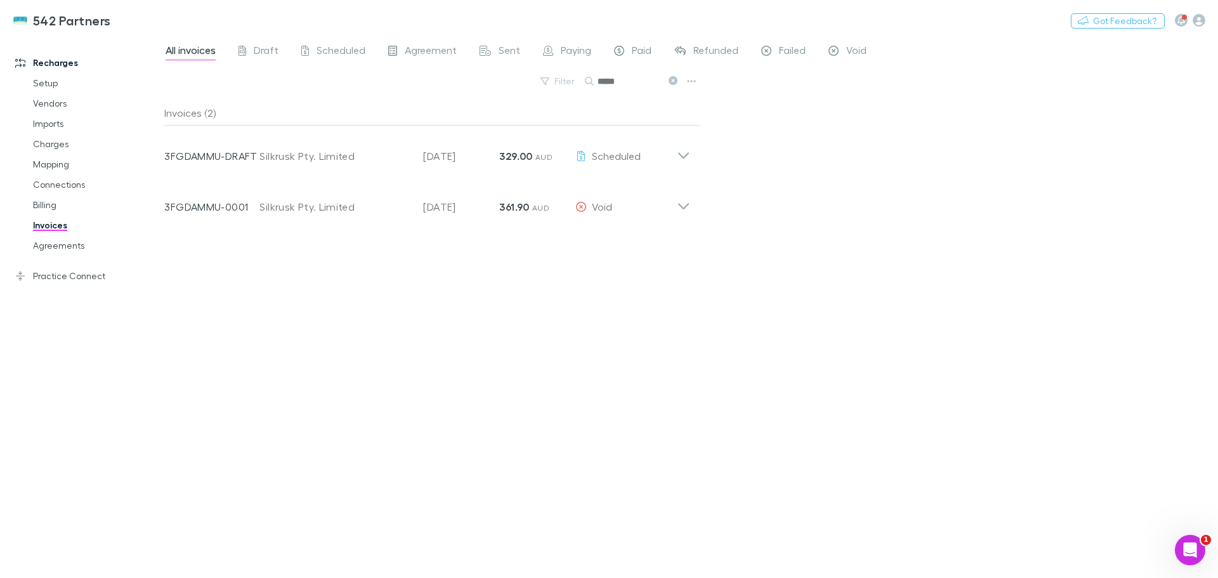
type input "*****"
click at [683, 158] on icon at bounding box center [683, 155] width 11 height 6
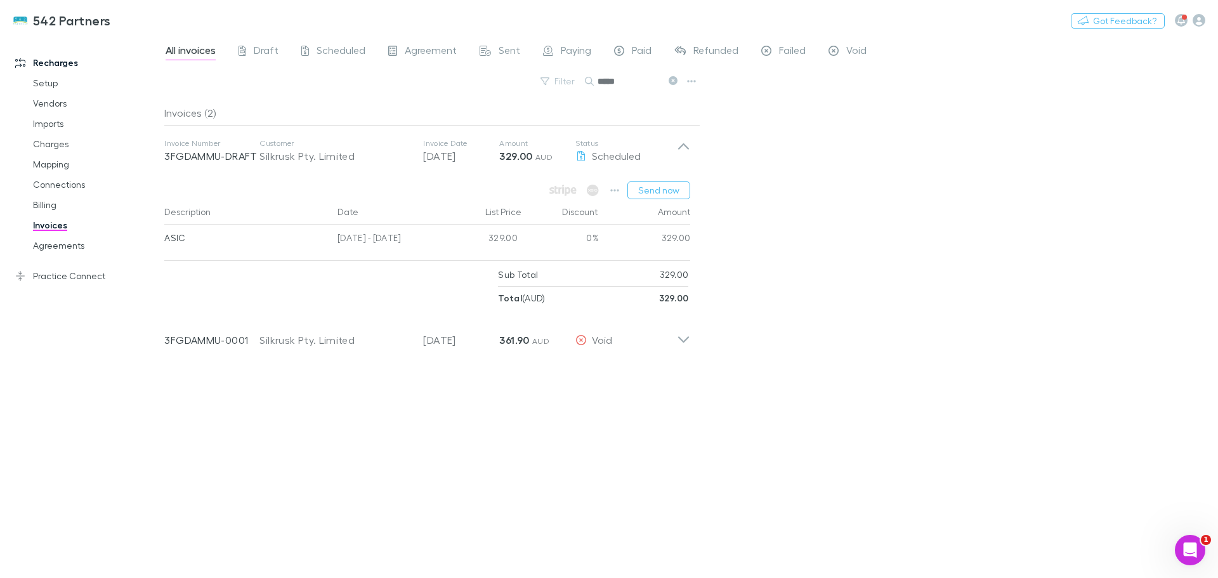
click at [685, 341] on icon at bounding box center [683, 339] width 11 height 6
click at [858, 52] on span "Void" at bounding box center [856, 52] width 20 height 16
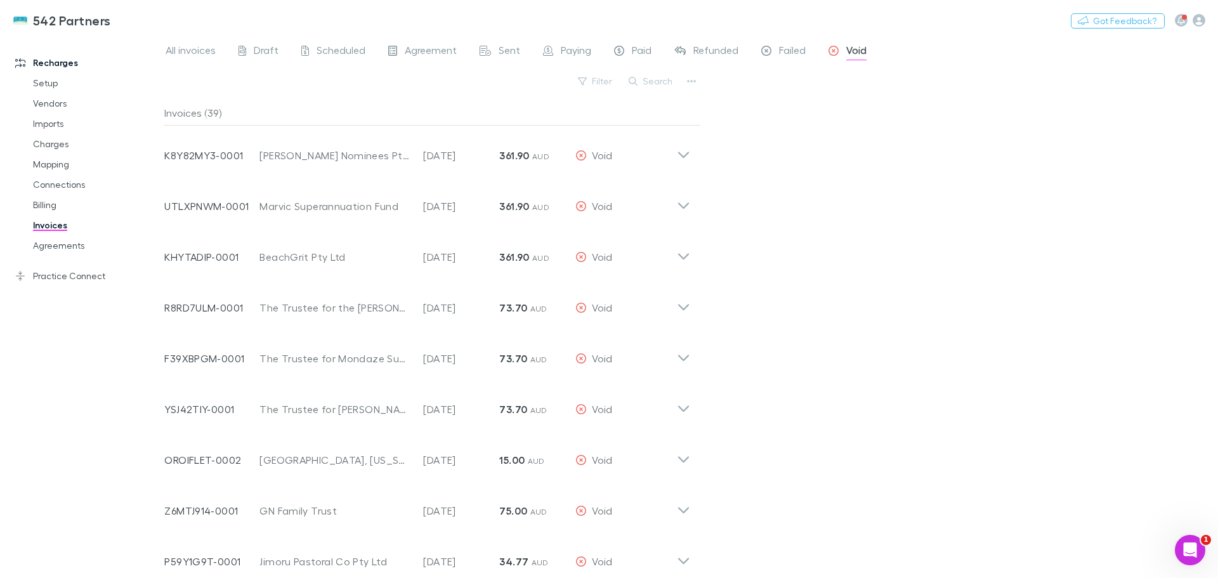
scroll to position [1410, 0]
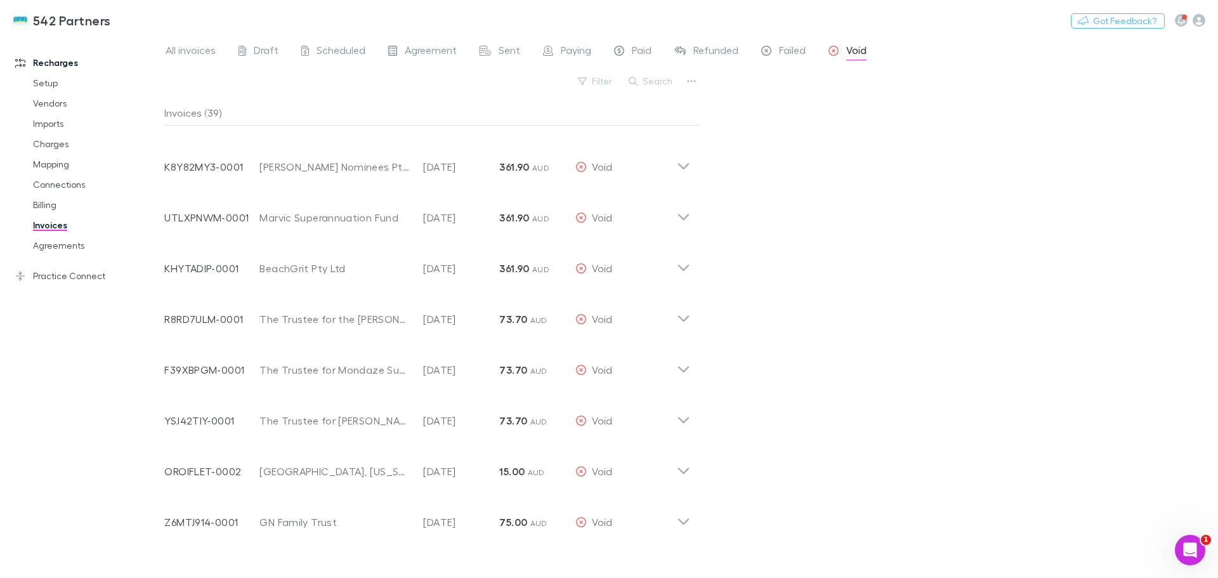
click at [181, 49] on span "All invoices" at bounding box center [191, 52] width 50 height 16
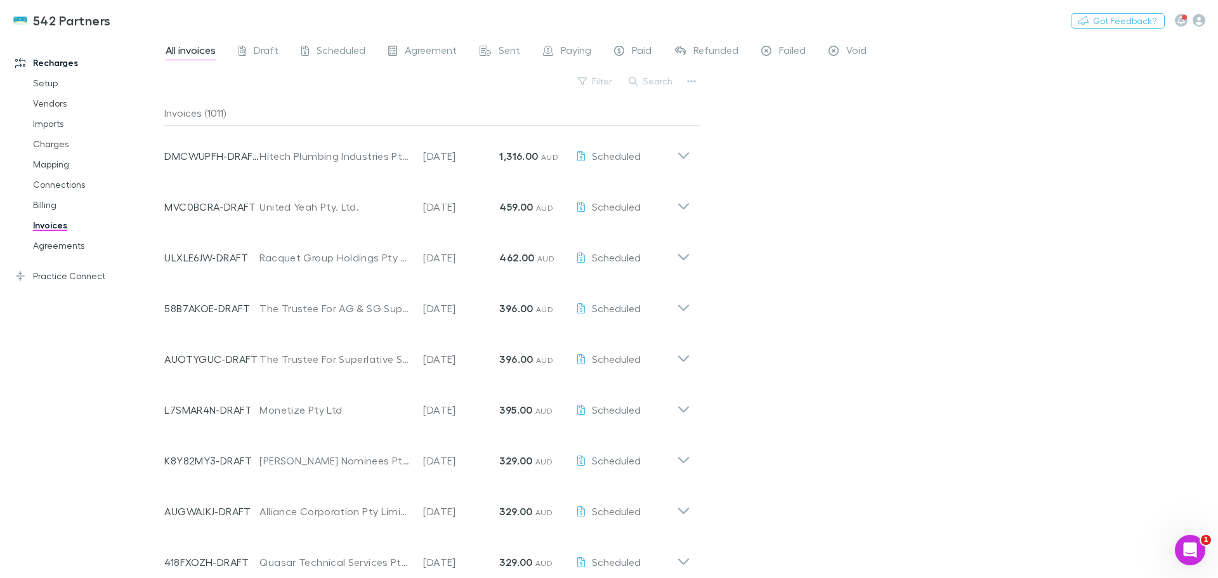
click at [658, 76] on button "Search" at bounding box center [651, 81] width 58 height 15
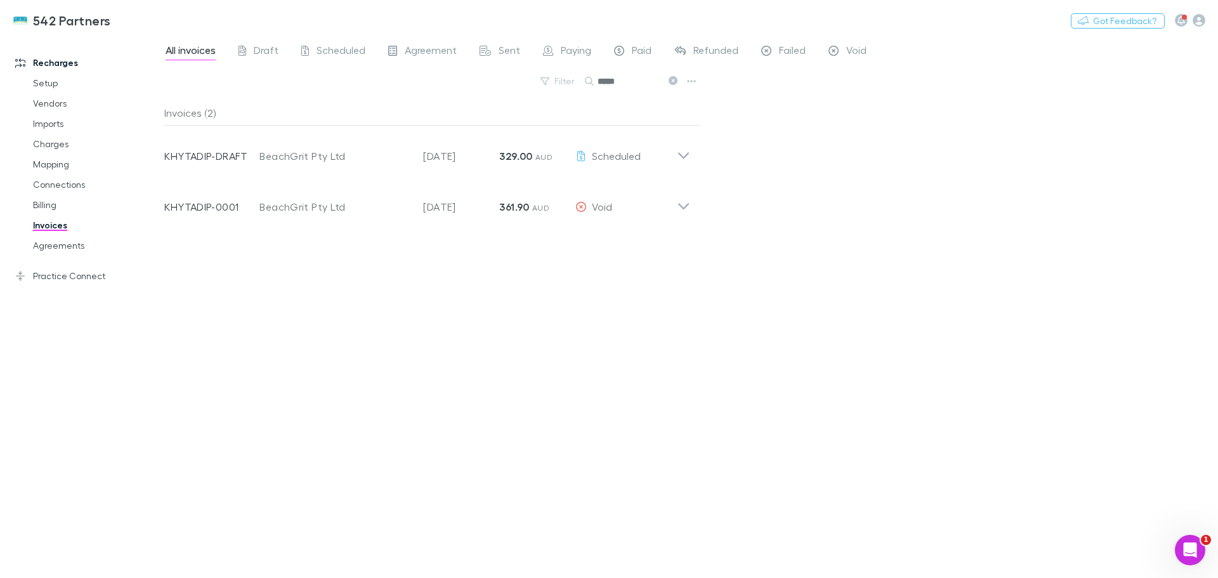
type input "*****"
click at [681, 157] on icon at bounding box center [683, 150] width 13 height 25
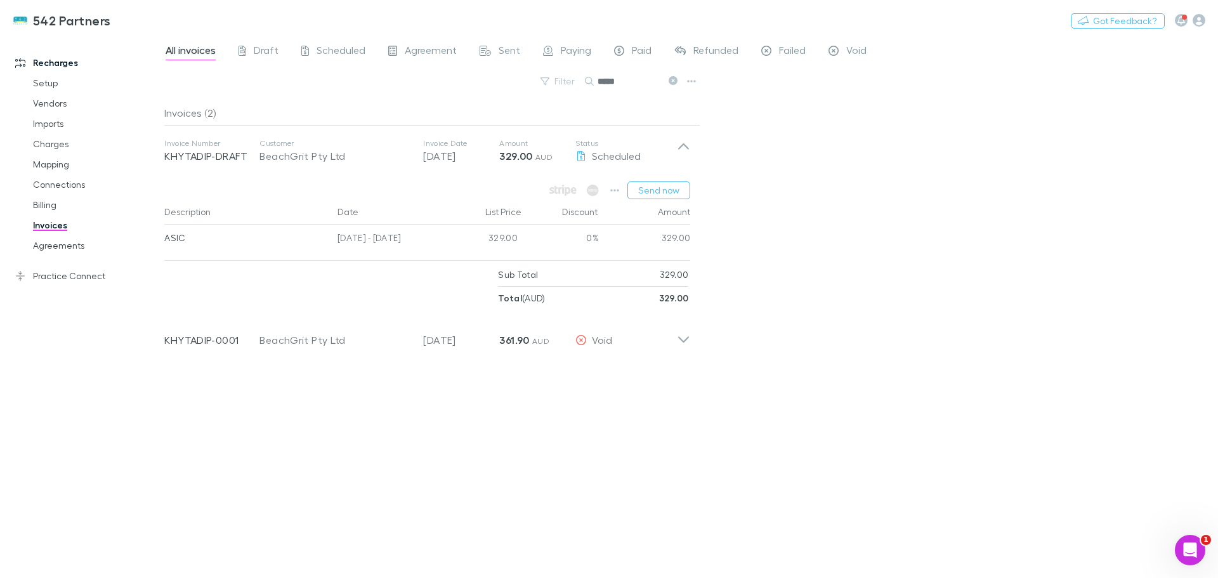
click at [614, 187] on icon "button" at bounding box center [614, 190] width 9 height 10
click at [652, 188] on div at bounding box center [609, 289] width 1218 height 578
click at [659, 192] on button "Send now" at bounding box center [659, 190] width 63 height 18
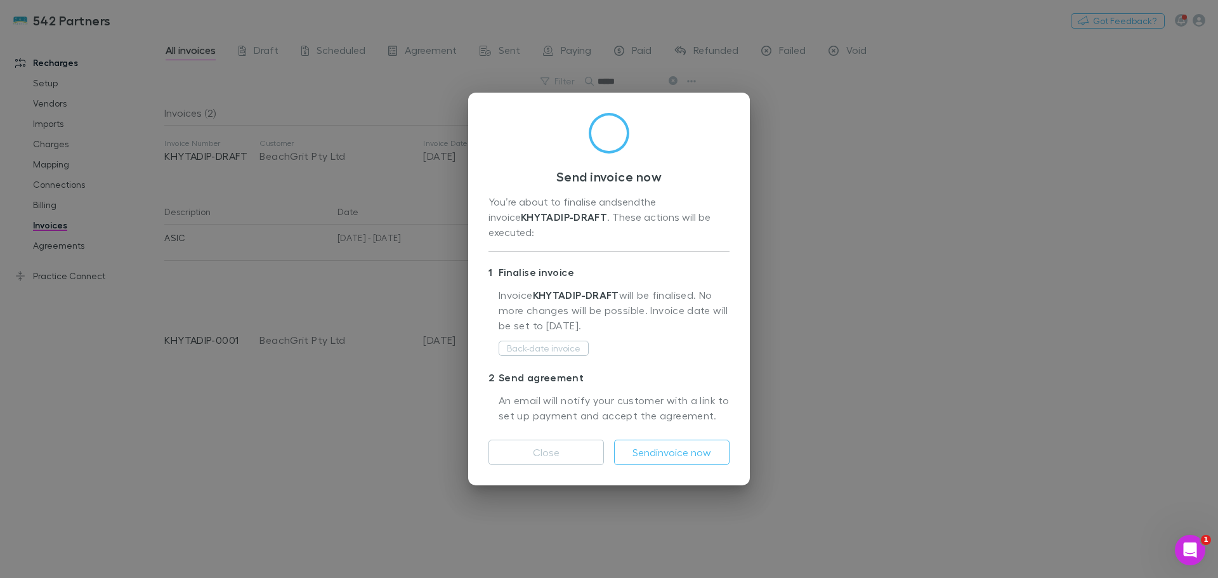
click at [898, 220] on div "Send invoice now You’re about to finalise and send the invoice KHYTADIP-DRAFT .…" at bounding box center [609, 289] width 1218 height 578
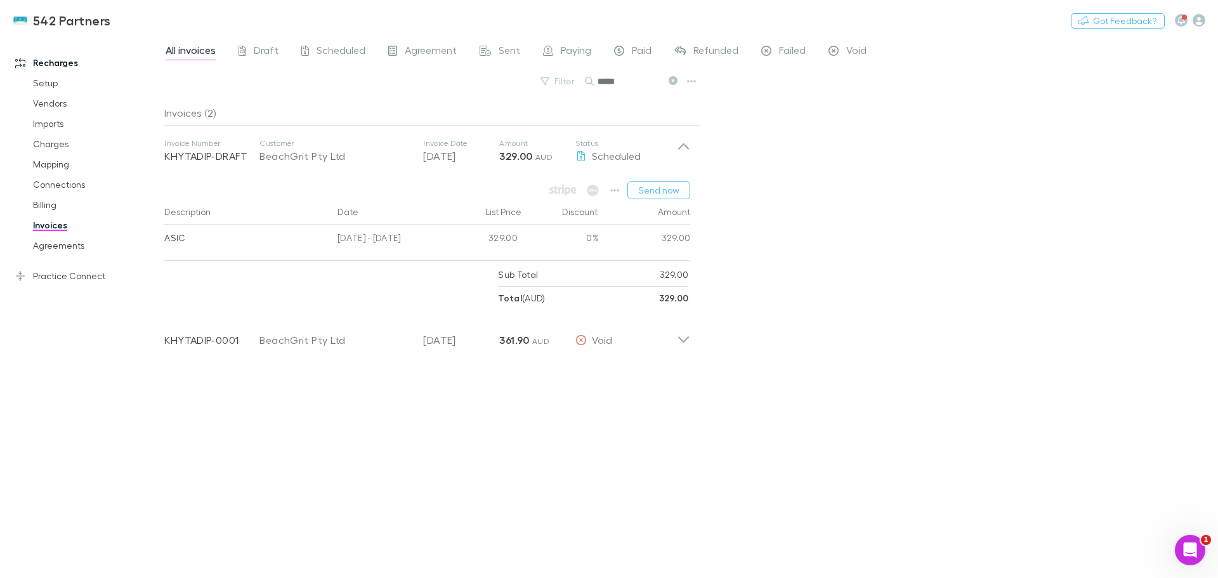
click at [657, 187] on button "Send now" at bounding box center [659, 190] width 63 height 18
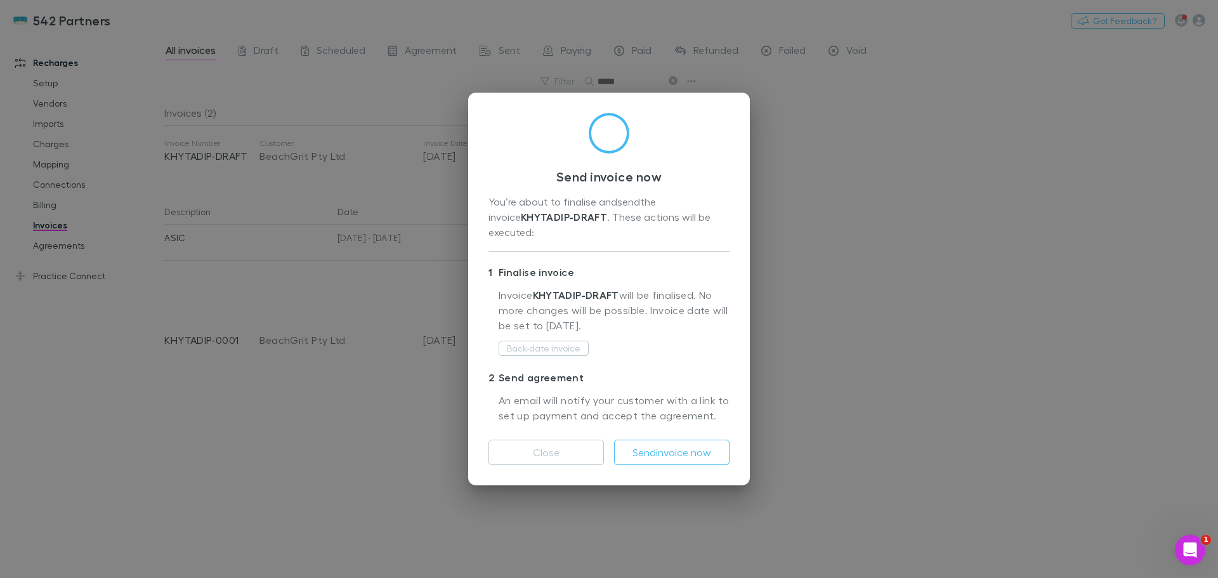
click at [673, 442] on button "Send invoice now" at bounding box center [671, 452] width 115 height 25
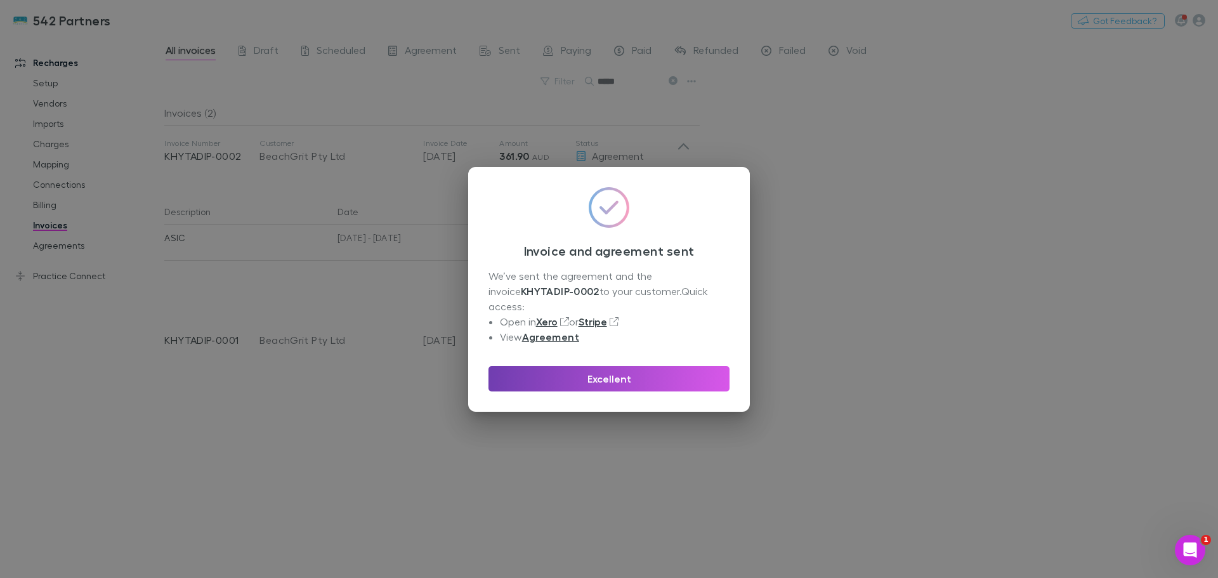
click at [584, 375] on button "Excellent" at bounding box center [609, 378] width 241 height 25
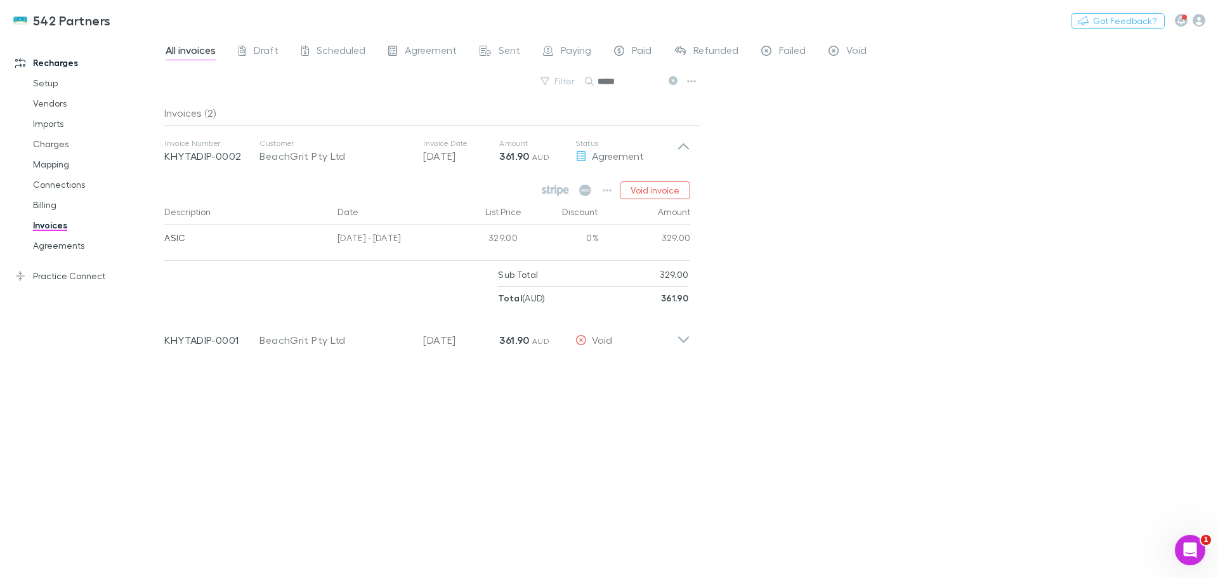
click at [852, 48] on span "Void" at bounding box center [856, 52] width 20 height 16
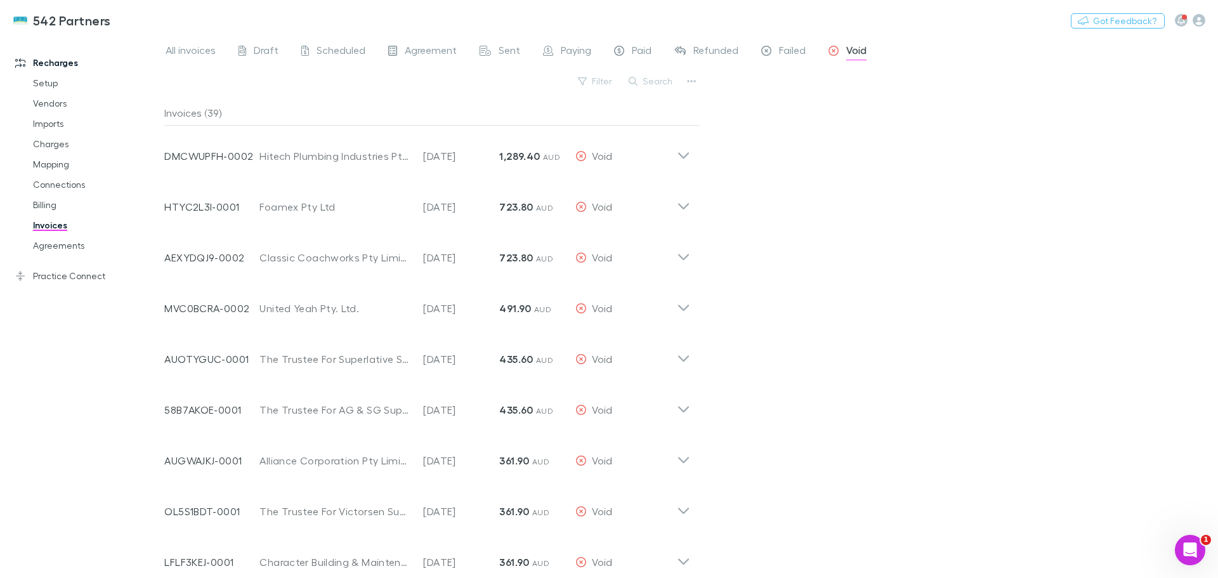
click at [207, 50] on span "All invoices" at bounding box center [191, 52] width 50 height 16
click at [648, 75] on button "Search" at bounding box center [651, 81] width 58 height 15
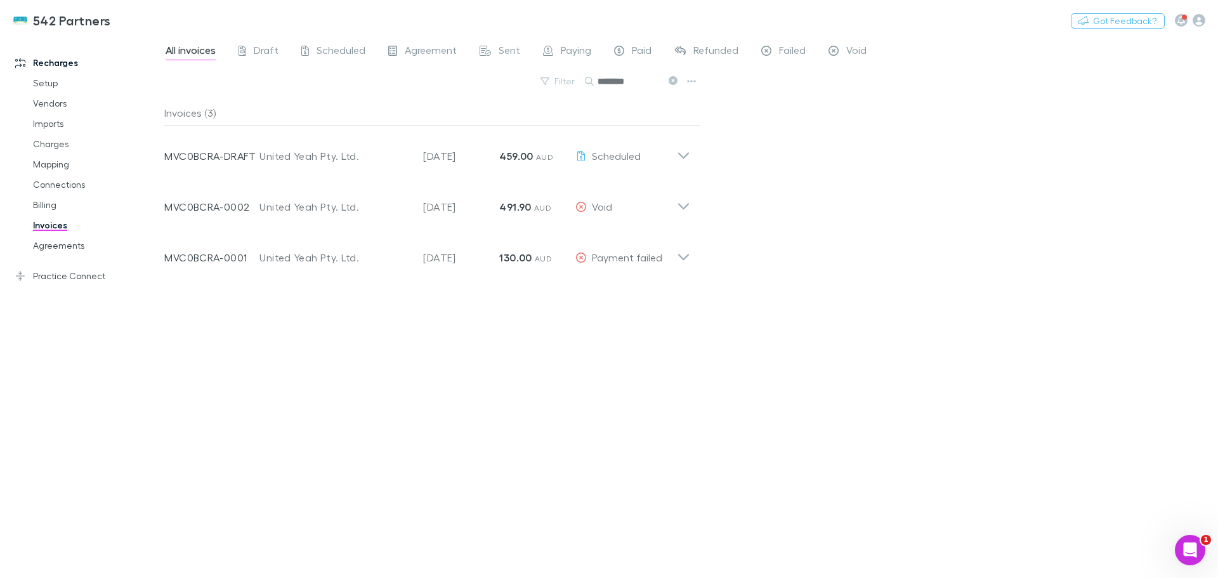
type input "********"
click at [687, 155] on icon at bounding box center [683, 155] width 11 height 6
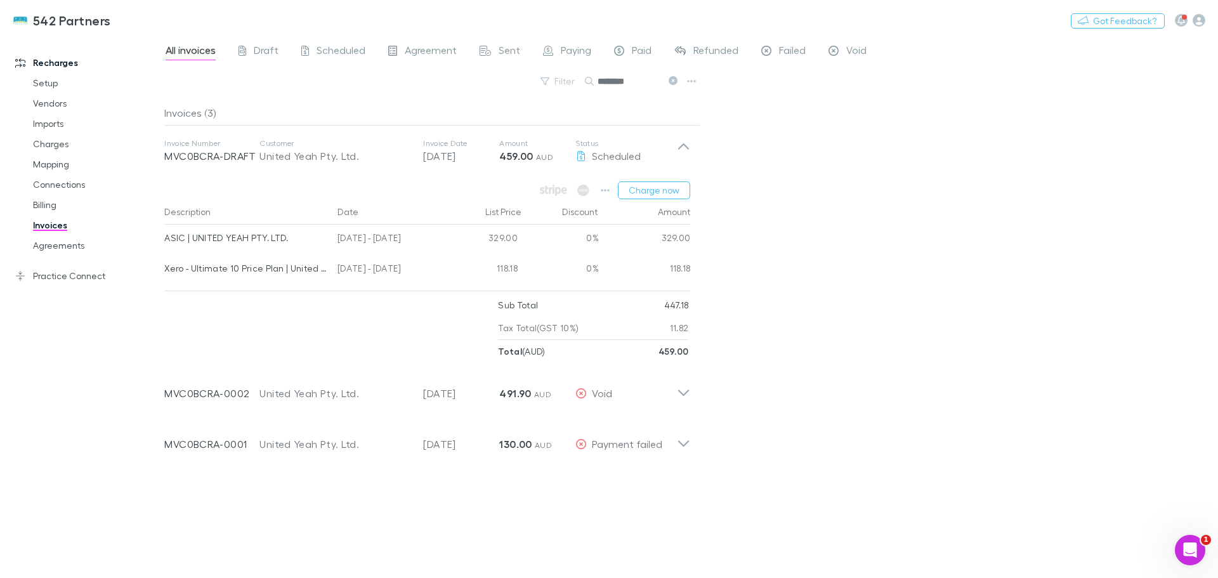
click at [685, 393] on icon at bounding box center [683, 393] width 11 height 6
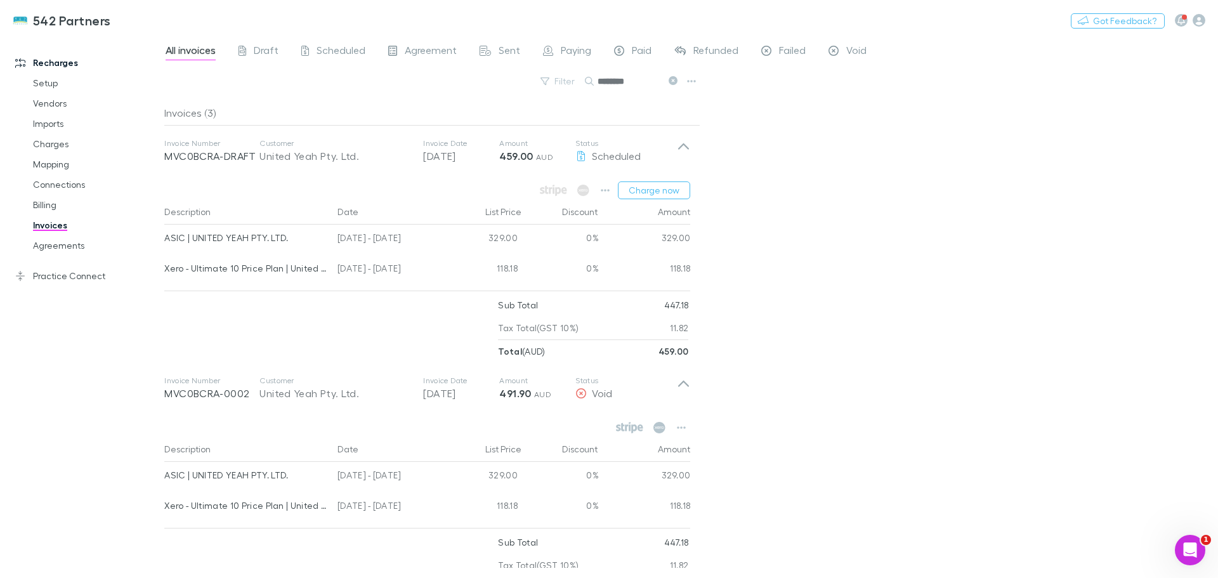
click at [648, 191] on button "Charge now" at bounding box center [654, 190] width 72 height 18
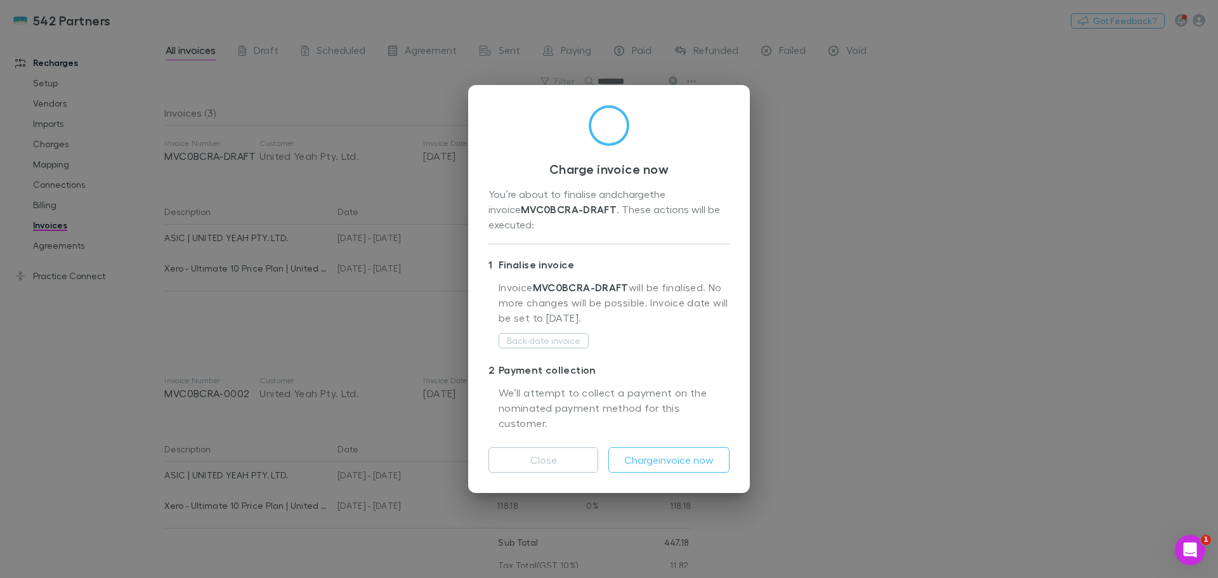
click at [658, 447] on button "Charge invoice now" at bounding box center [668, 459] width 121 height 25
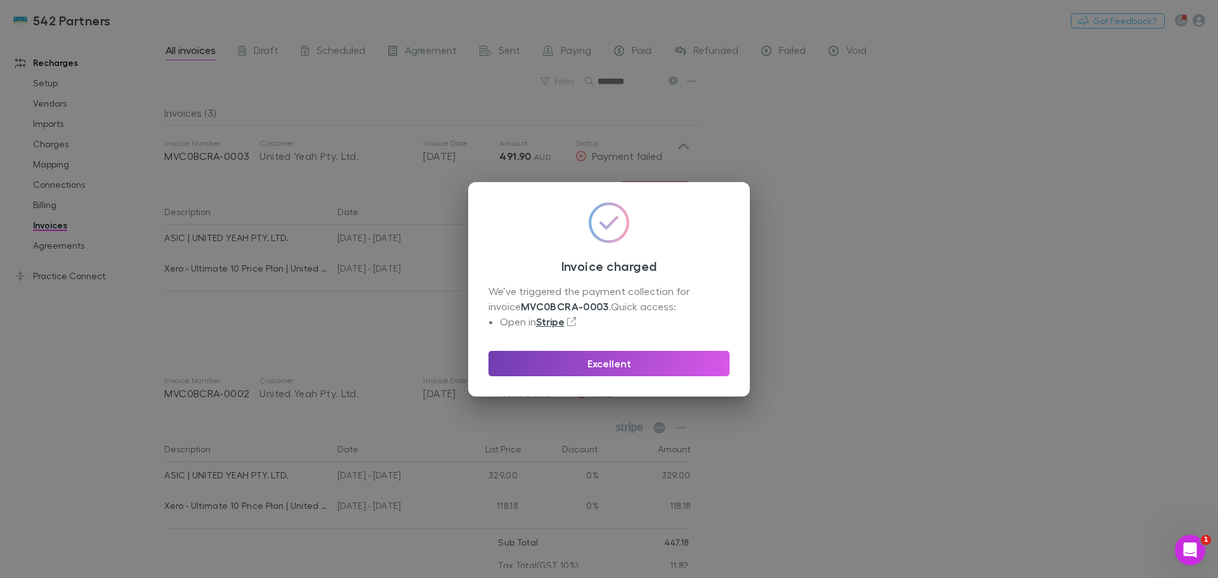
click at [631, 364] on button "Excellent" at bounding box center [609, 363] width 241 height 25
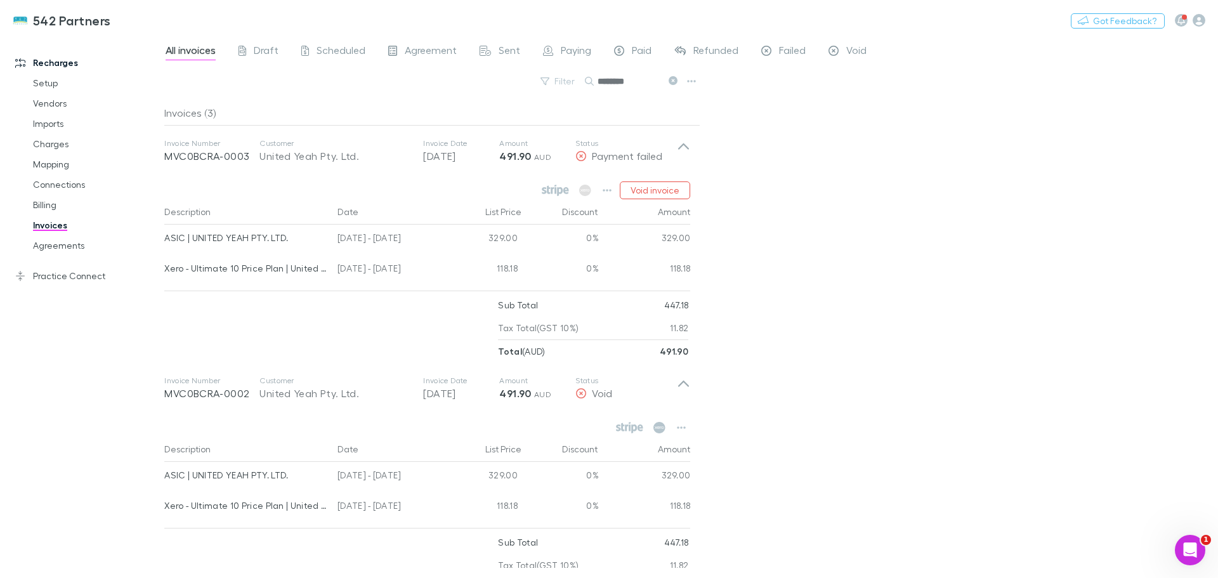
click at [678, 145] on icon at bounding box center [683, 150] width 13 height 25
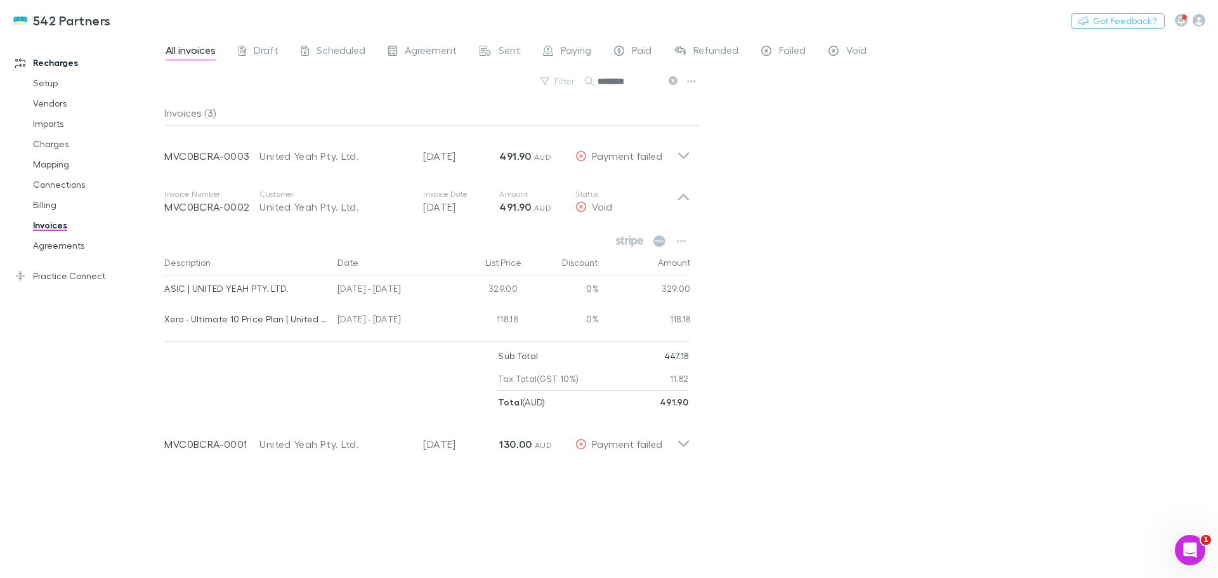
click at [683, 194] on icon at bounding box center [683, 201] width 13 height 25
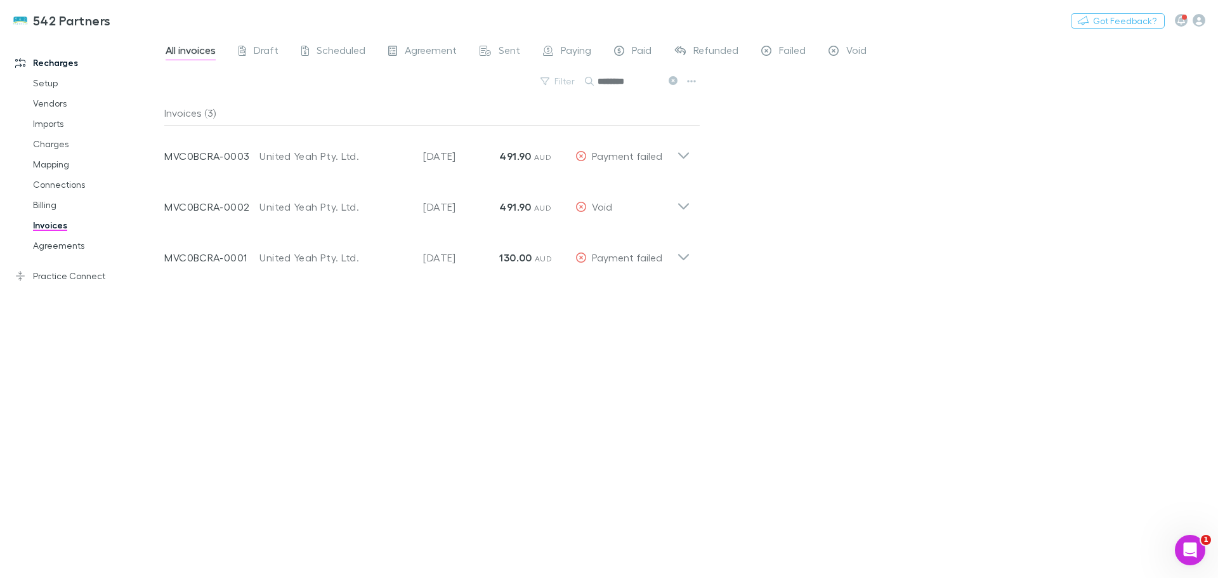
click at [680, 154] on icon at bounding box center [683, 155] width 11 height 6
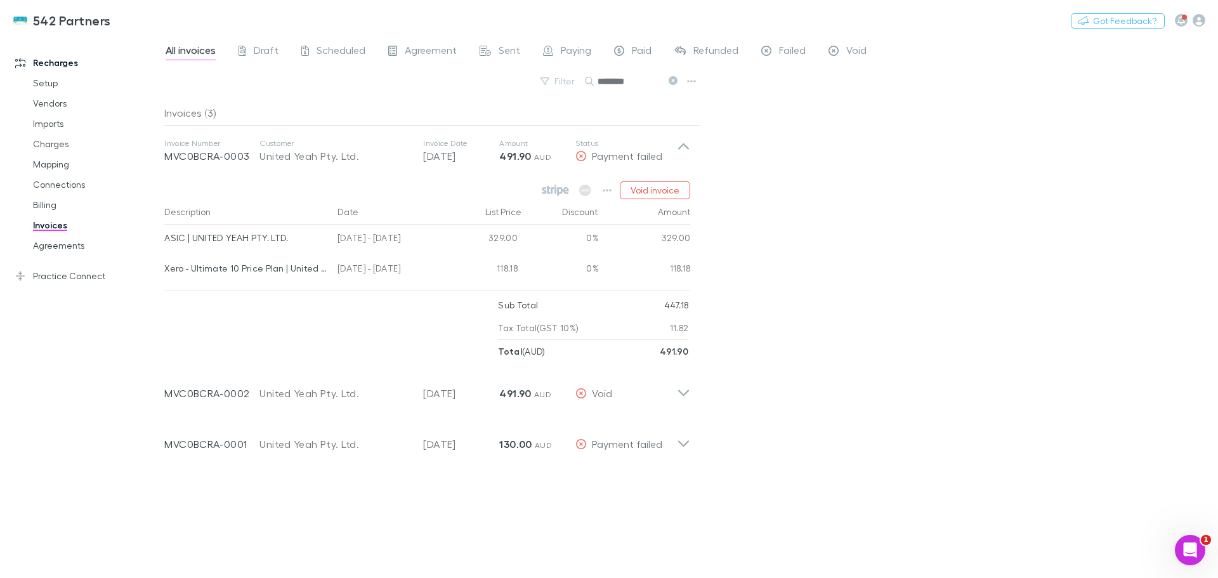
click at [673, 80] on icon at bounding box center [673, 80] width 9 height 9
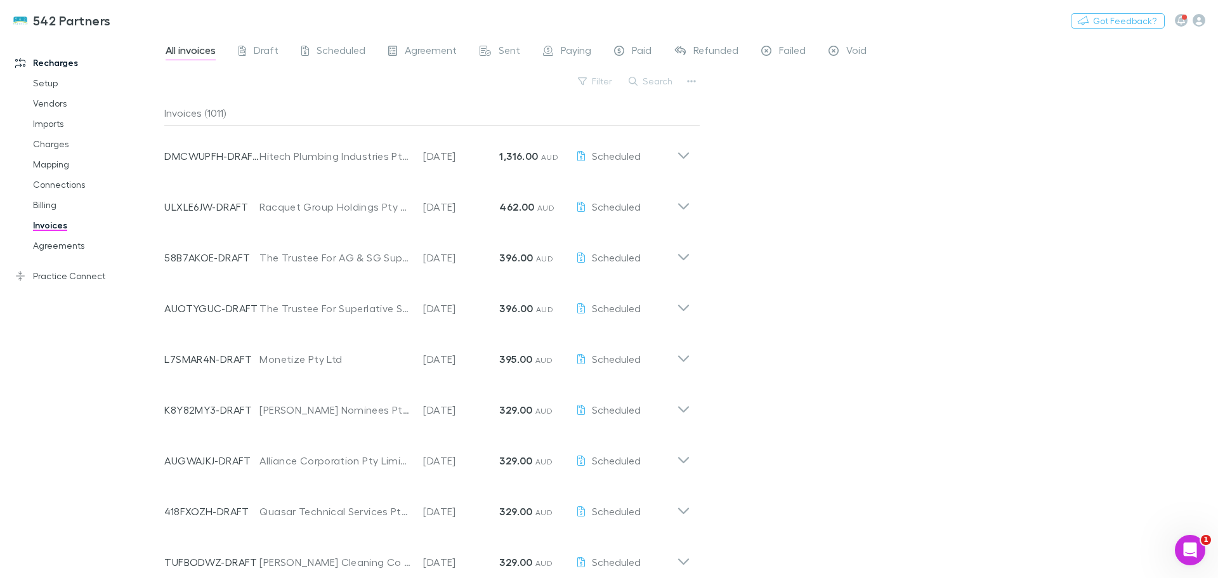
click at [857, 53] on span "Void" at bounding box center [856, 52] width 20 height 16
click at [685, 157] on icon at bounding box center [683, 155] width 11 height 6
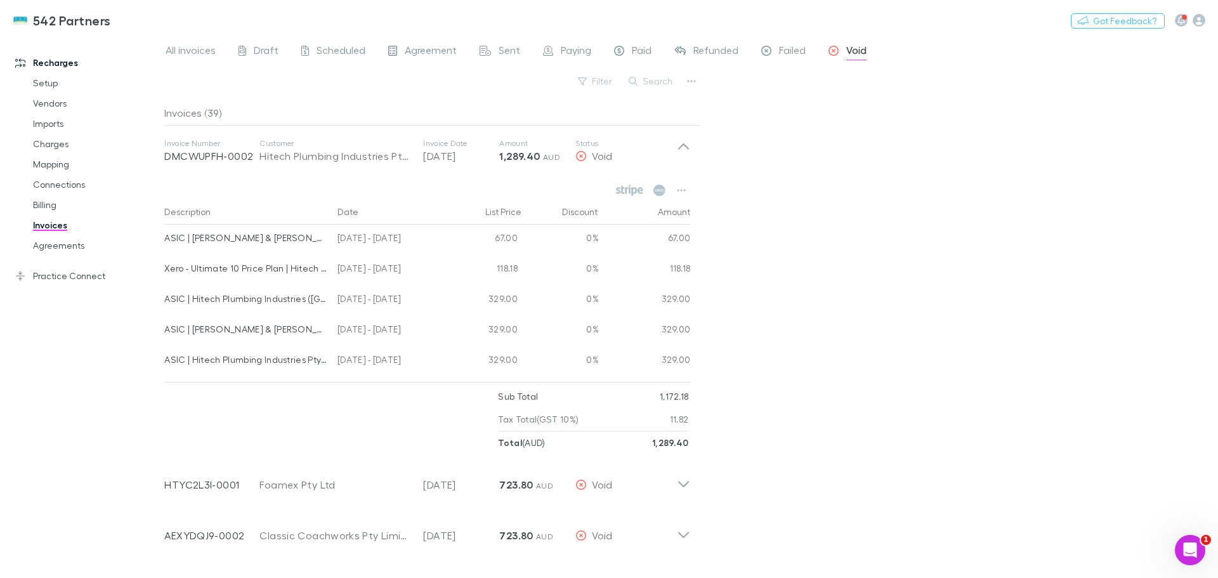
click at [685, 157] on icon at bounding box center [683, 150] width 13 height 25
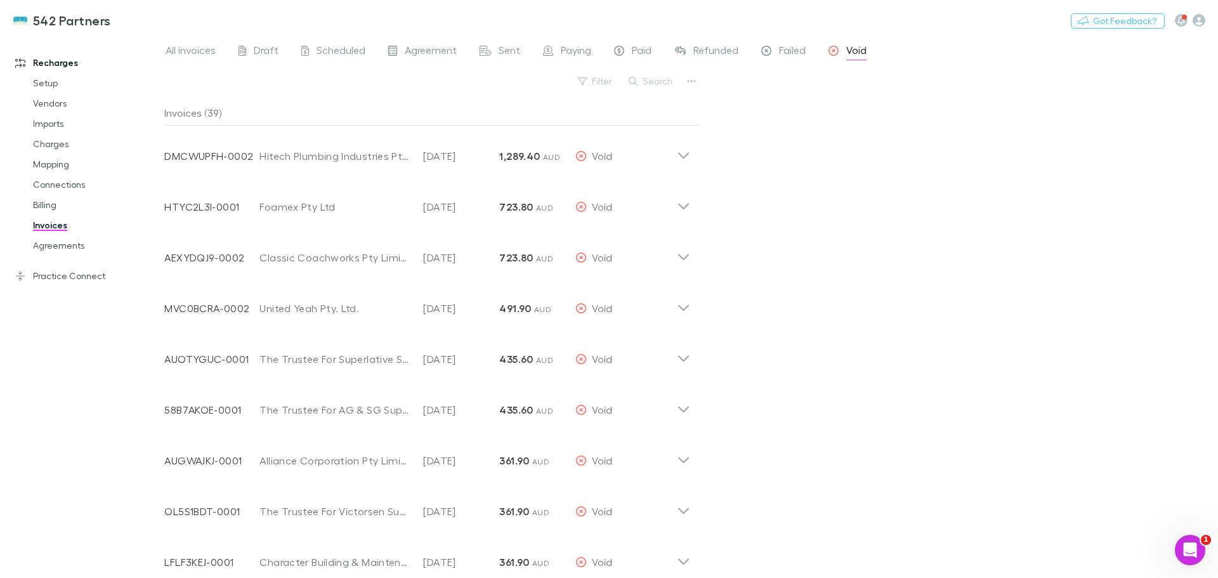
click at [587, 79] on icon "button" at bounding box center [582, 81] width 9 height 8
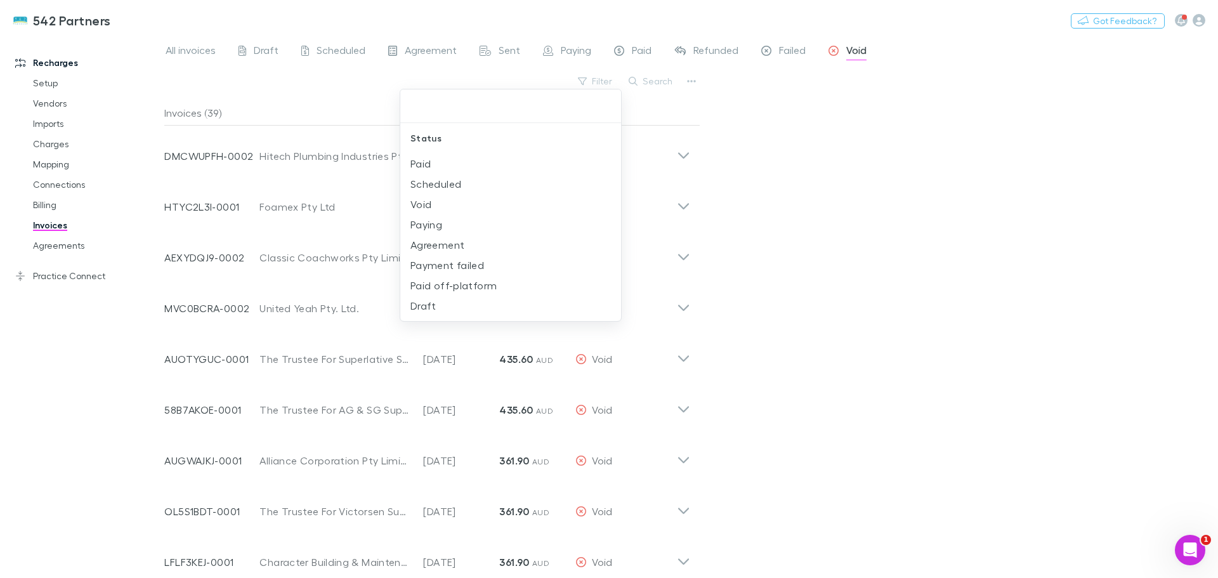
click at [589, 79] on div at bounding box center [609, 289] width 1218 height 578
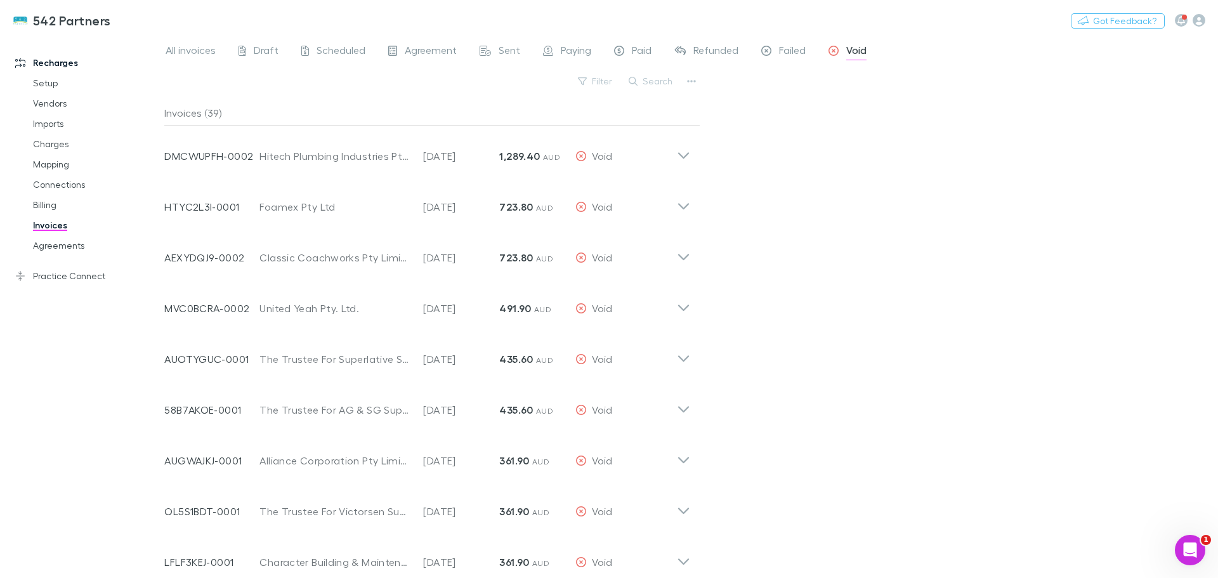
click at [175, 41] on div "All invoices Draft Scheduled Agreement Sent Paying Paid Refunded Failed Void Fi…" at bounding box center [691, 307] width 1054 height 542
click at [194, 48] on span "All invoices" at bounding box center [191, 52] width 50 height 16
click at [658, 86] on button "Search" at bounding box center [651, 81] width 58 height 15
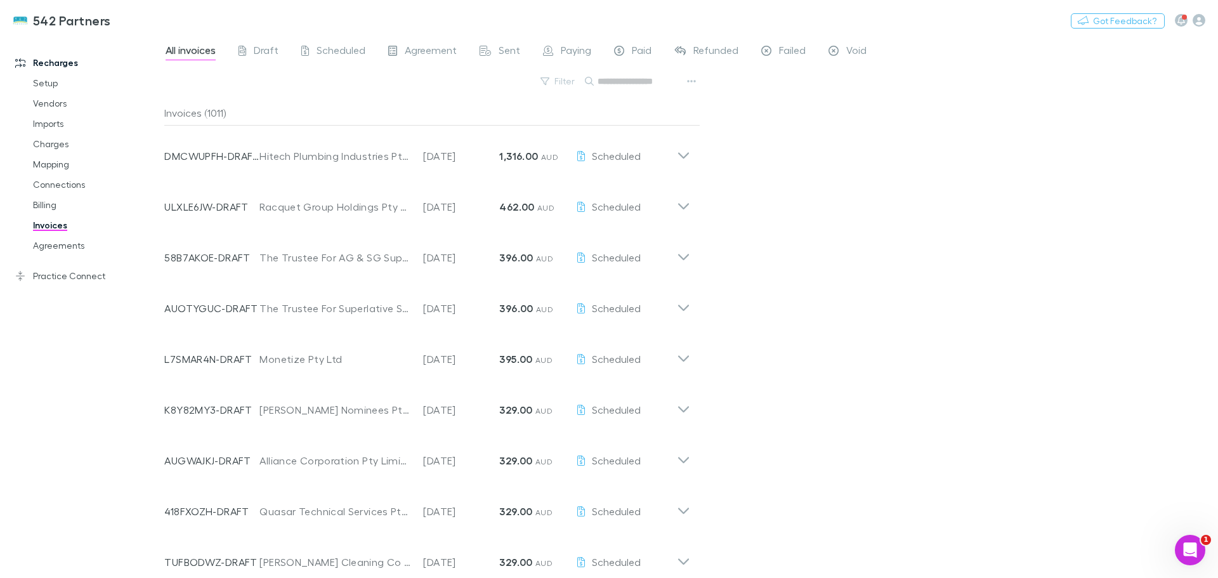
type input "*"
type input "******"
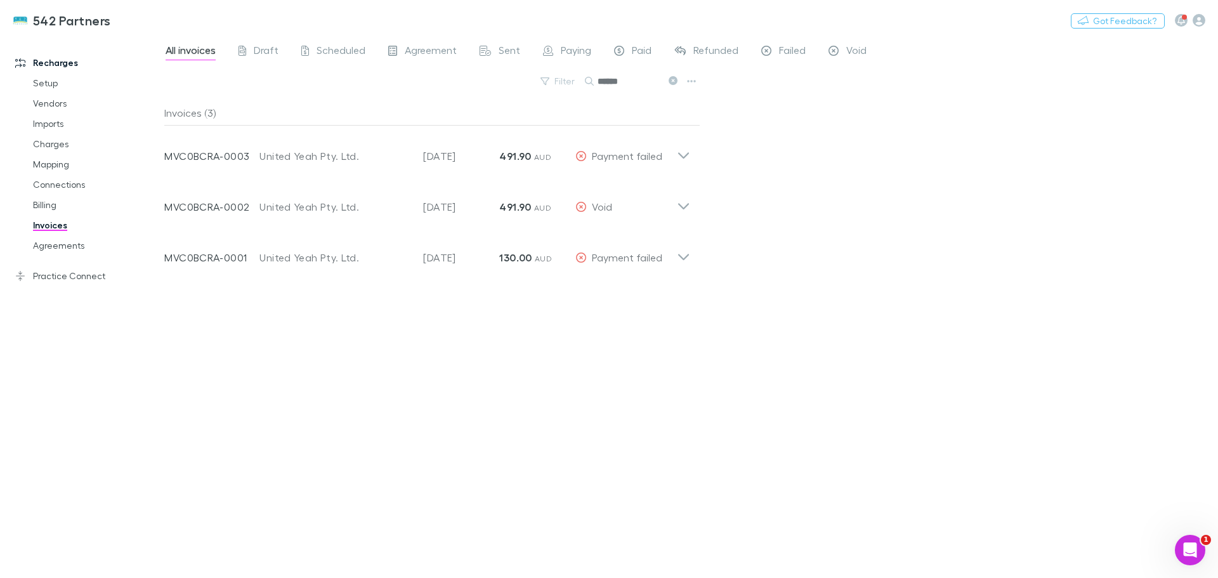
click at [681, 152] on icon at bounding box center [683, 150] width 13 height 25
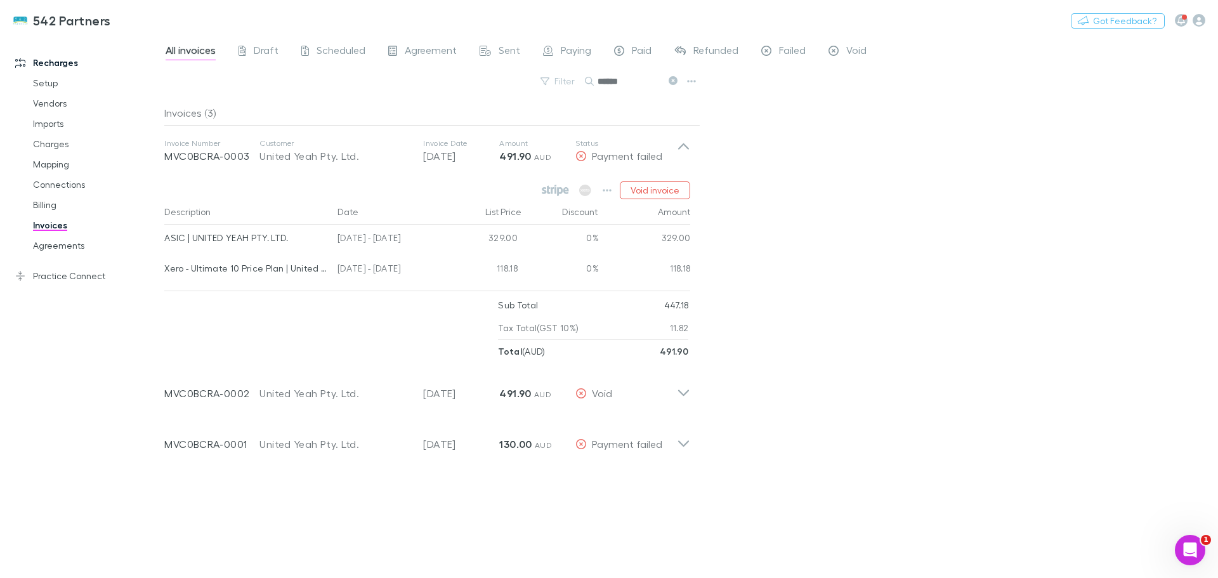
click at [683, 442] on icon at bounding box center [683, 438] width 13 height 25
click at [685, 434] on icon at bounding box center [683, 438] width 13 height 25
click at [677, 390] on icon at bounding box center [683, 388] width 13 height 25
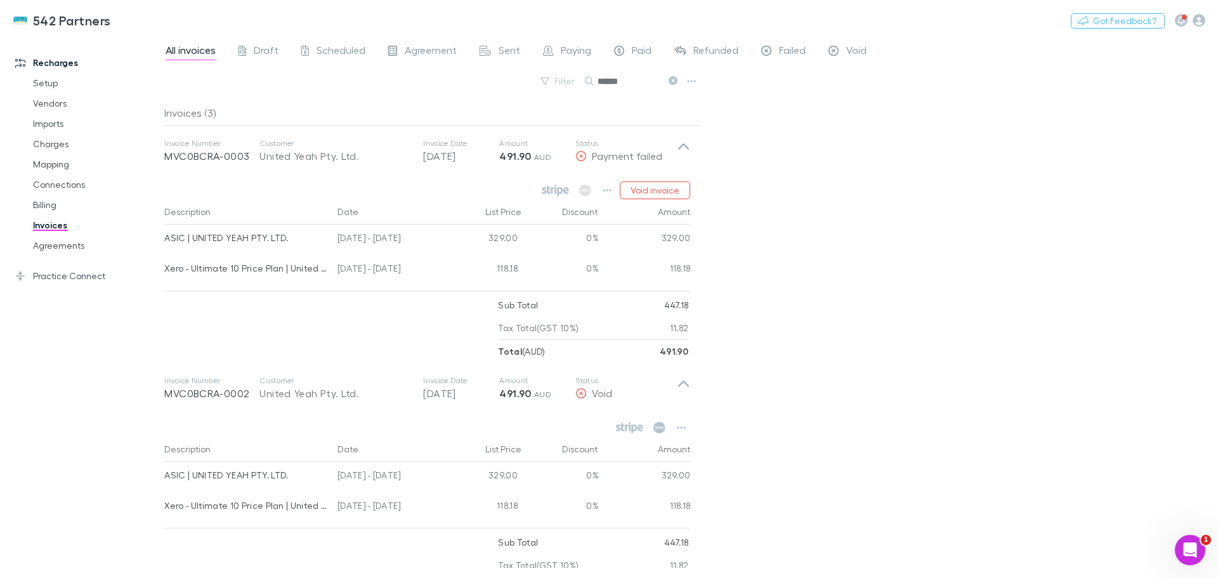
click at [677, 390] on icon at bounding box center [683, 388] width 13 height 25
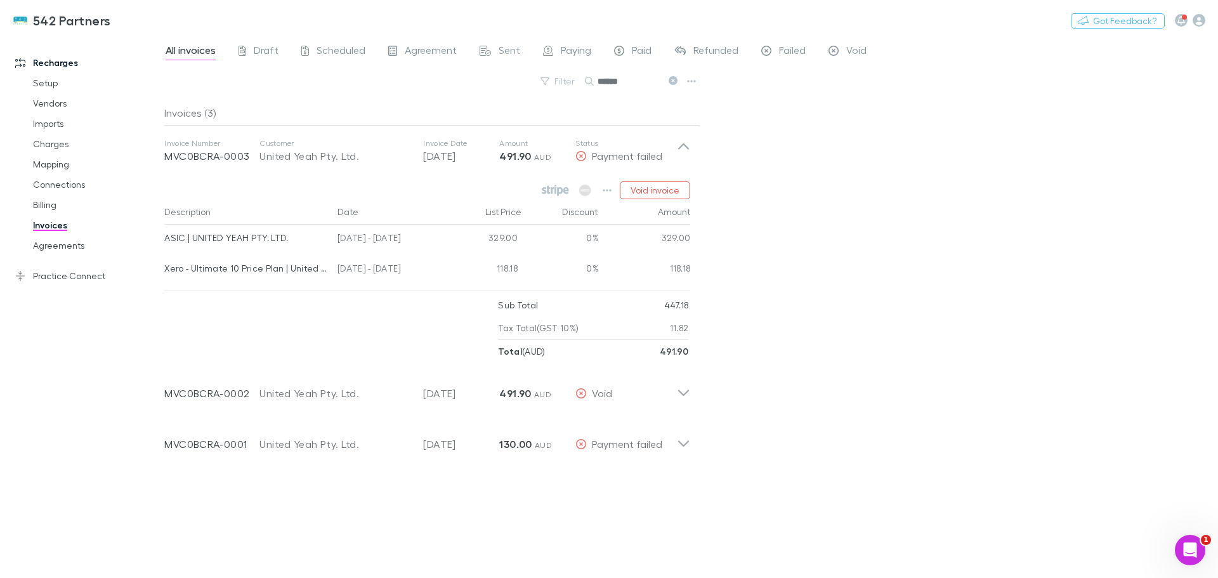
click at [65, 249] on link "Agreements" at bounding box center [95, 245] width 151 height 20
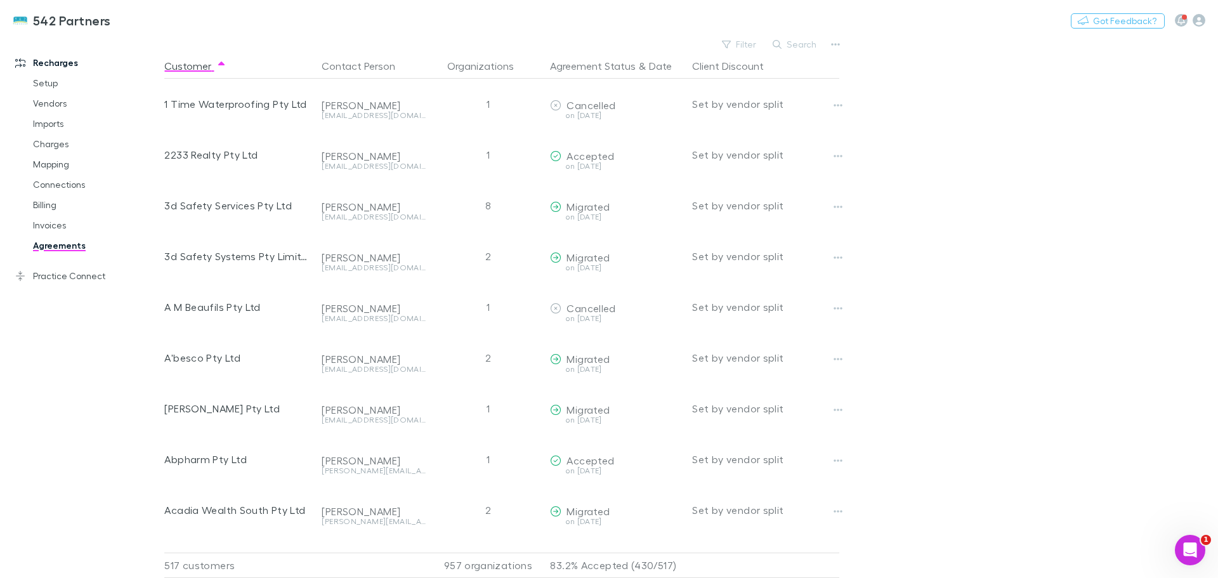
click at [792, 37] on button "Search" at bounding box center [795, 44] width 58 height 15
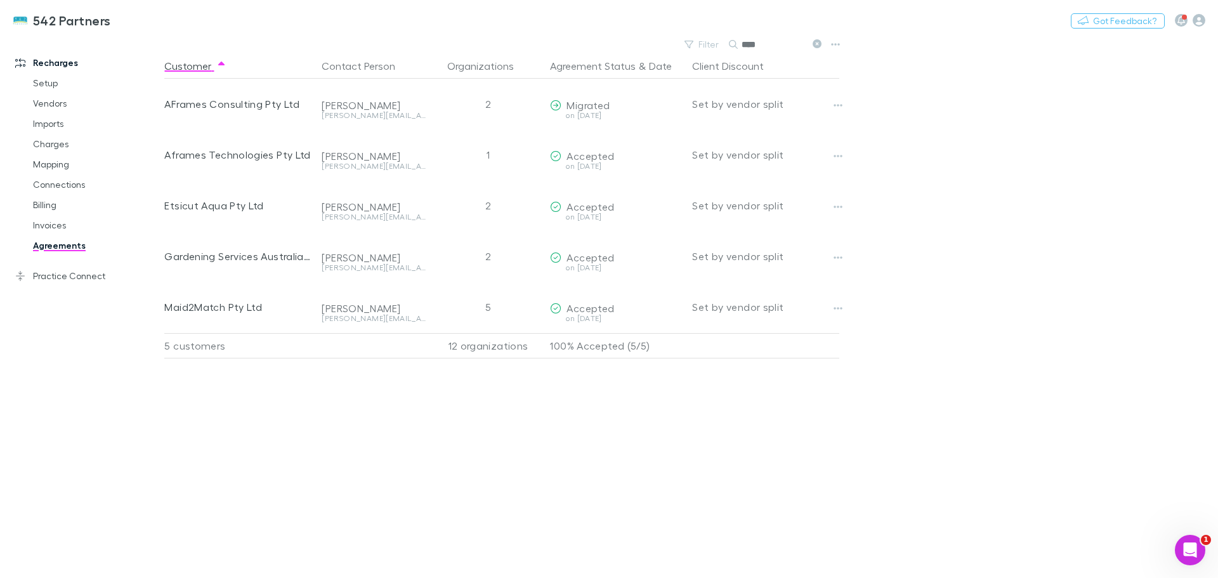
type input "****"
click at [0, 0] on button "Copy link" at bounding box center [0, 0] width 0 height 0
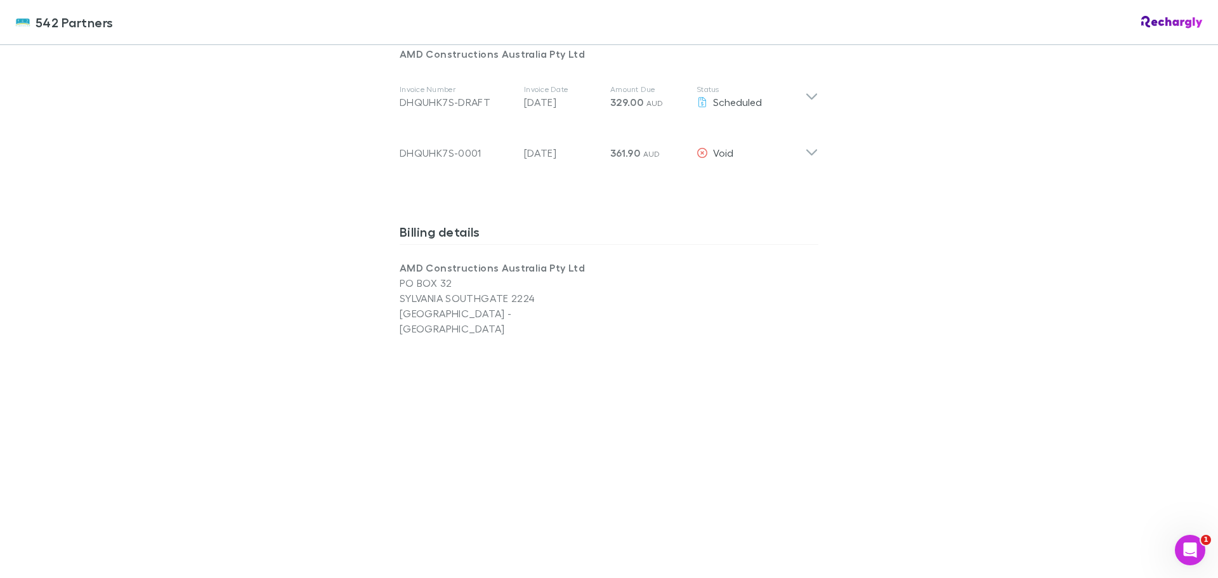
scroll to position [761, 0]
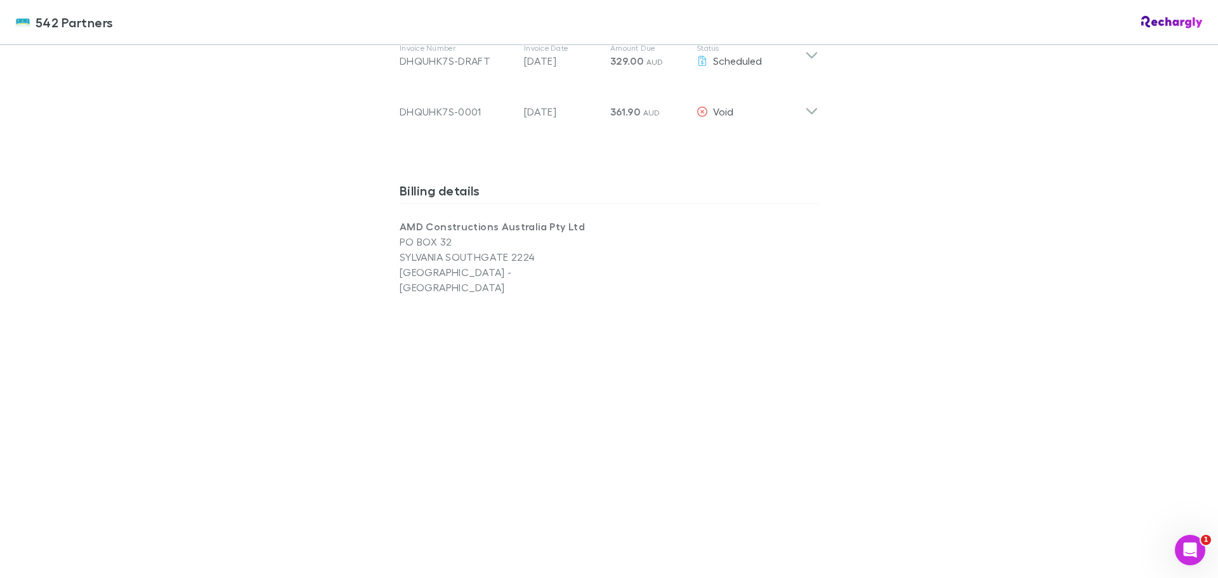
click at [806, 98] on icon at bounding box center [811, 106] width 13 height 25
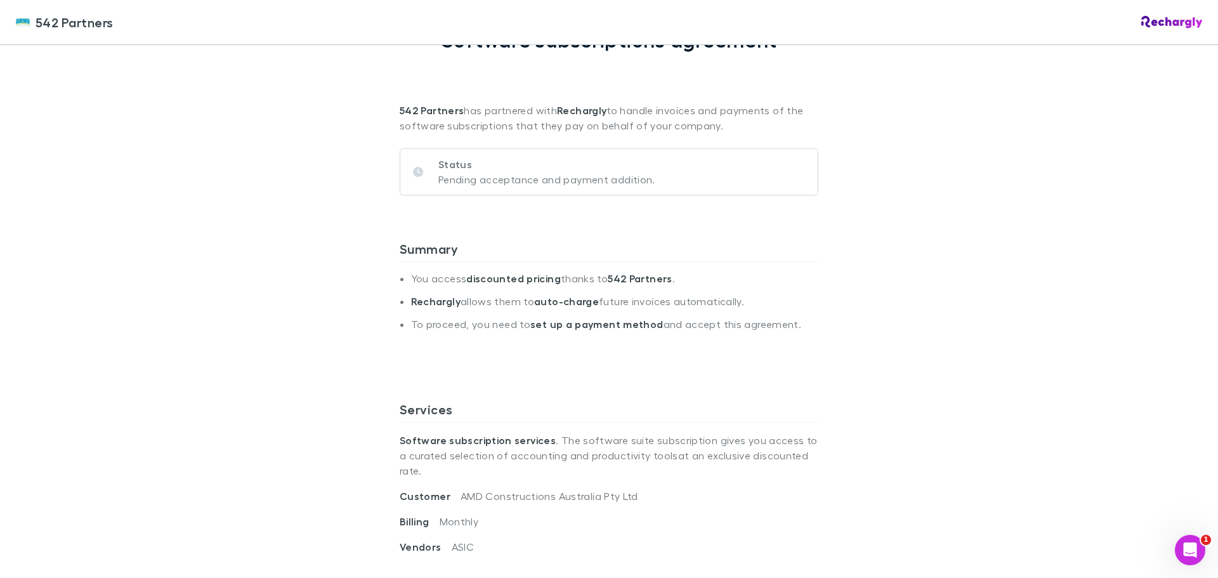
scroll to position [63, 0]
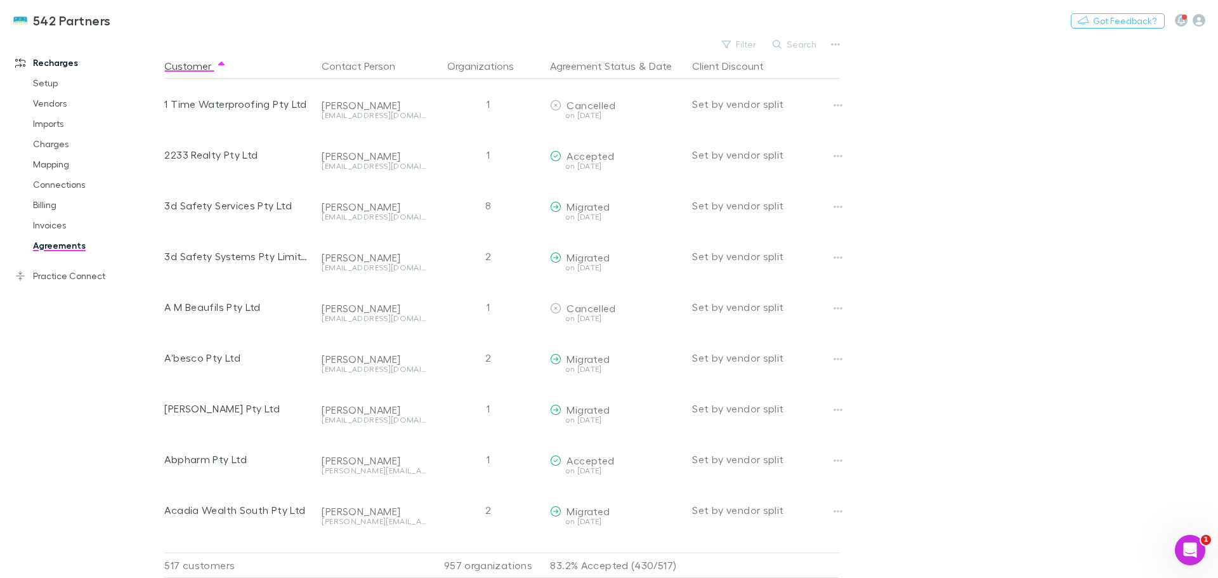
click at [806, 44] on button "Search" at bounding box center [795, 44] width 58 height 15
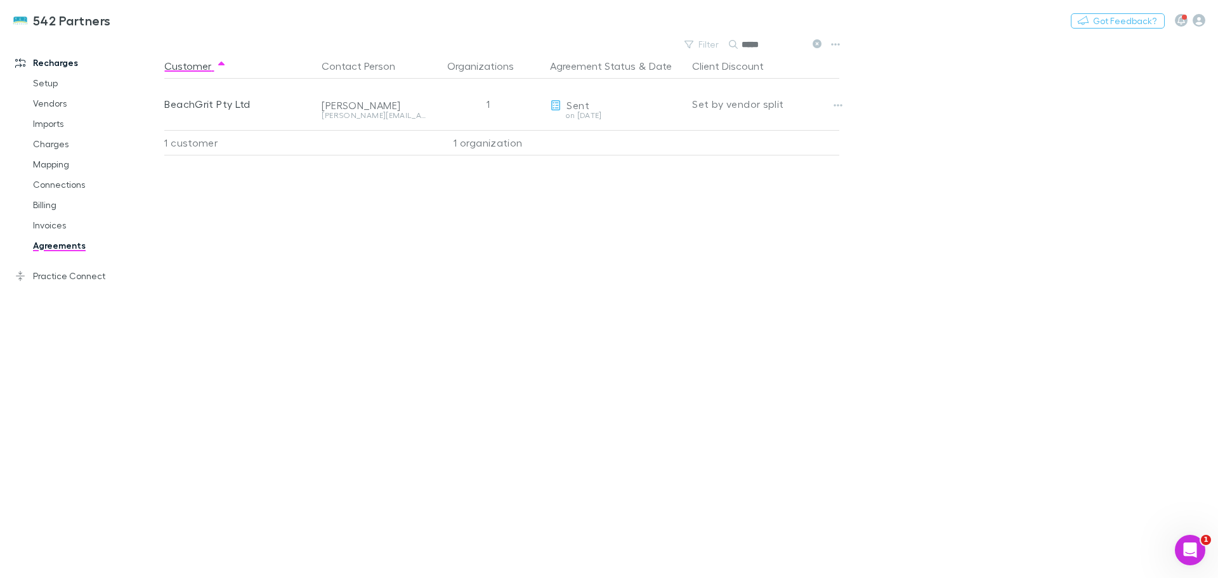
drag, startPoint x: 777, startPoint y: 39, endPoint x: 714, endPoint y: 41, distance: 63.5
click at [714, 41] on div "Filter Search *****" at bounding box center [752, 45] width 148 height 18
type input "********"
click at [43, 201] on link "Billing" at bounding box center [95, 205] width 151 height 20
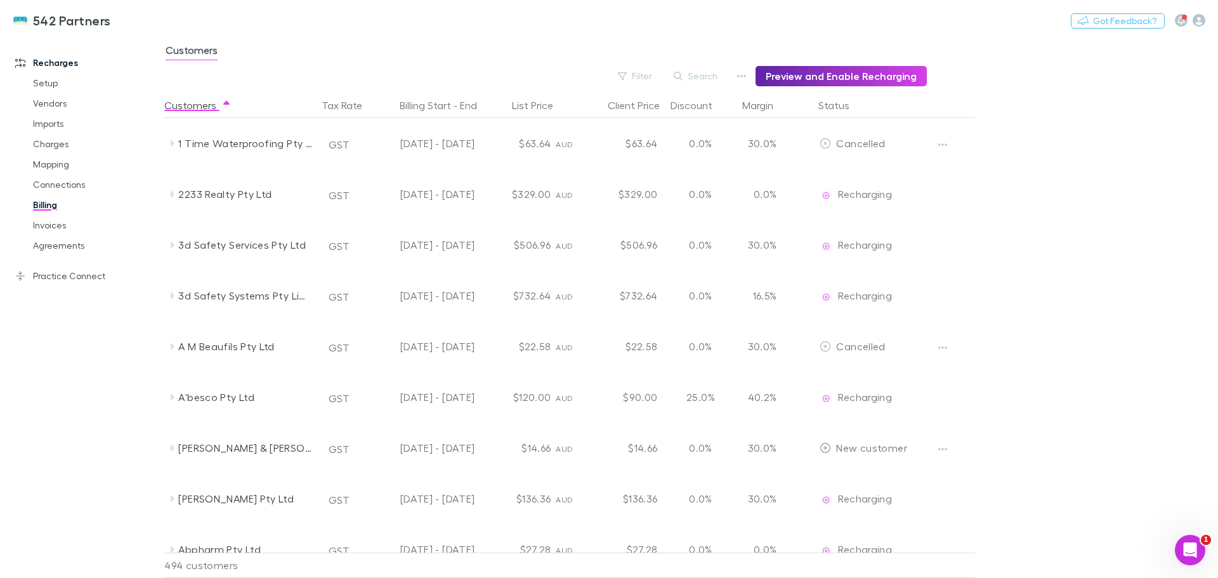
click at [708, 77] on button "Search" at bounding box center [696, 76] width 58 height 15
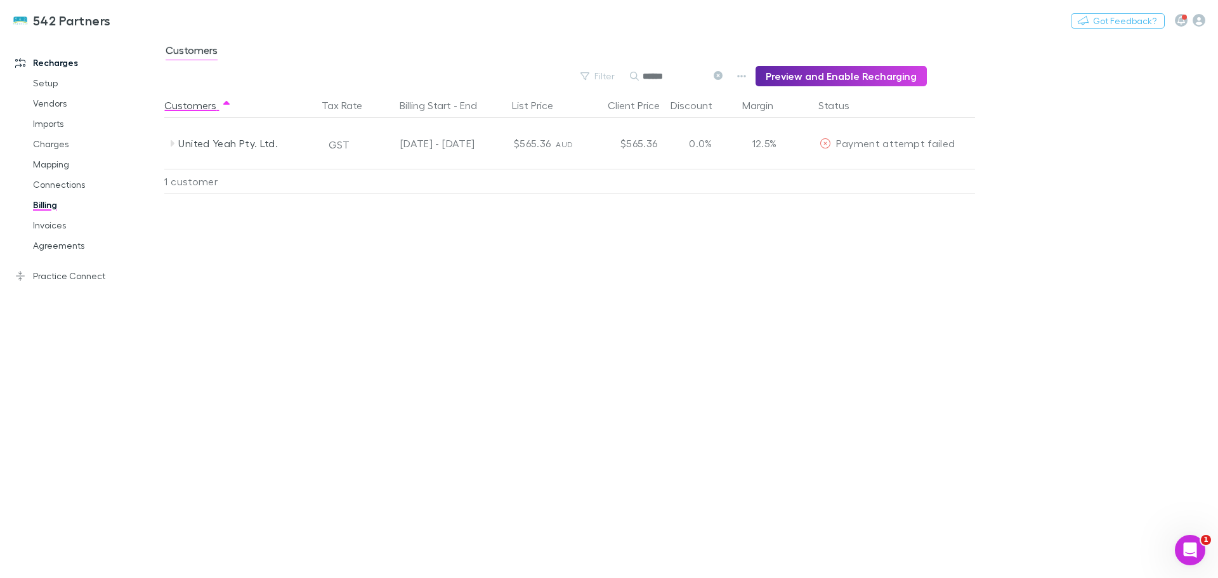
type input "******"
click at [171, 146] on icon at bounding box center [172, 143] width 10 height 10
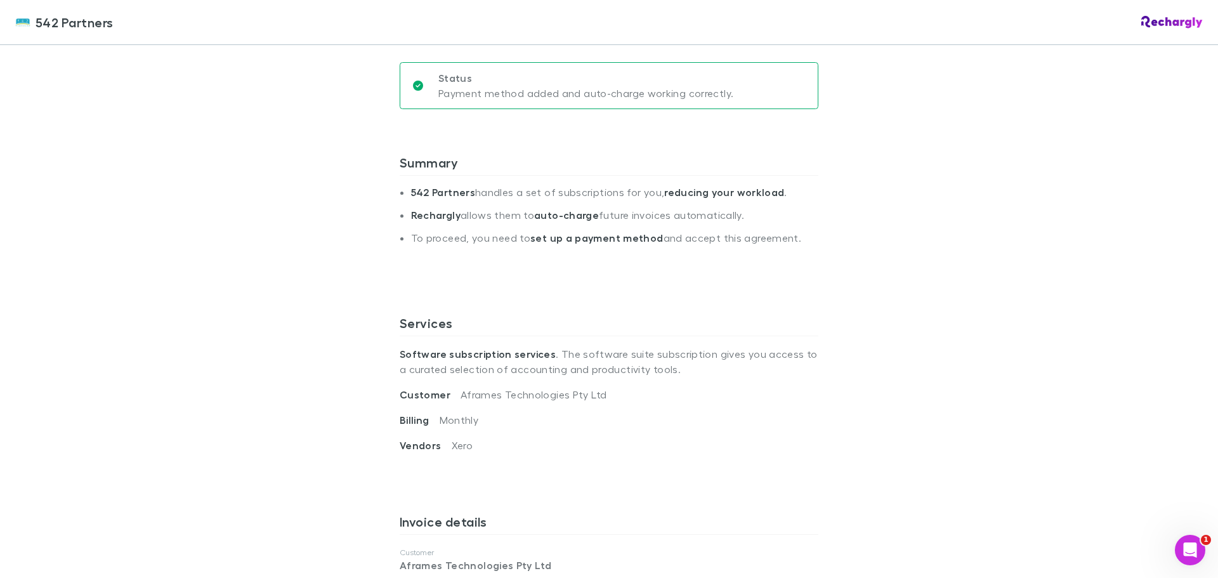
scroll to position [193, 0]
